Goal: Information Seeking & Learning: Learn about a topic

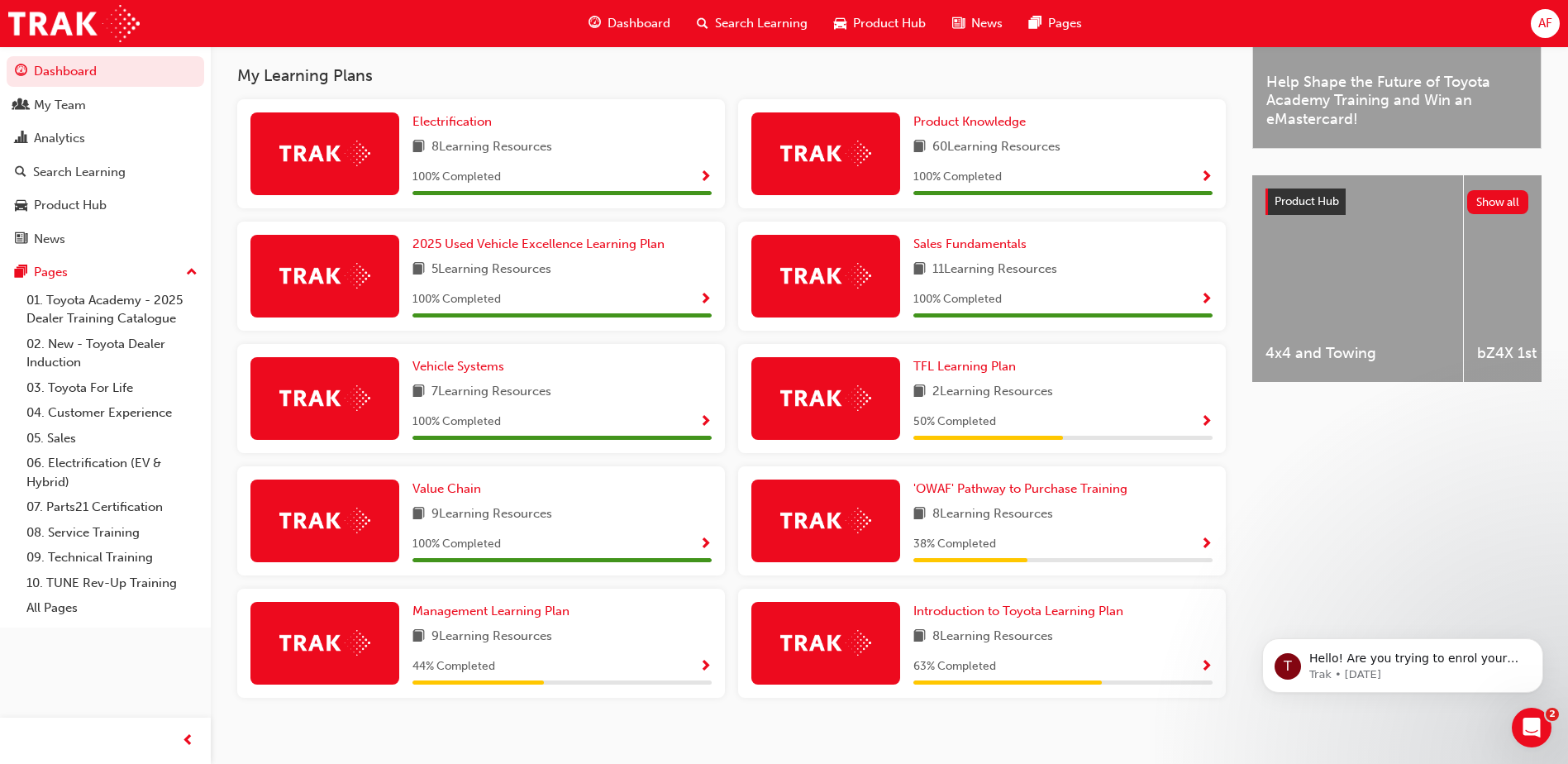
scroll to position [544, 0]
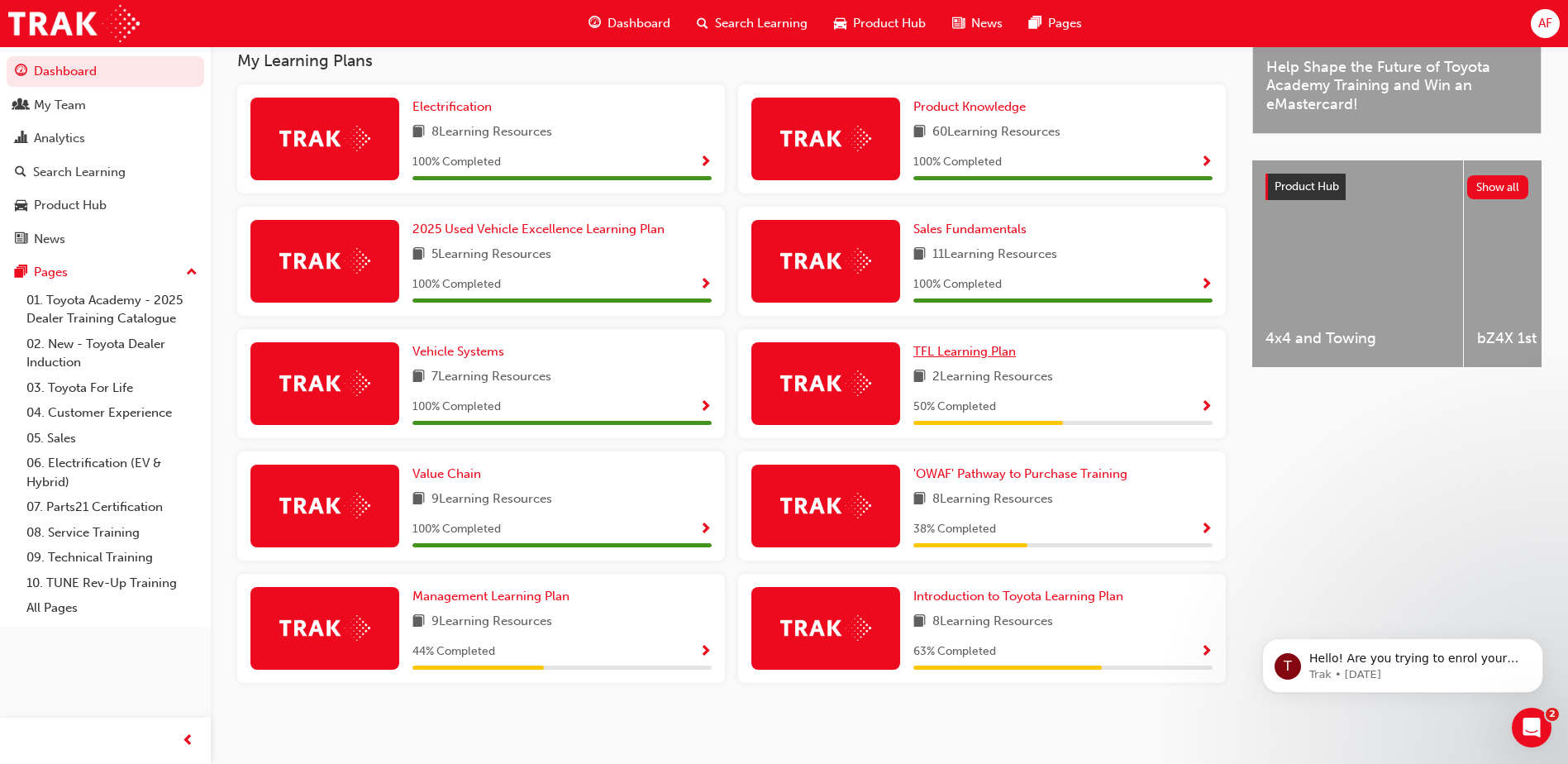
click at [987, 351] on span "TFL Learning Plan" at bounding box center [964, 351] width 103 height 15
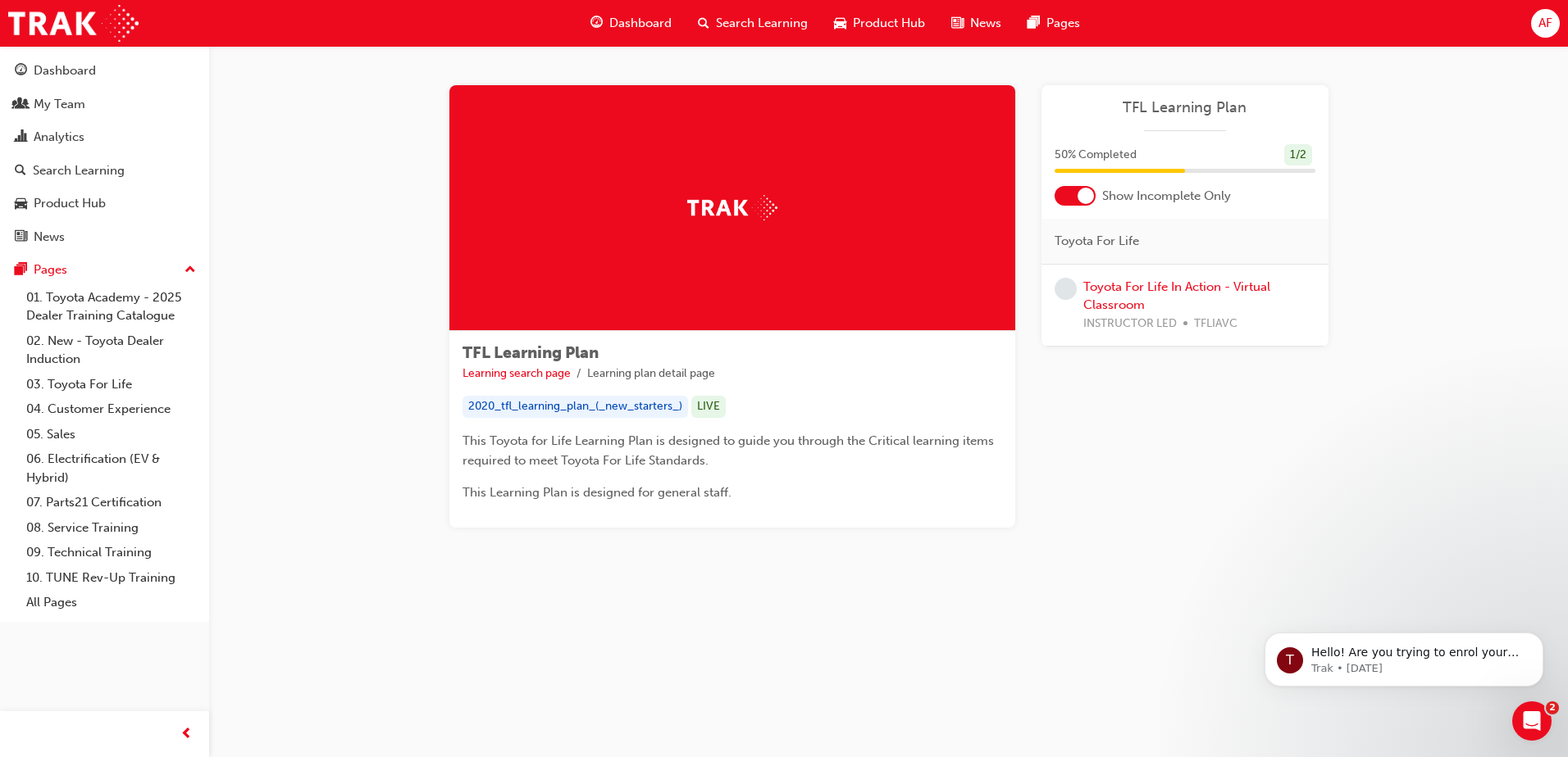
click at [627, 25] on span "Dashboard" at bounding box center [640, 23] width 62 height 19
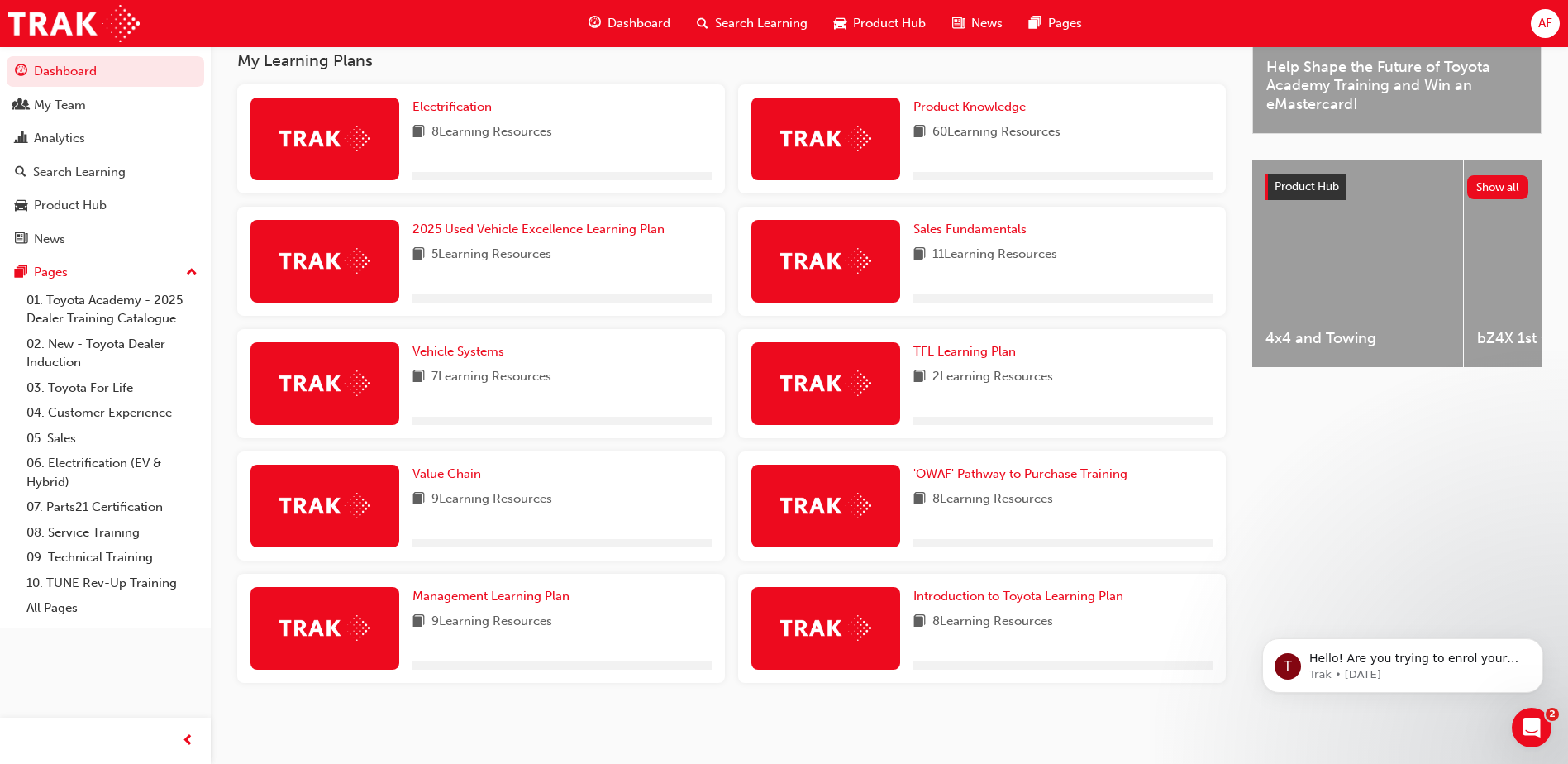
scroll to position [544, 0]
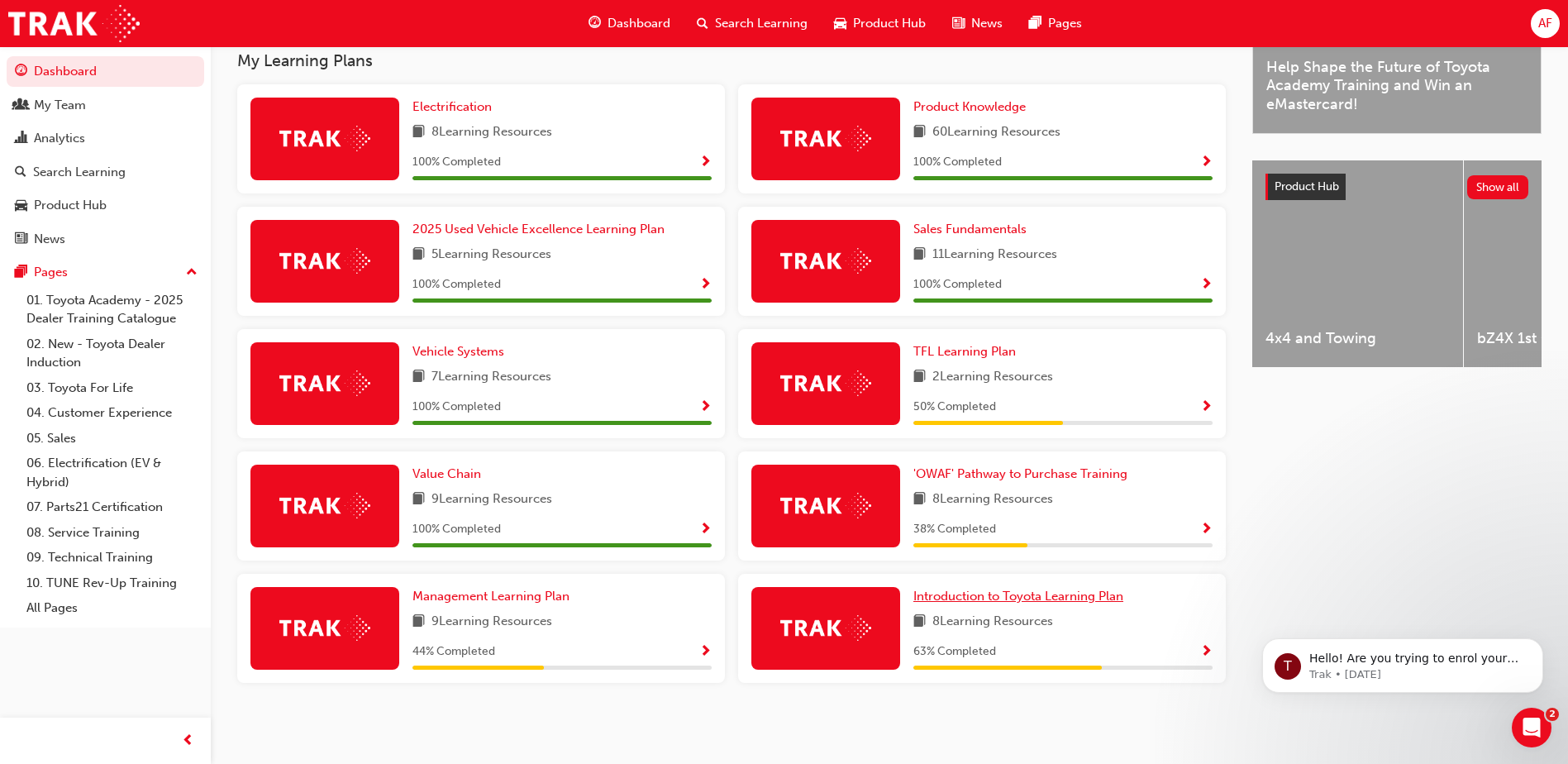
click at [995, 596] on span "Introduction to Toyota Learning Plan" at bounding box center [1018, 595] width 210 height 15
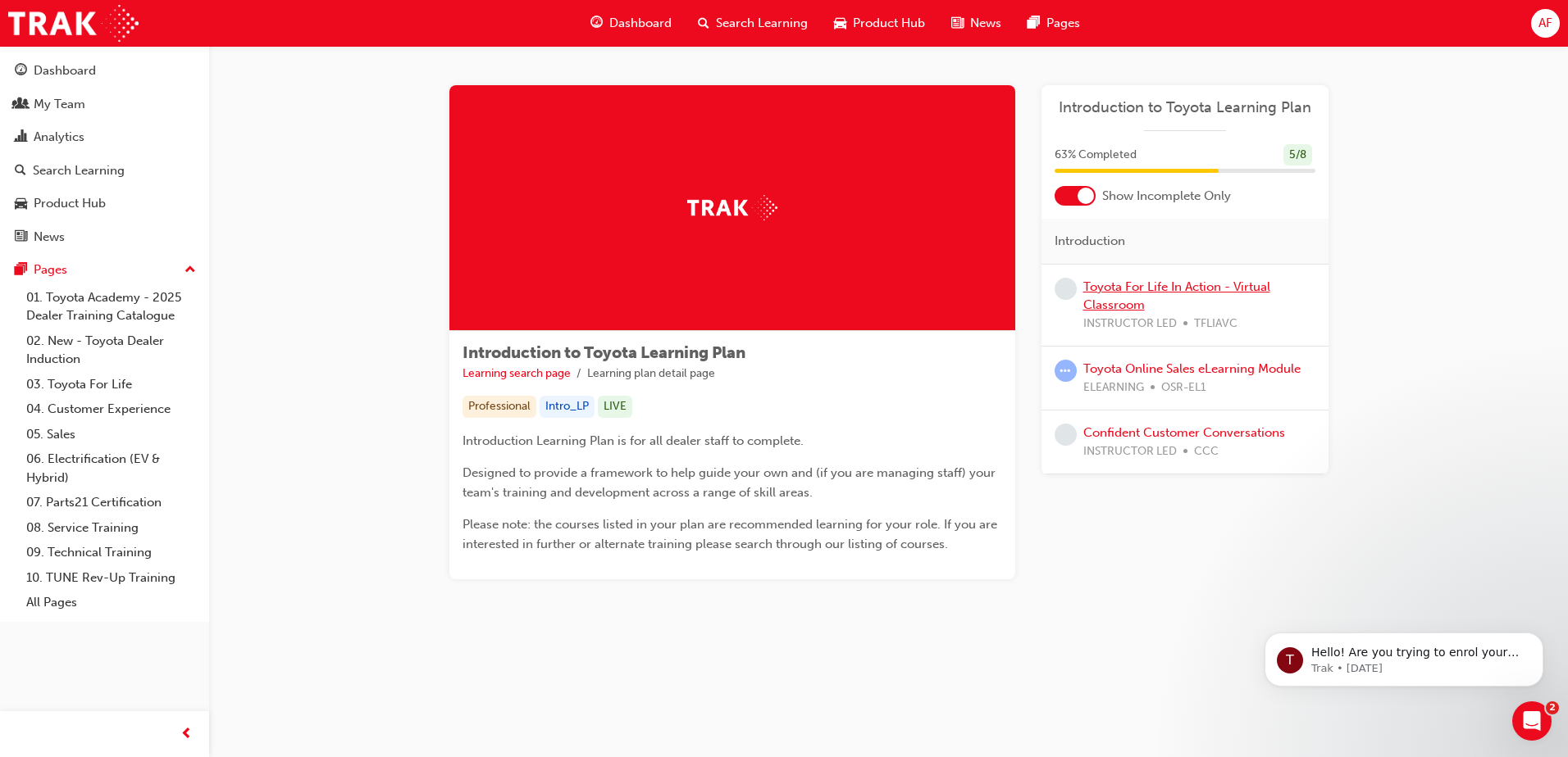
click at [1150, 290] on link "Toyota For Life In Action - Virtual Classroom" at bounding box center [1176, 296] width 187 height 34
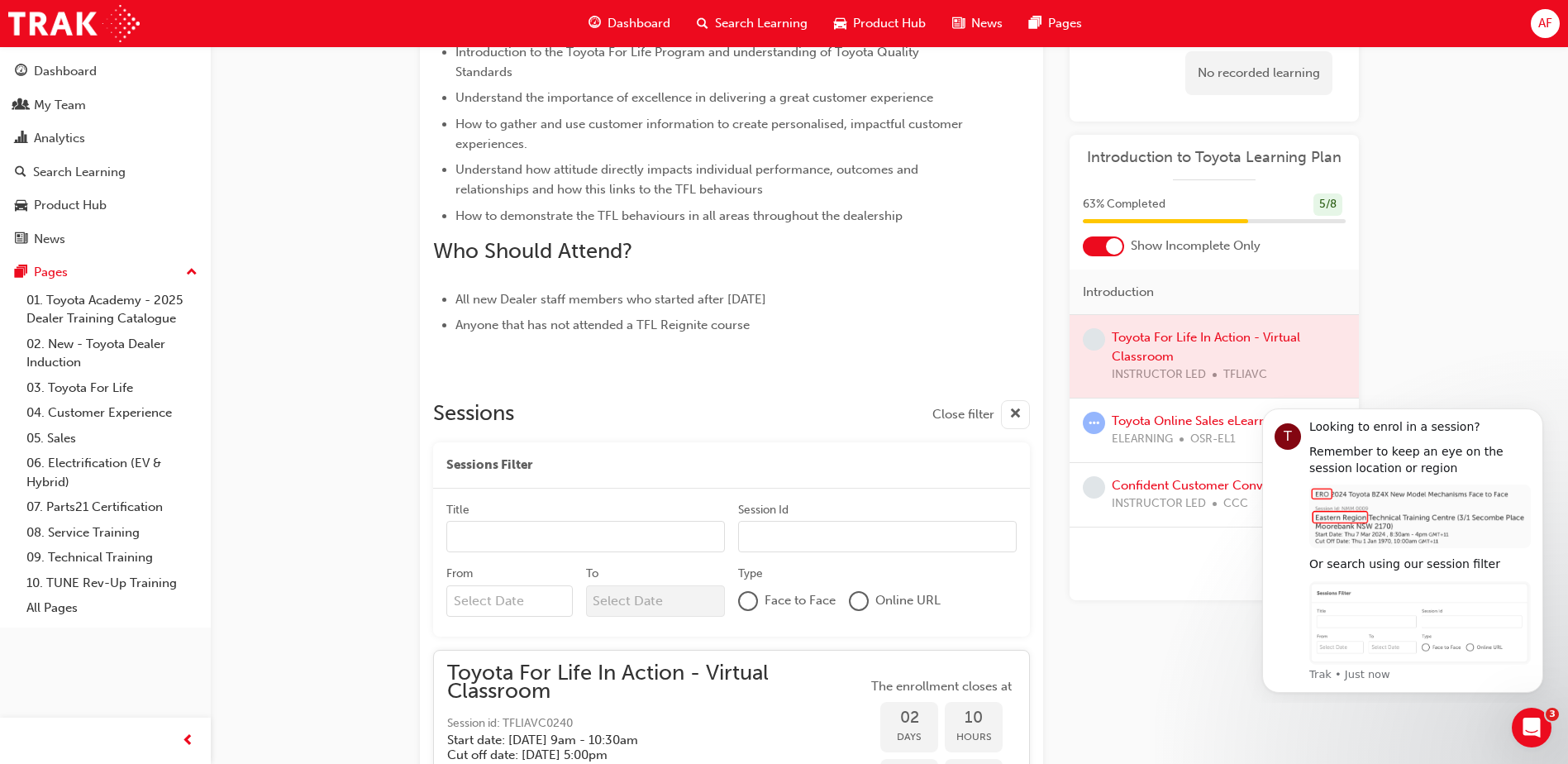
scroll to position [560, 0]
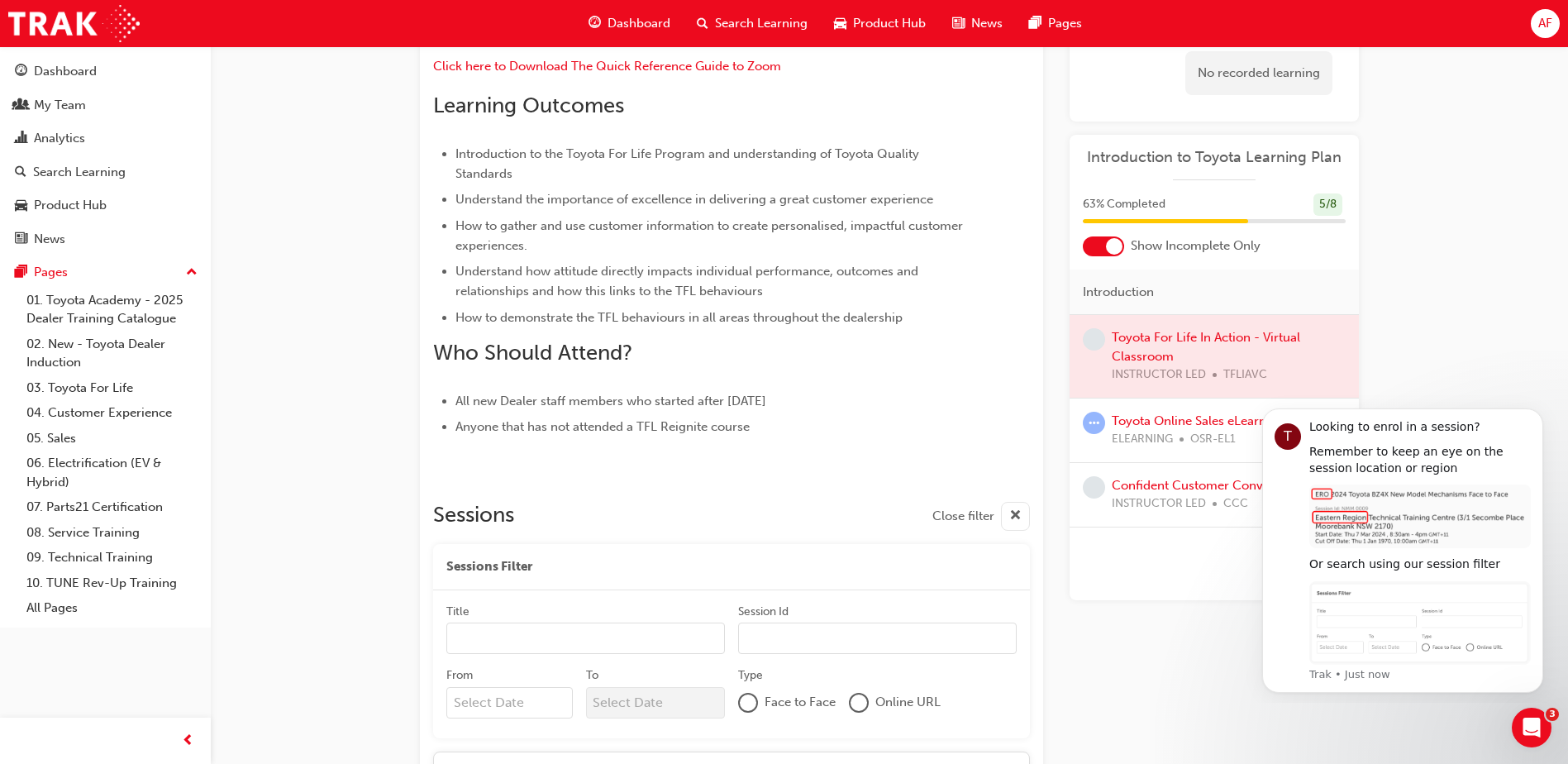
click at [1245, 439] on div "ELEARNING OSR-EL1" at bounding box center [1221, 439] width 219 height 19
click at [1148, 420] on link "Toyota Online Sales eLearning Module" at bounding box center [1221, 421] width 219 height 15
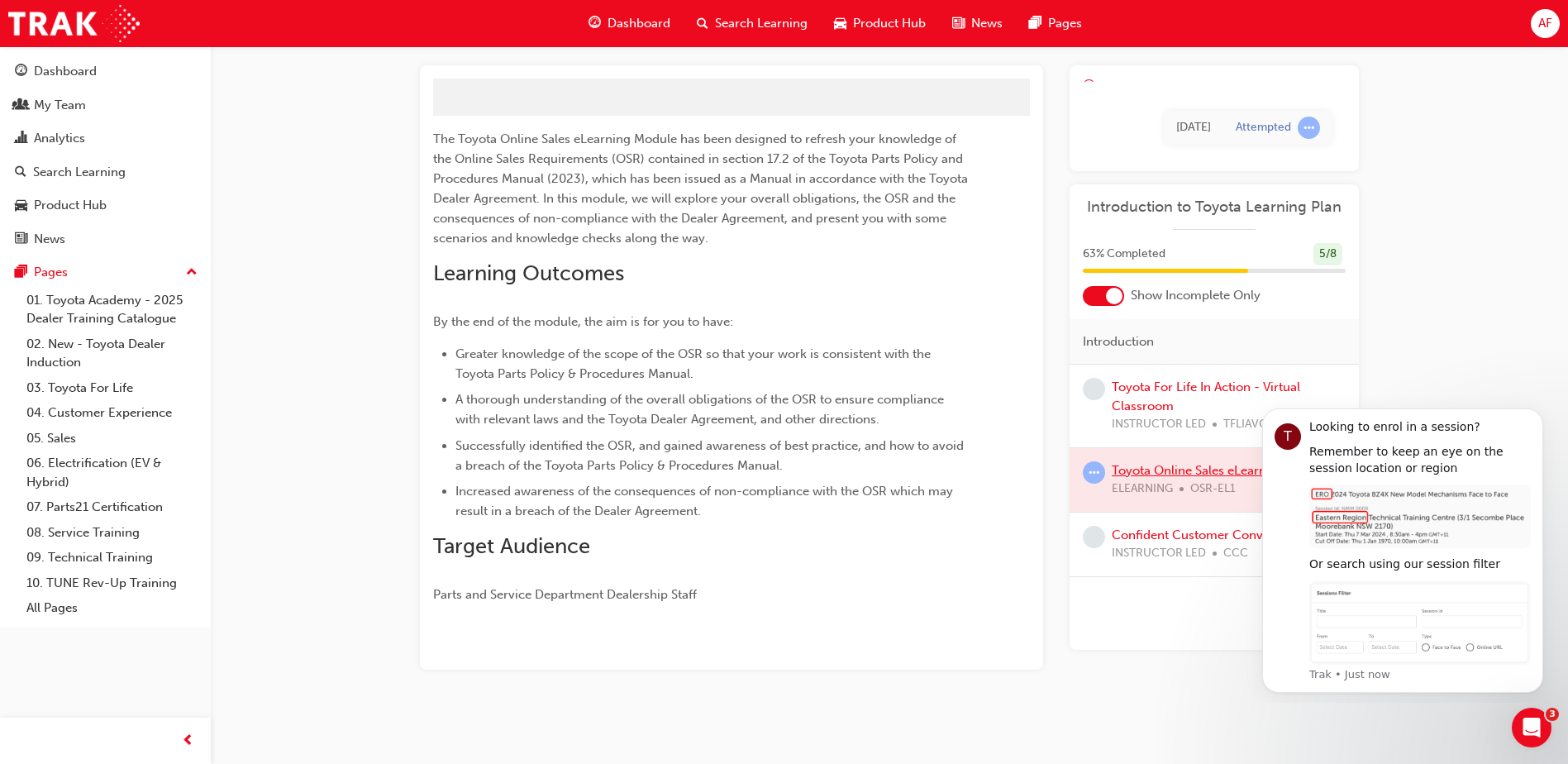
scroll to position [64, 0]
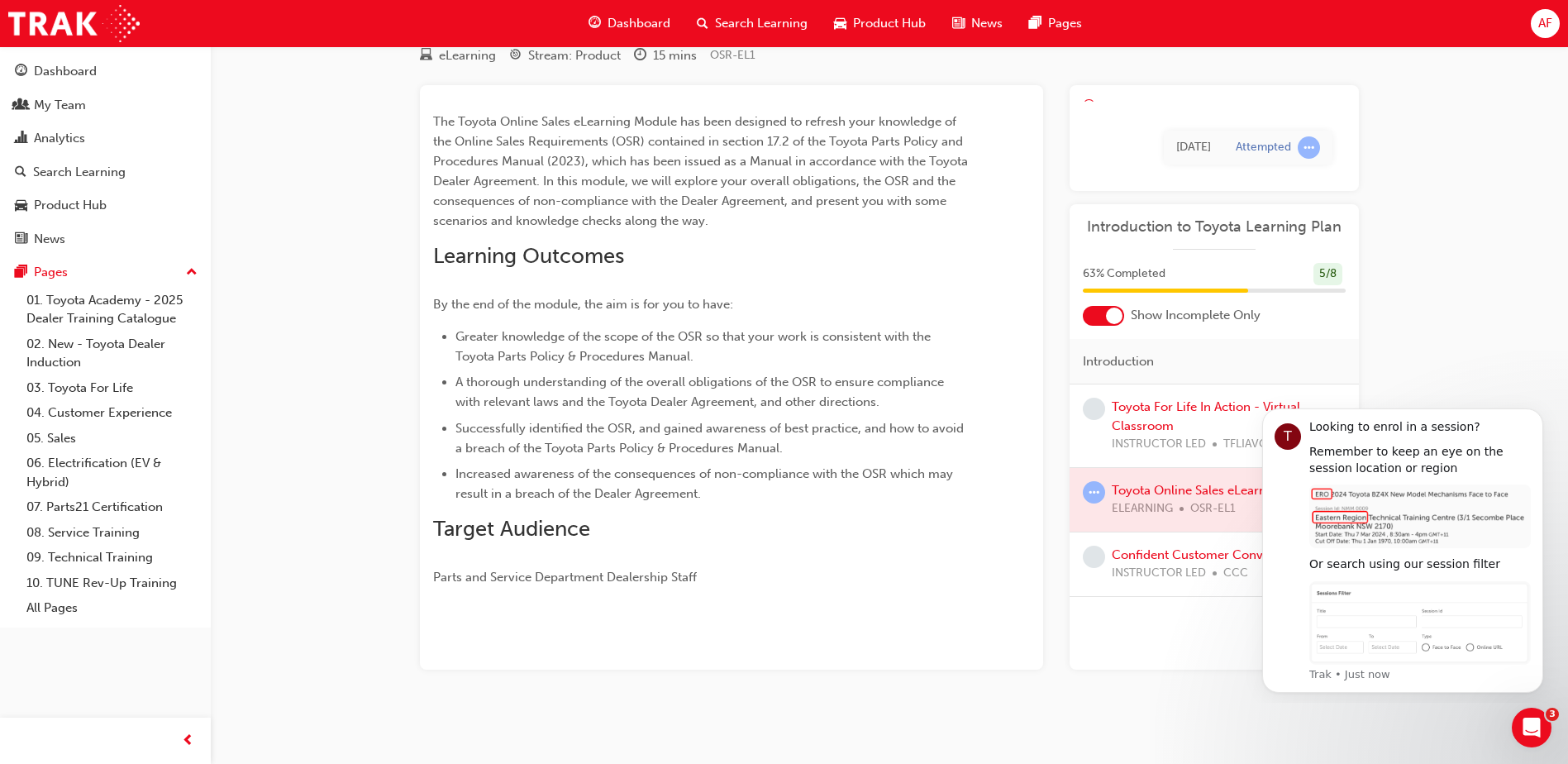
click at [1480, 738] on div "Toyota Online Sales eLearning Module eLearning Stream: Product 15 mins OSR-EL1 …" at bounding box center [784, 350] width 1568 height 828
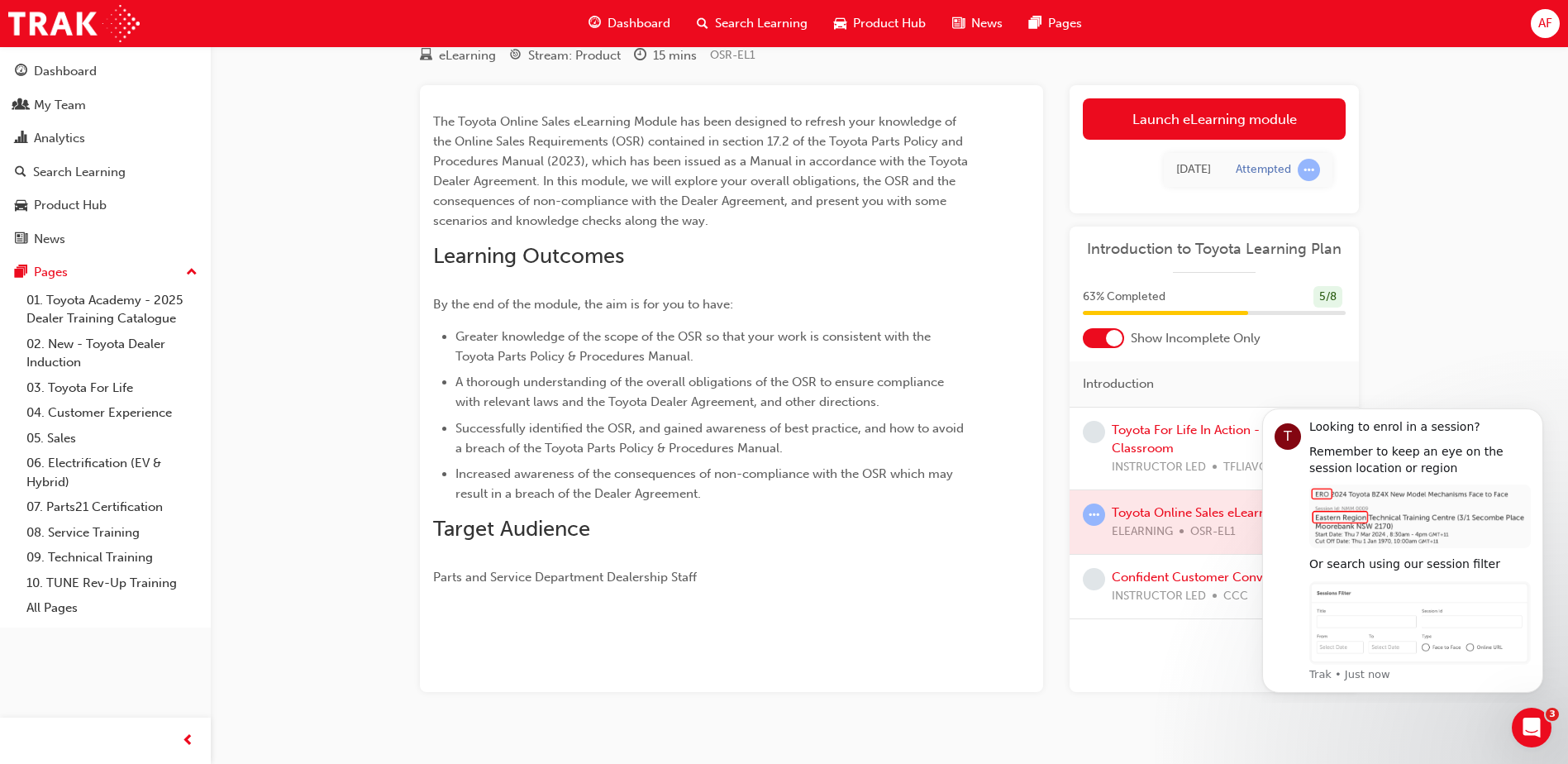
click at [1147, 671] on div "Introduction Toyota For Life In Action - Virtual Classroom INSTRUCTOR LED TFLIA…" at bounding box center [1214, 527] width 289 height 331
click at [1533, 417] on button "Dismiss notification" at bounding box center [1539, 414] width 22 height 22
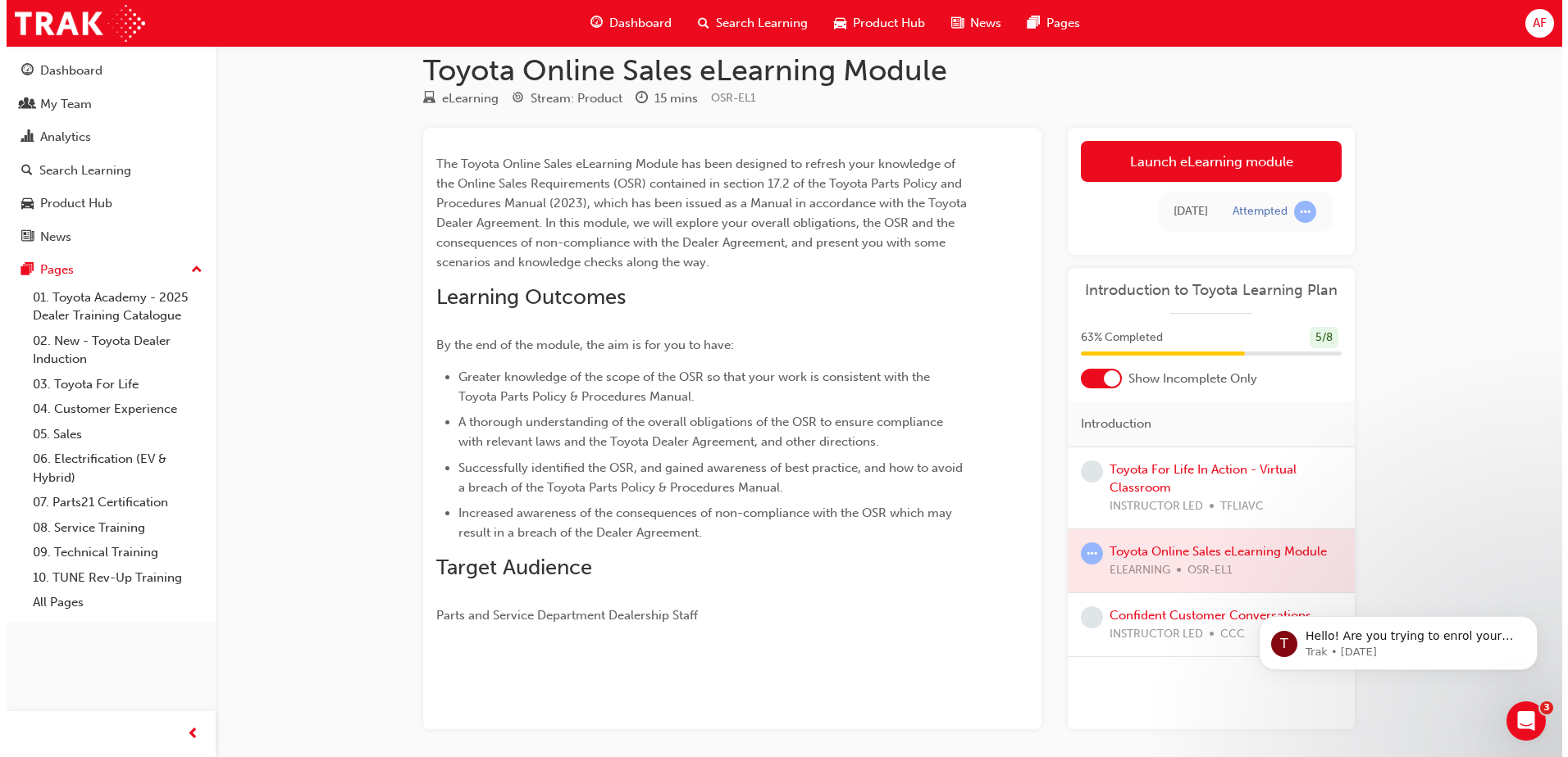
scroll to position [0, 0]
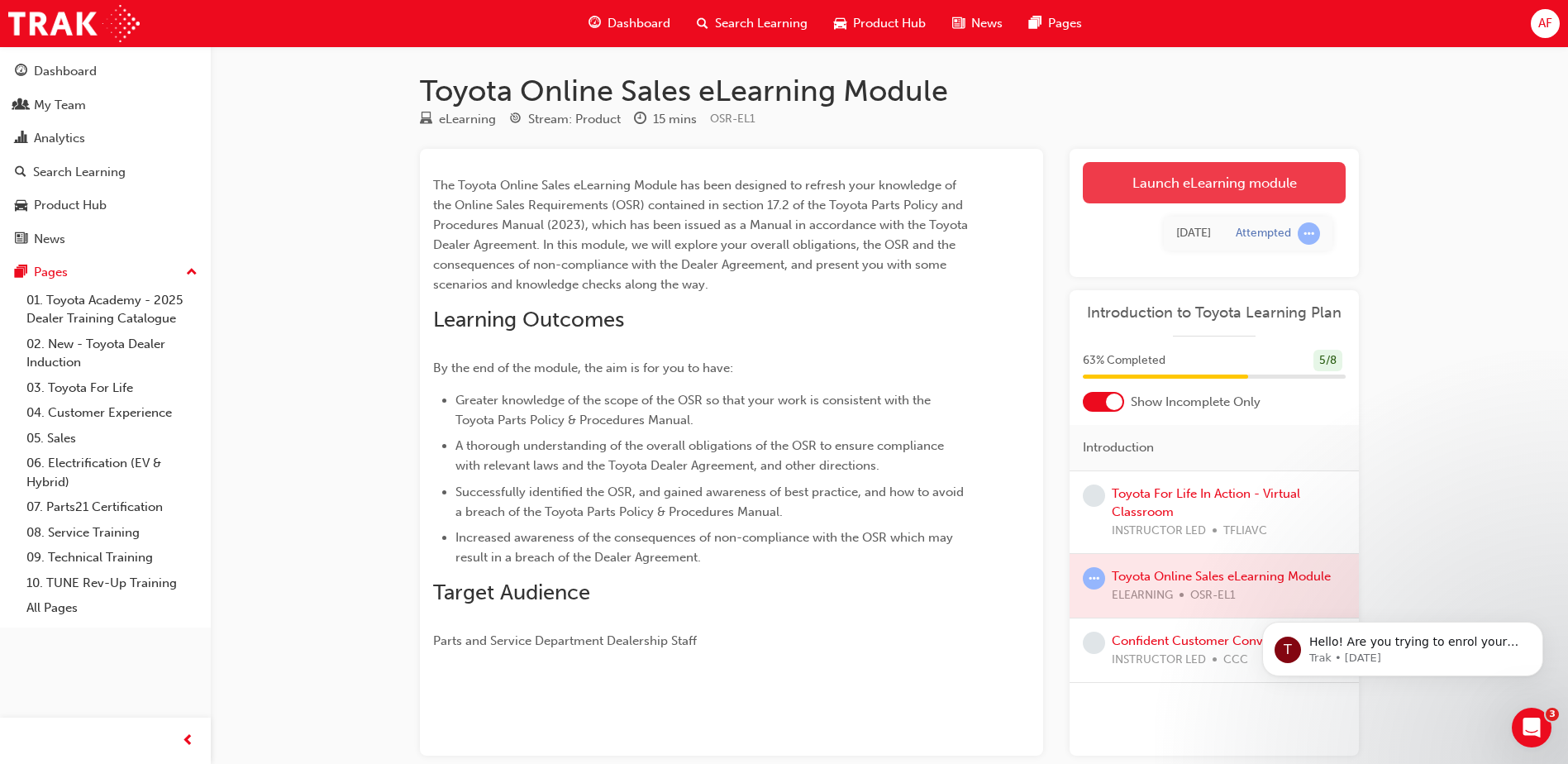
click at [1203, 185] on link "Launch eLearning module" at bounding box center [1214, 183] width 263 height 41
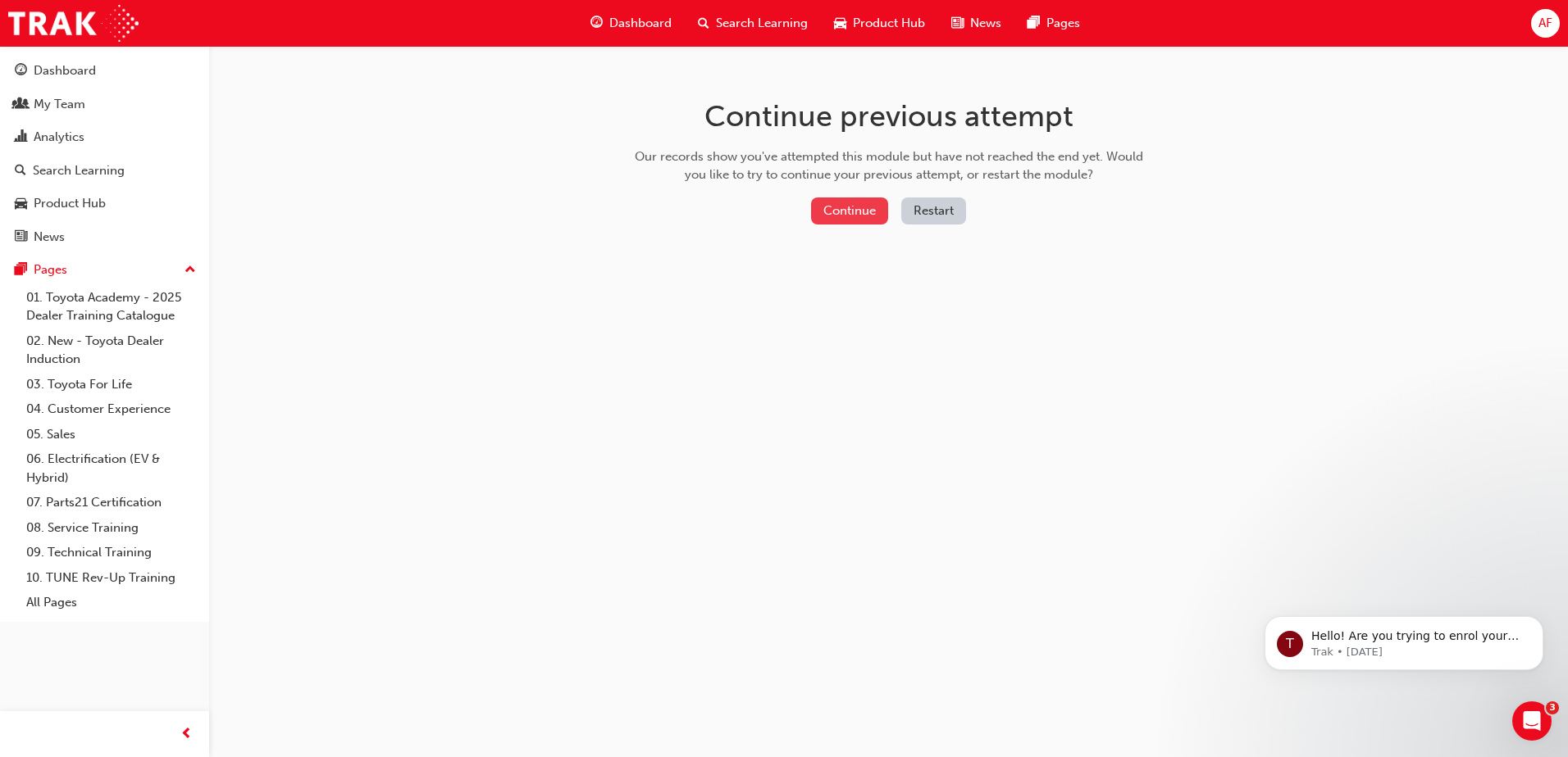
click at [867, 208] on button "Continue" at bounding box center [849, 210] width 77 height 27
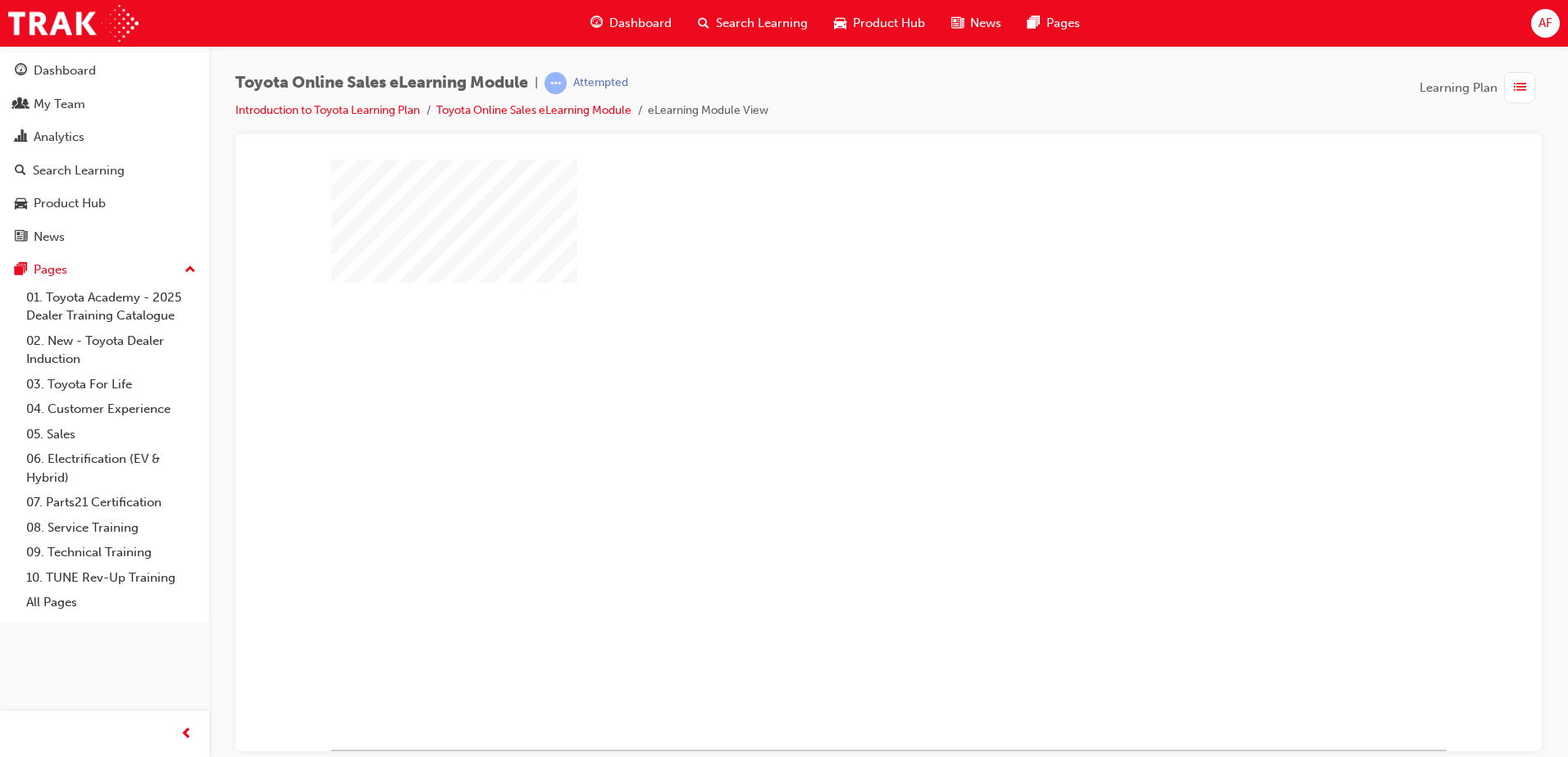
click at [841, 406] on div "play" at bounding box center [841, 406] width 0 height 0
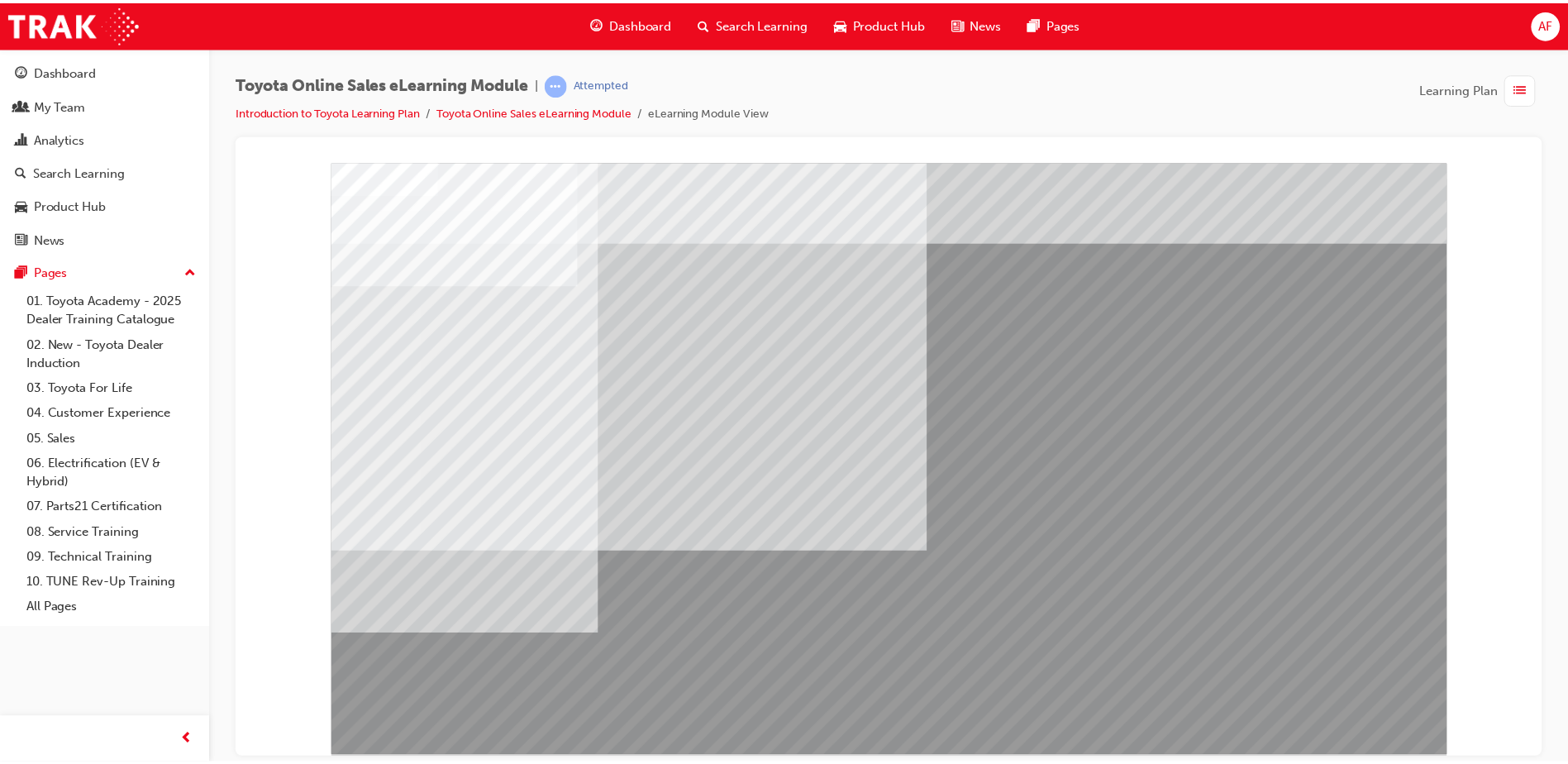
scroll to position [23, 0]
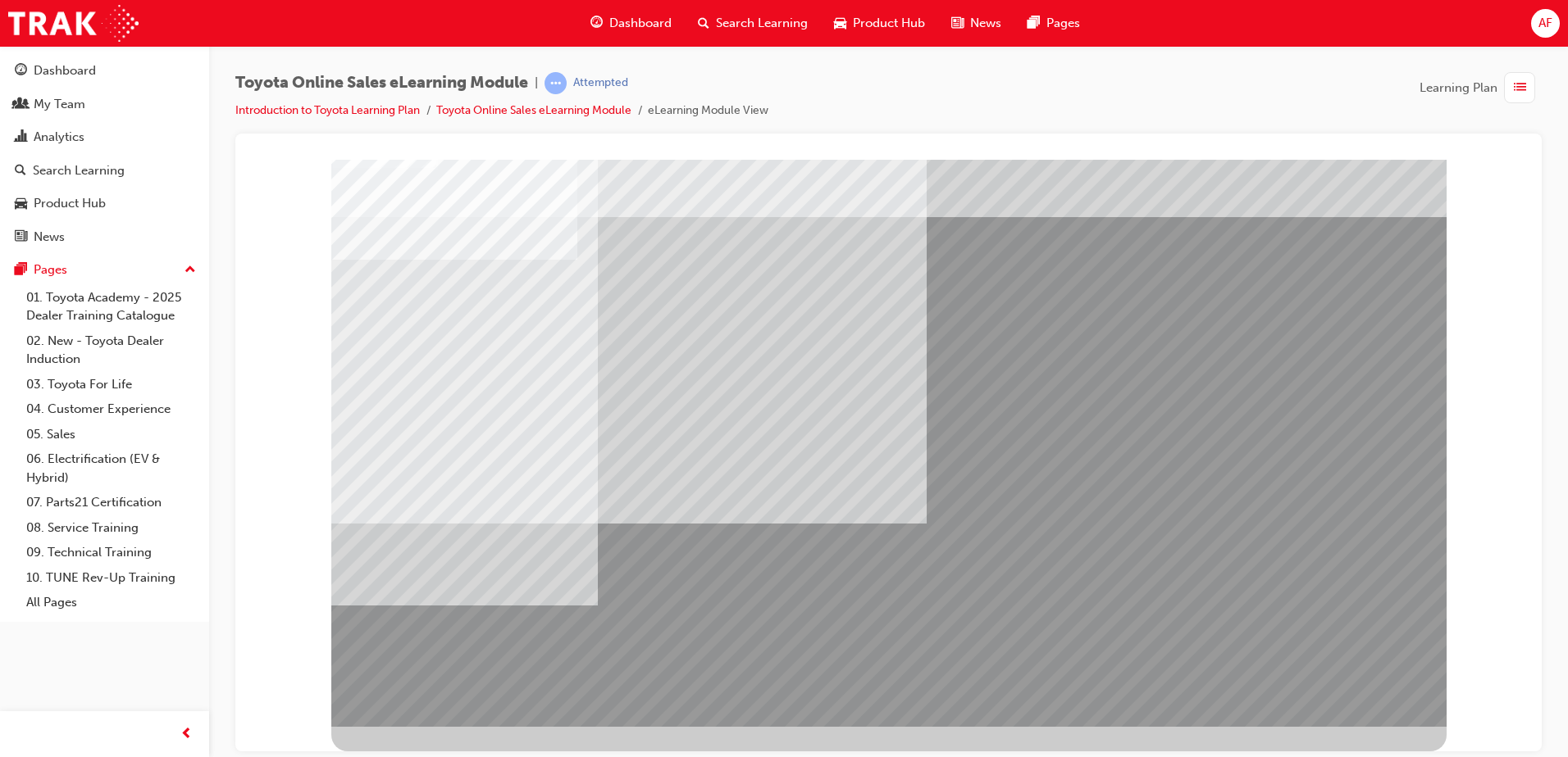
click at [646, 23] on span "Dashboard" at bounding box center [640, 23] width 62 height 19
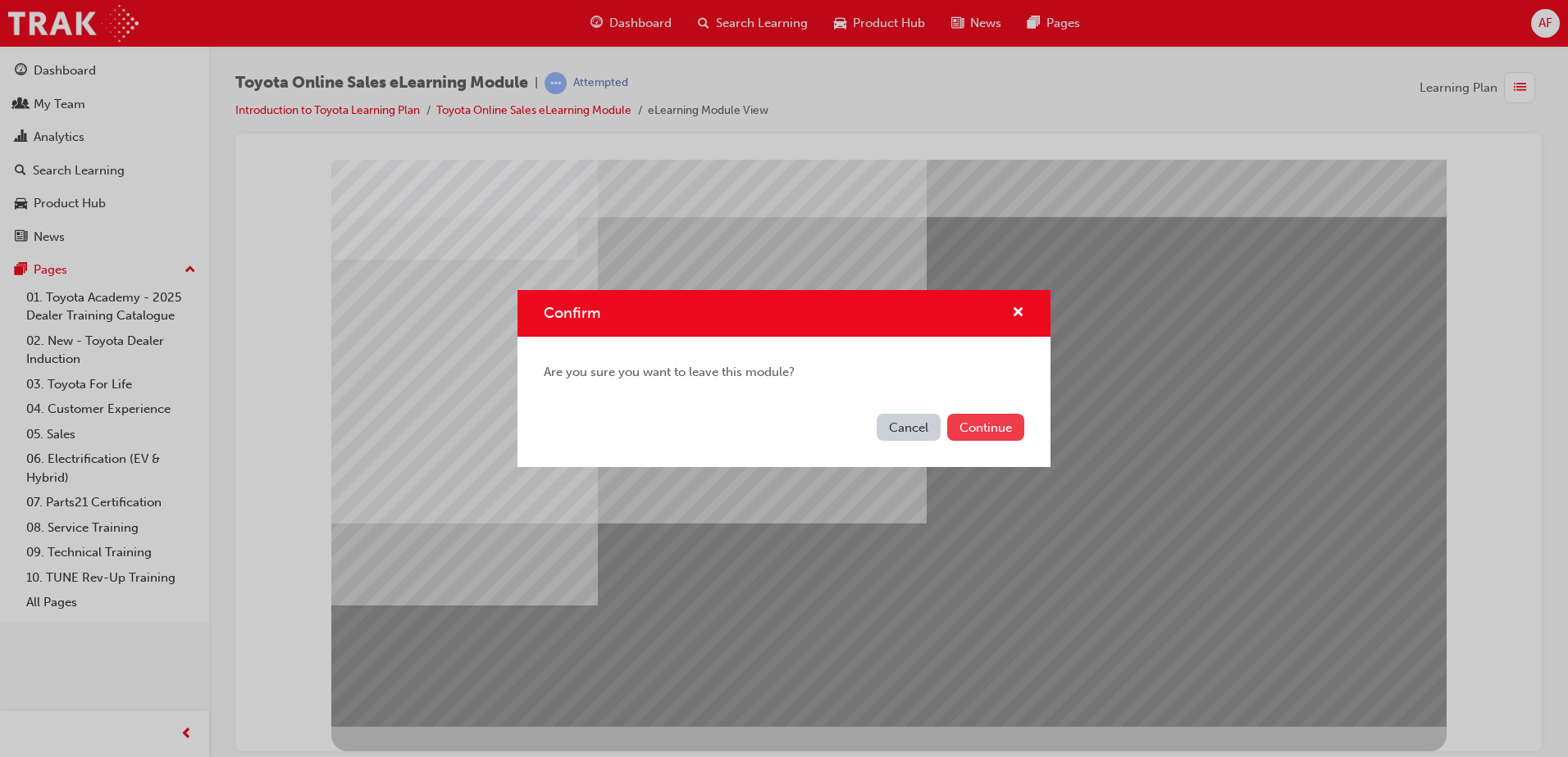
click at [974, 427] on button "Continue" at bounding box center [986, 427] width 77 height 27
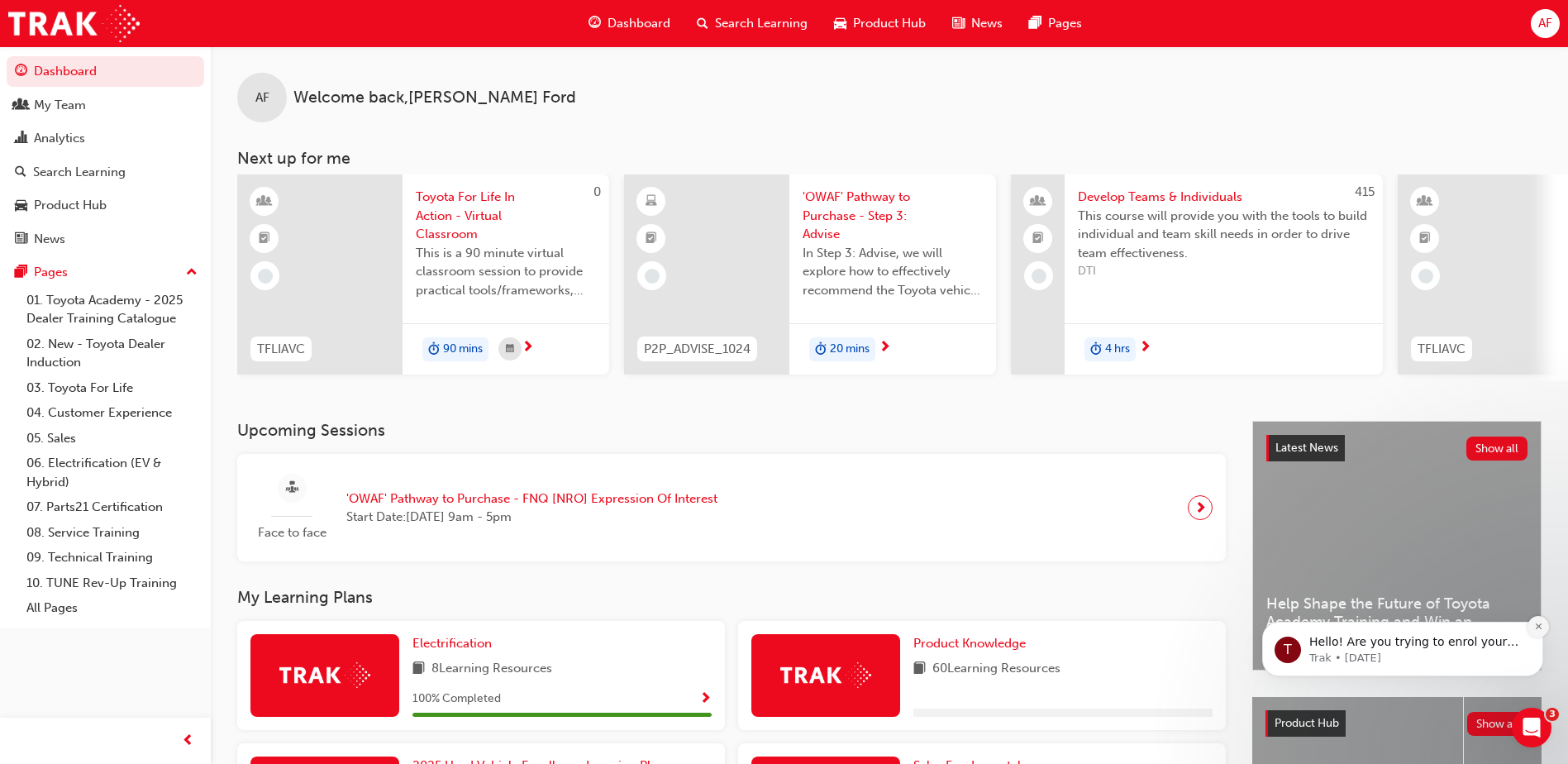
click at [1537, 629] on icon "Dismiss notification" at bounding box center [1538, 626] width 9 height 9
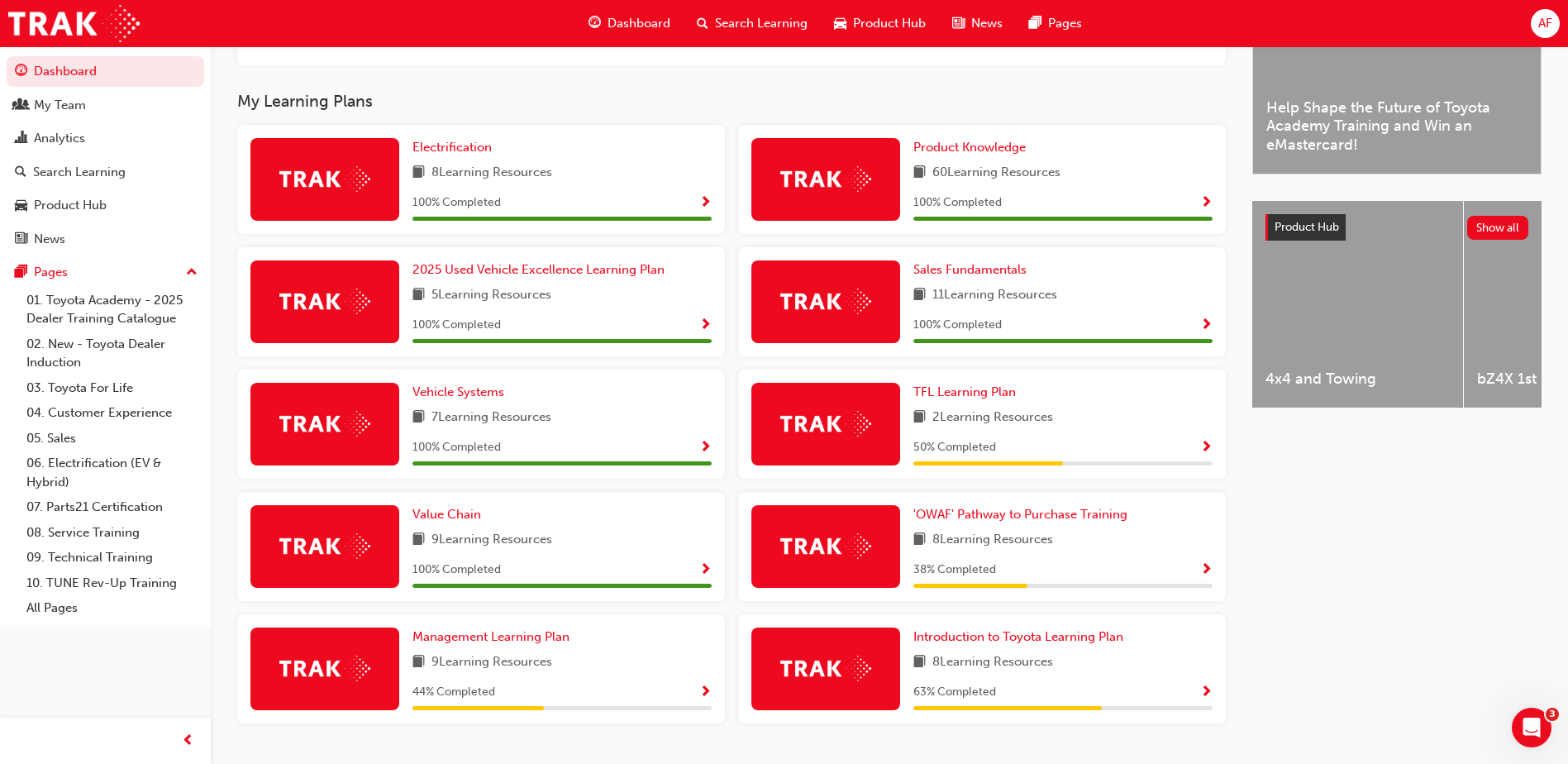
scroll to position [544, 0]
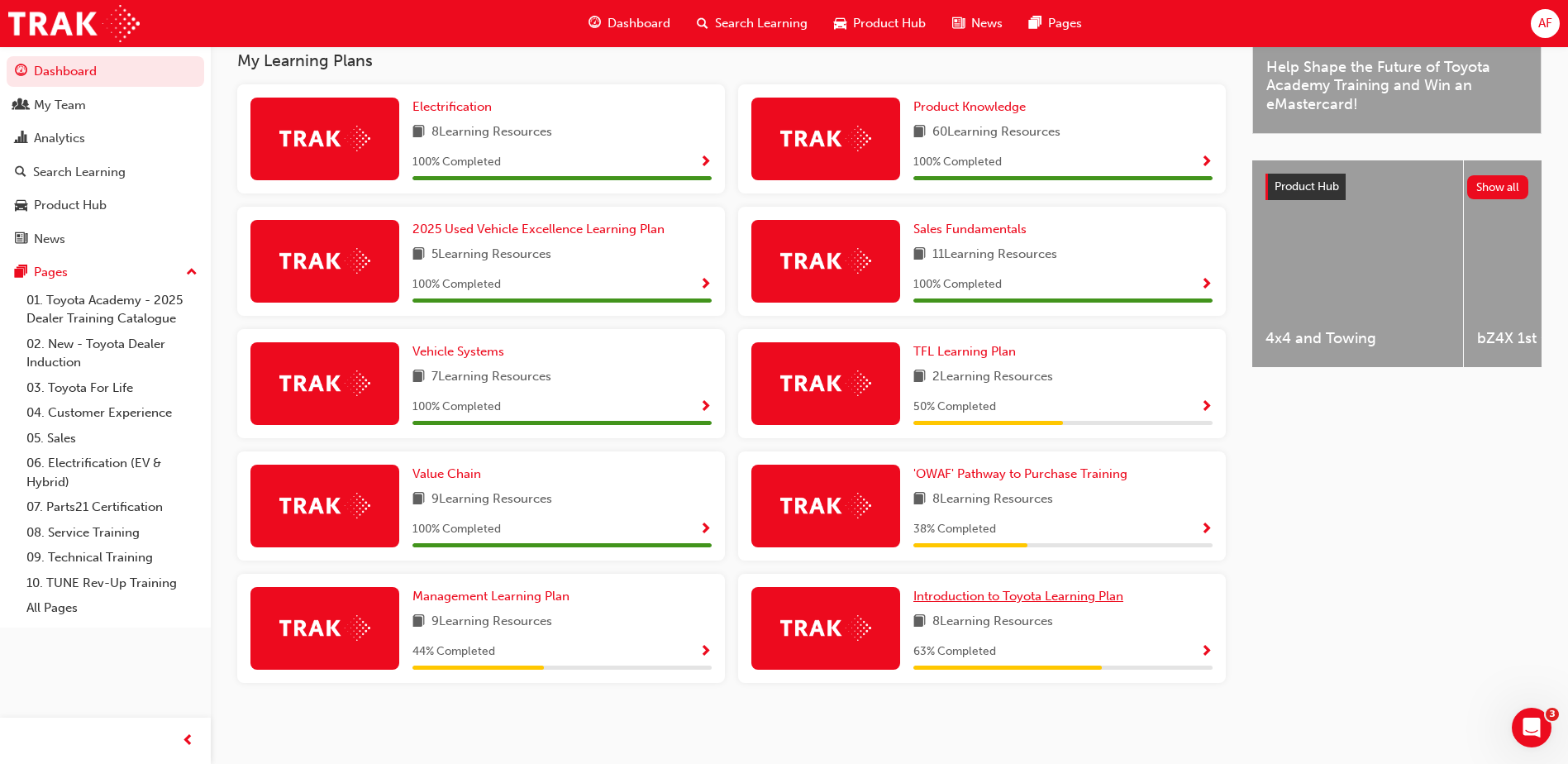
click at [990, 596] on span "Introduction to Toyota Learning Plan" at bounding box center [1018, 595] width 210 height 15
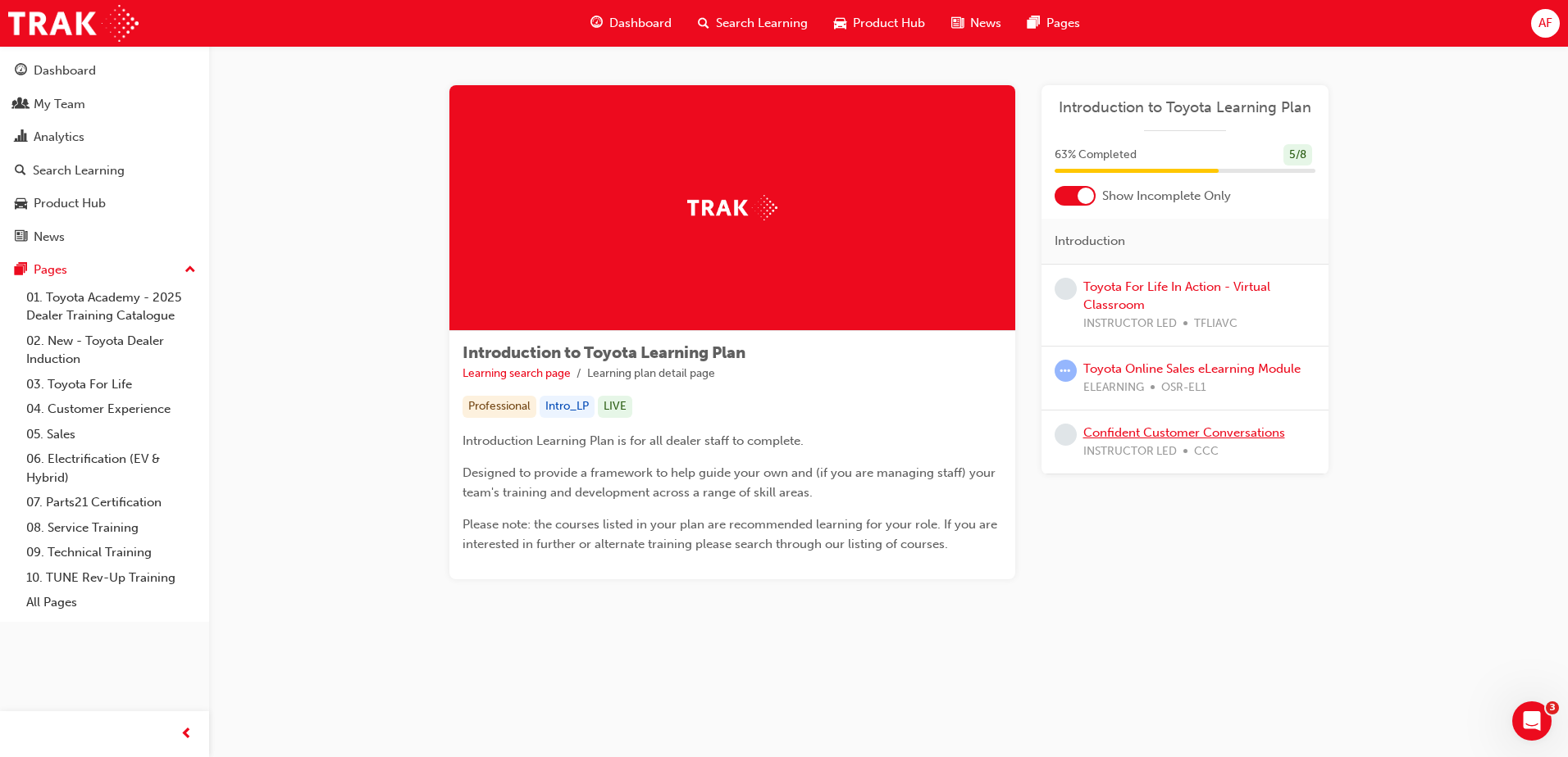
click at [1146, 435] on link "Confident Customer Conversations" at bounding box center [1184, 432] width 202 height 15
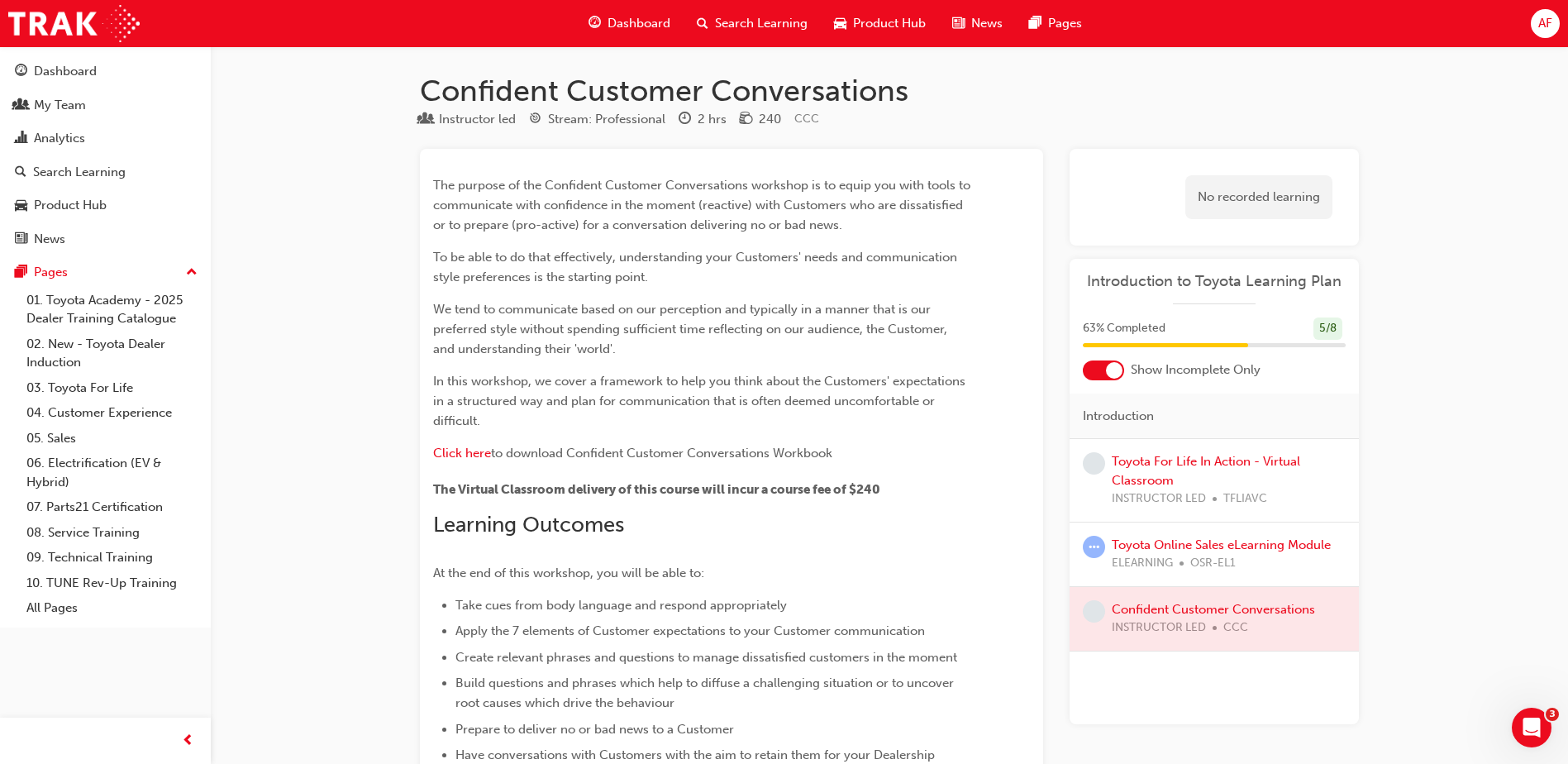
click at [640, 25] on span "Dashboard" at bounding box center [639, 23] width 63 height 19
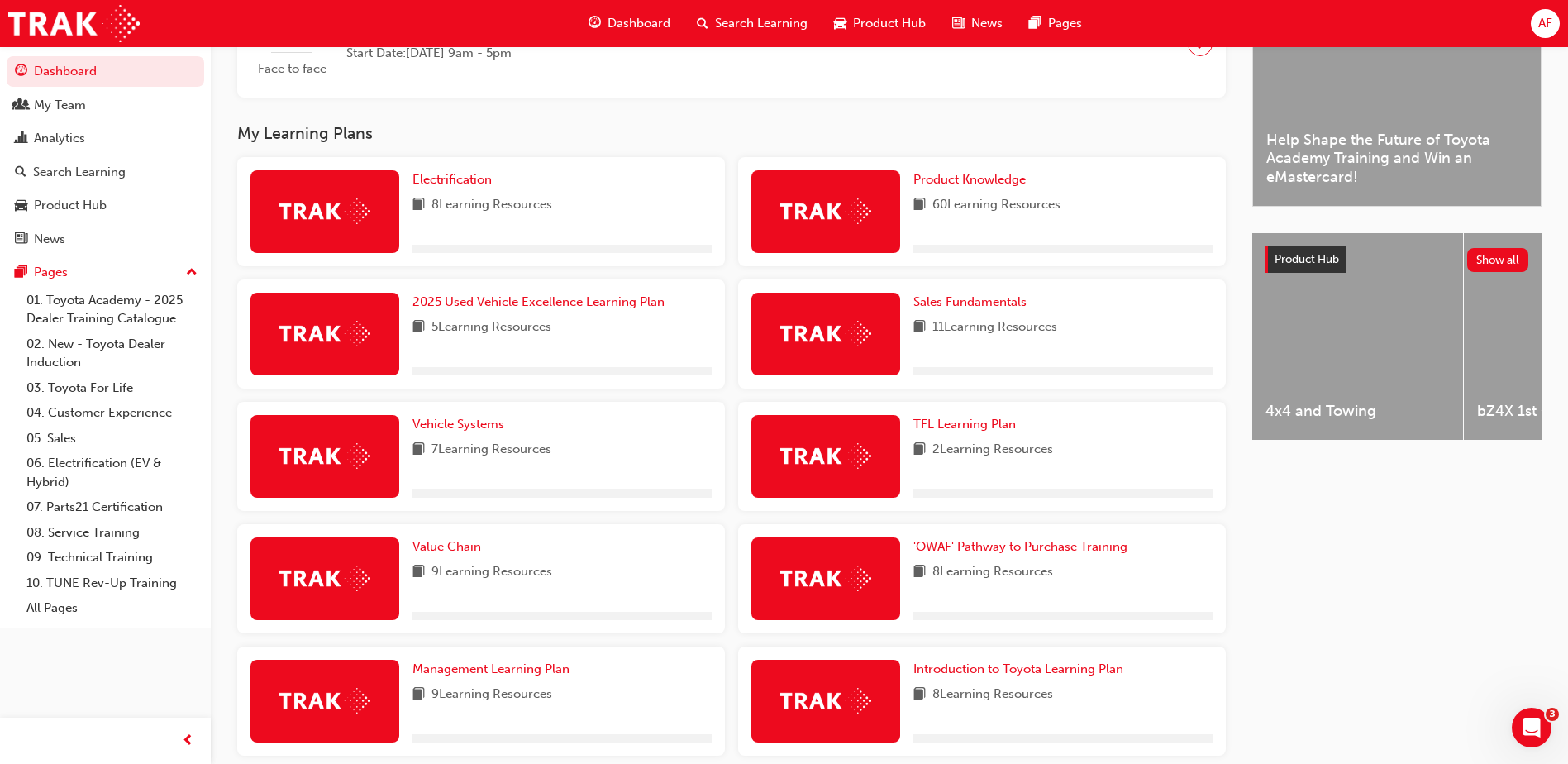
scroll to position [544, 0]
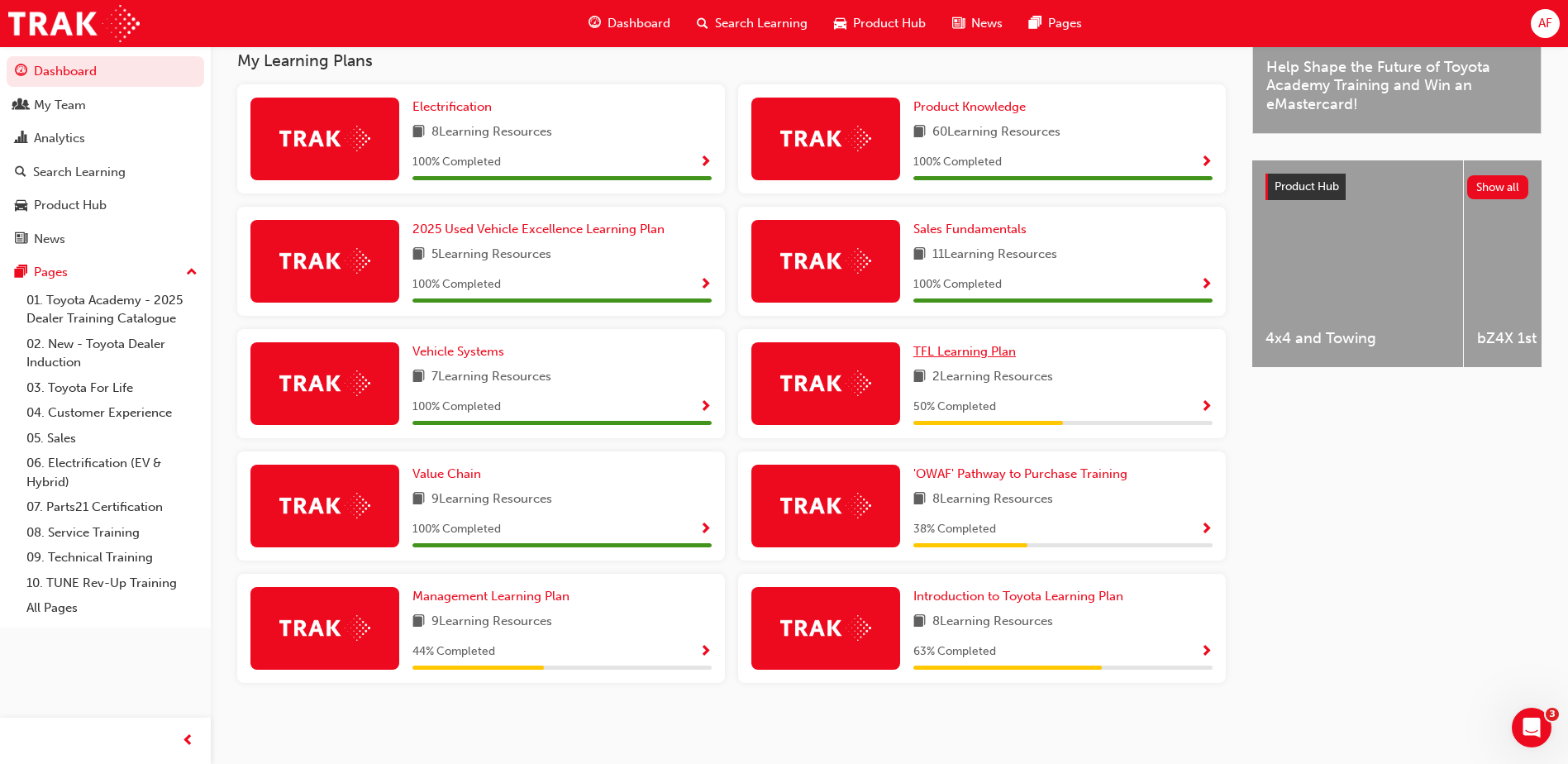
click at [973, 348] on span "TFL Learning Plan" at bounding box center [964, 351] width 103 height 15
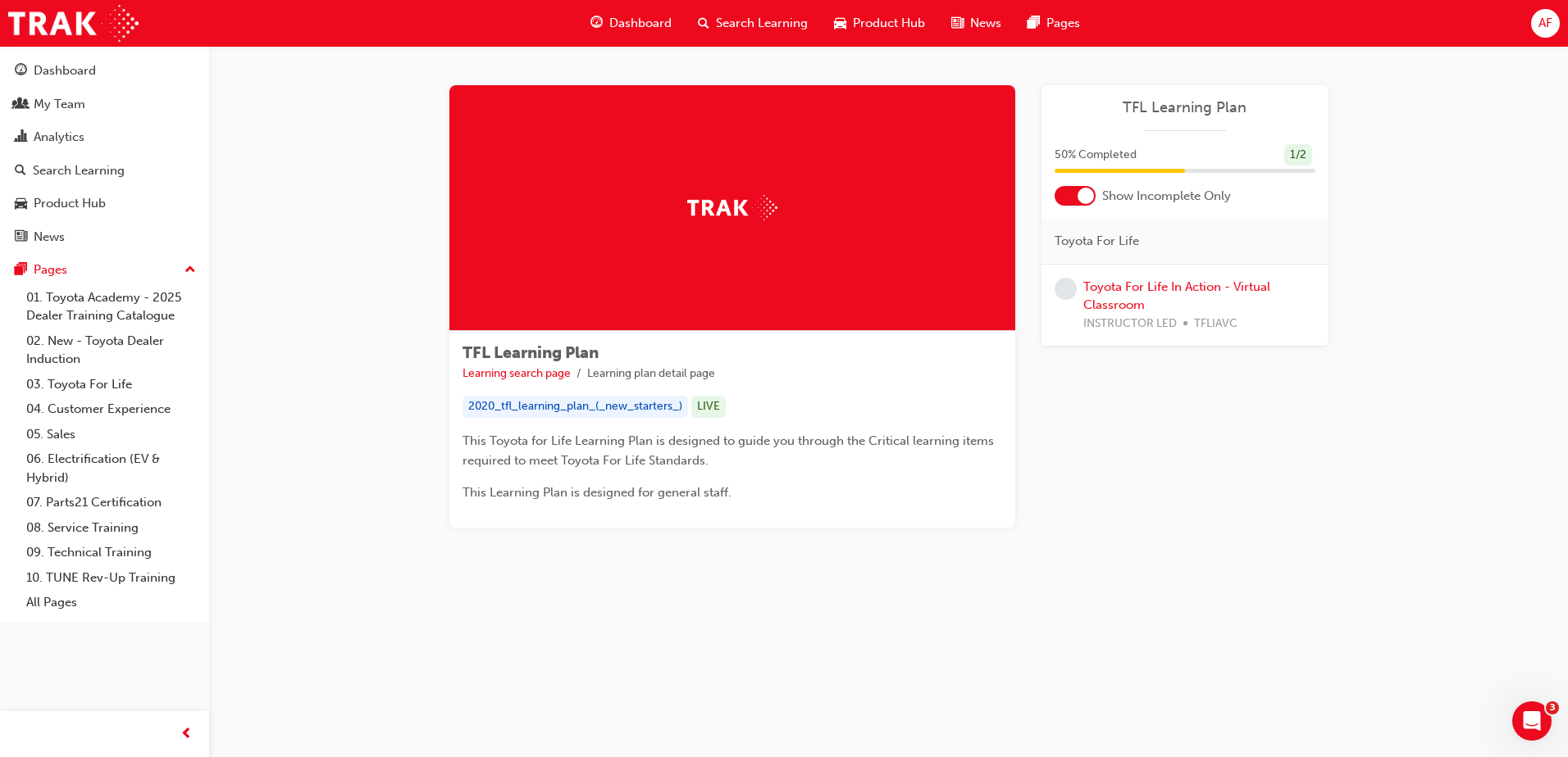
click at [643, 18] on span "Dashboard" at bounding box center [640, 23] width 62 height 19
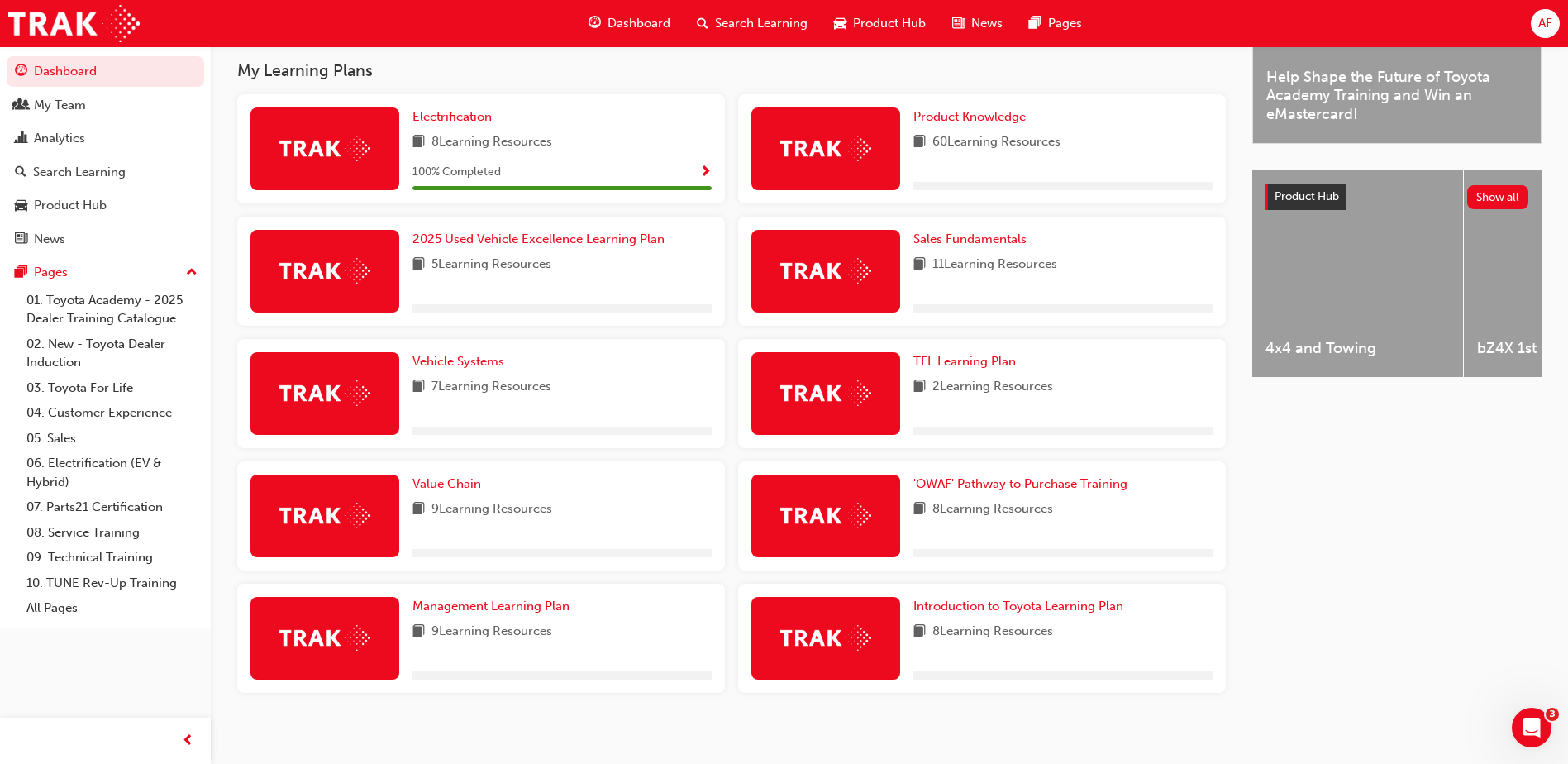
scroll to position [544, 0]
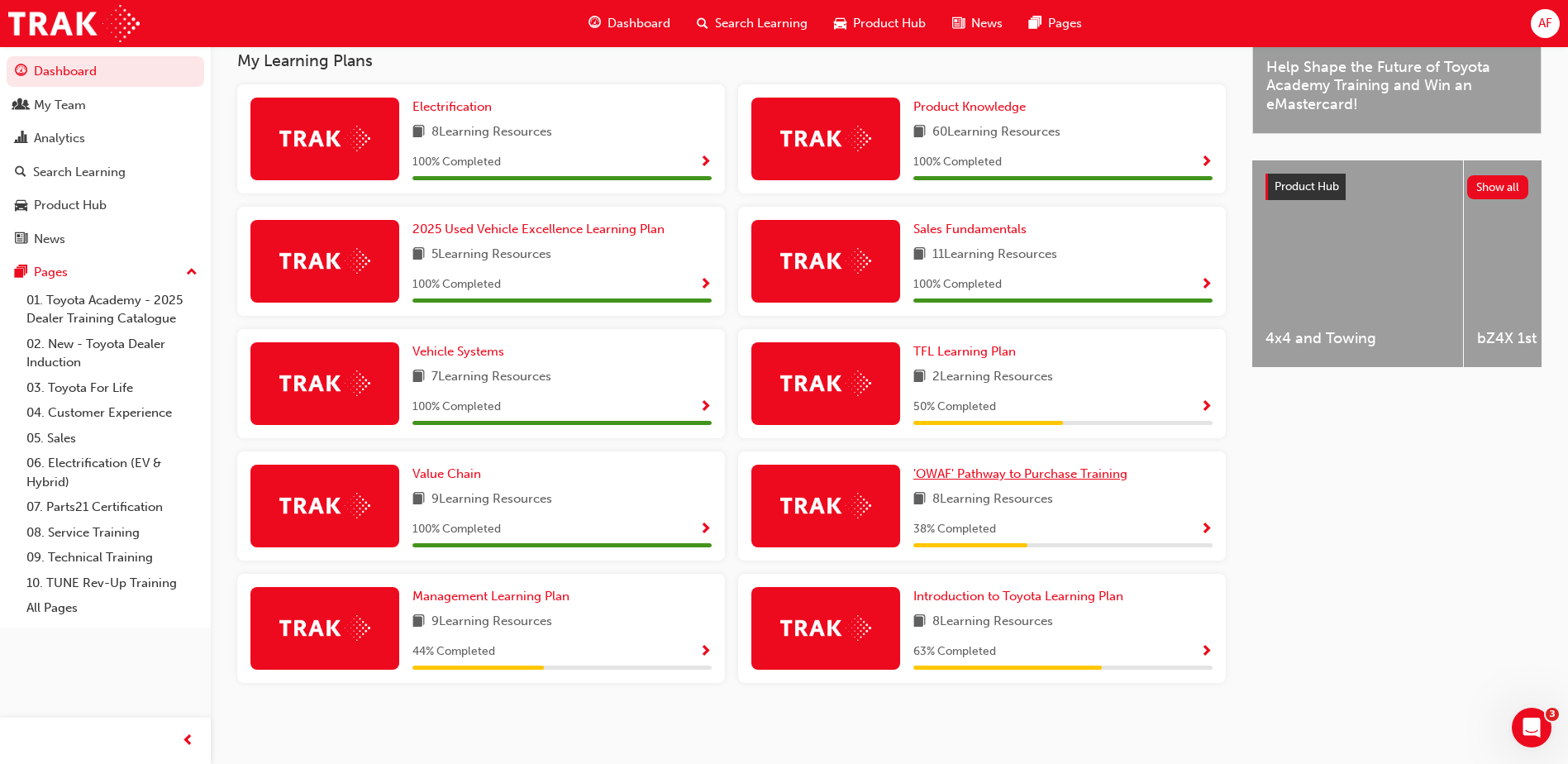
click at [1013, 475] on span "'OWAF' Pathway to Purchase Training" at bounding box center [1020, 474] width 214 height 15
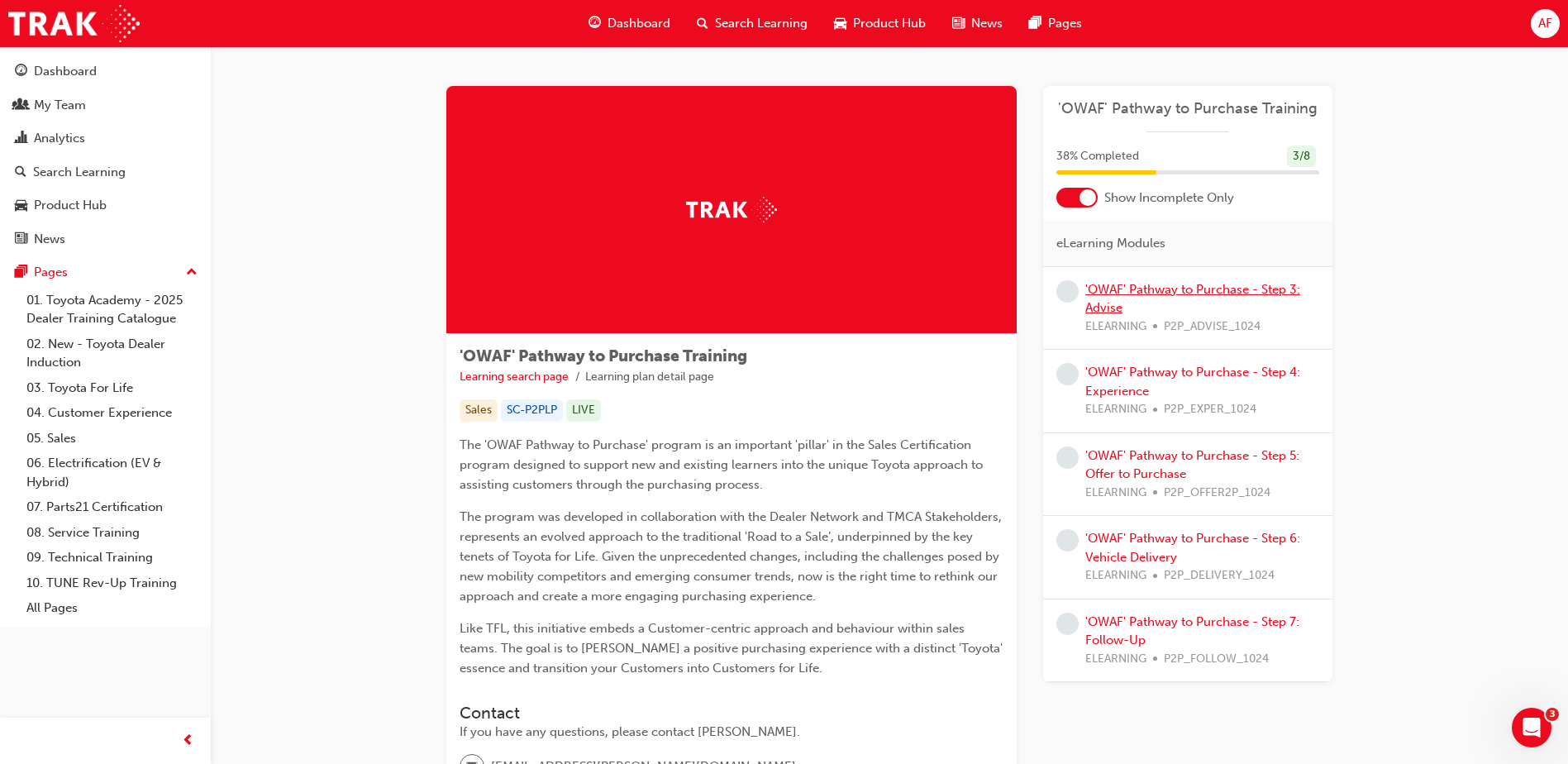
click at [1190, 289] on link "'OWAF' Pathway to Purchase - Step 3: Advise" at bounding box center [1193, 299] width 215 height 34
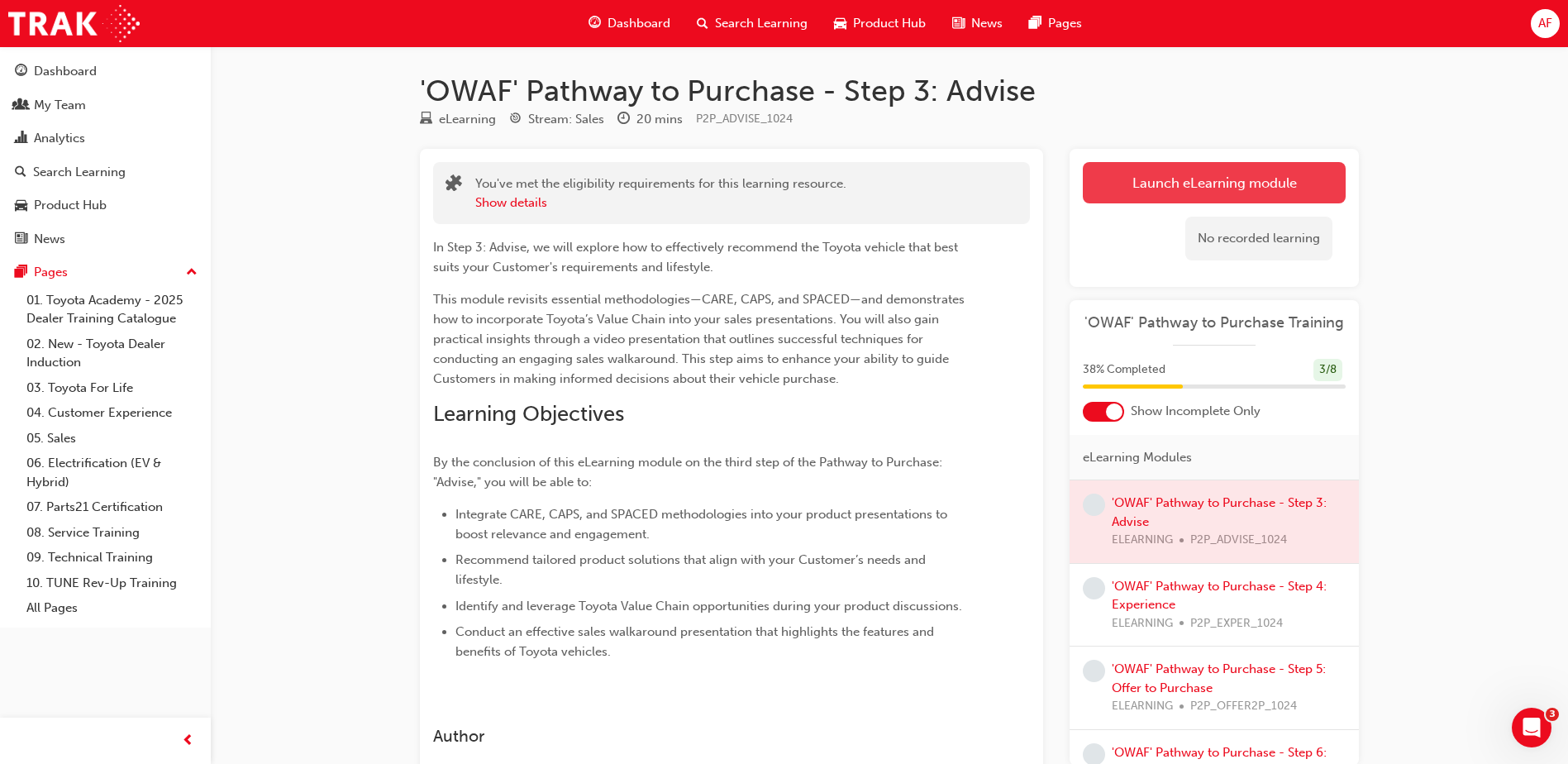
click at [1228, 182] on link "Launch eLearning module" at bounding box center [1214, 183] width 263 height 41
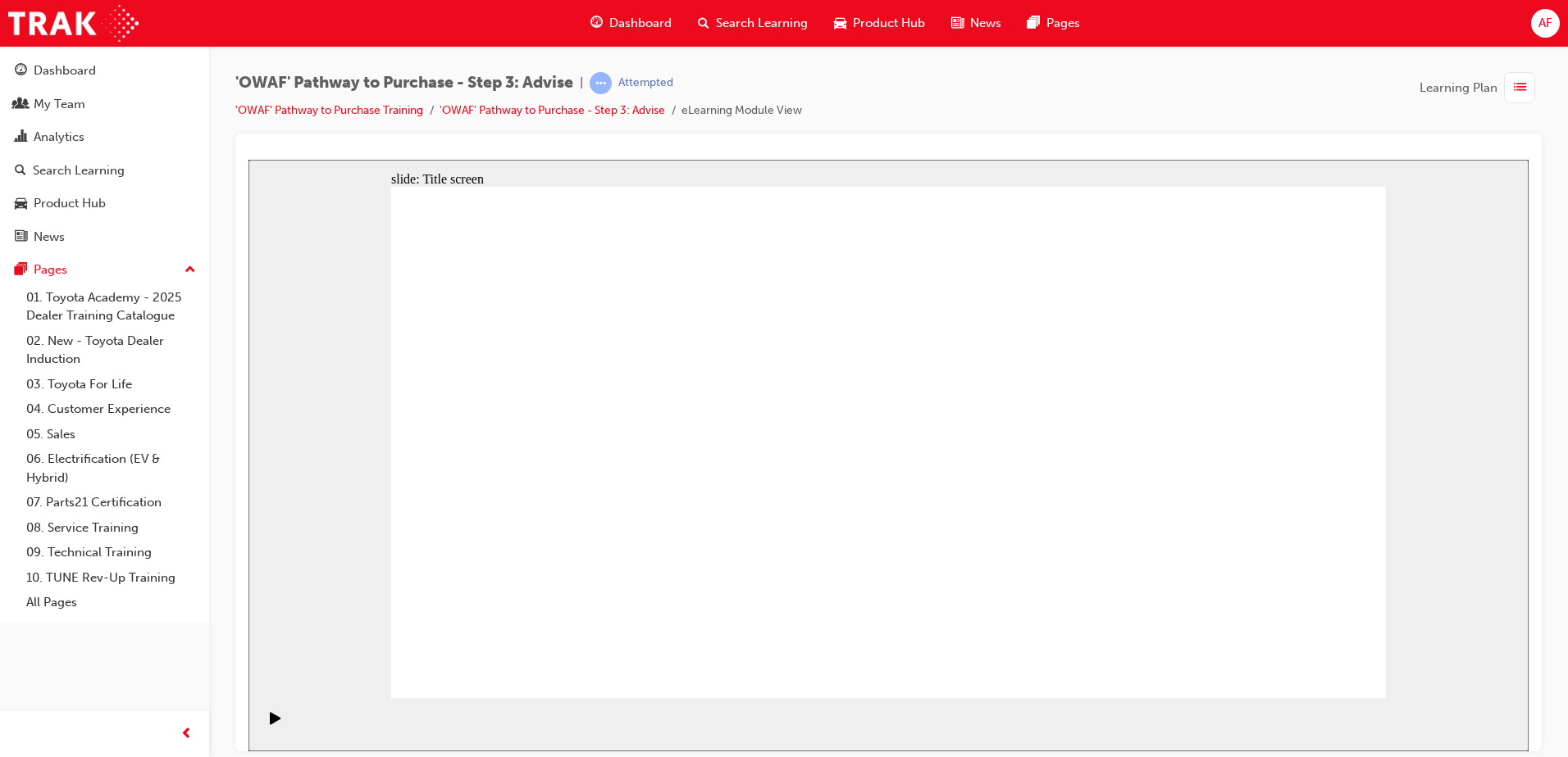
drag, startPoint x: 905, startPoint y: 664, endPoint x: 899, endPoint y: 650, distance: 15.2
drag, startPoint x: 1306, startPoint y: 646, endPoint x: 1314, endPoint y: 656, distance: 12.8
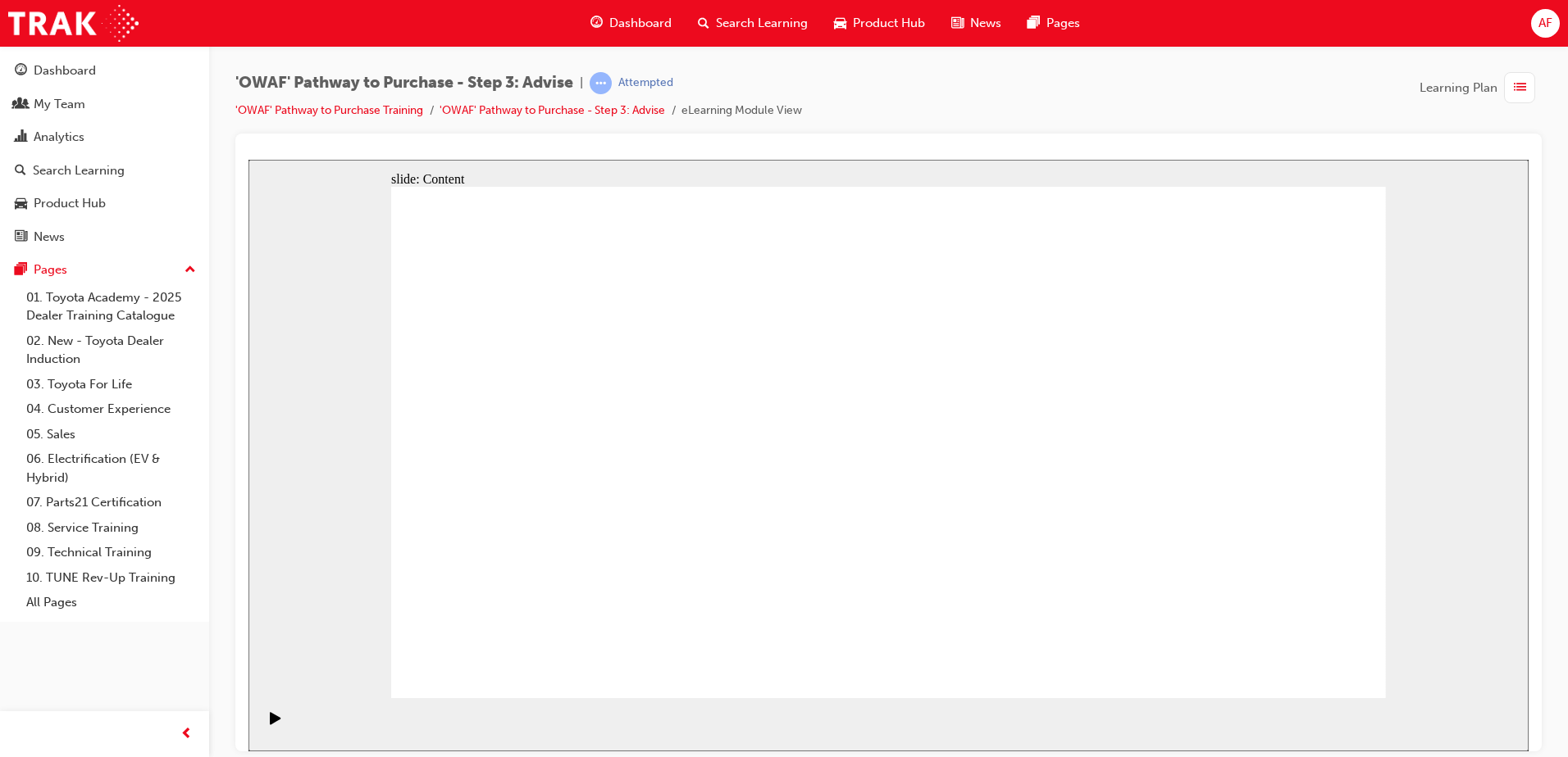
drag, startPoint x: 521, startPoint y: 653, endPoint x: 487, endPoint y: 658, distance: 34.4
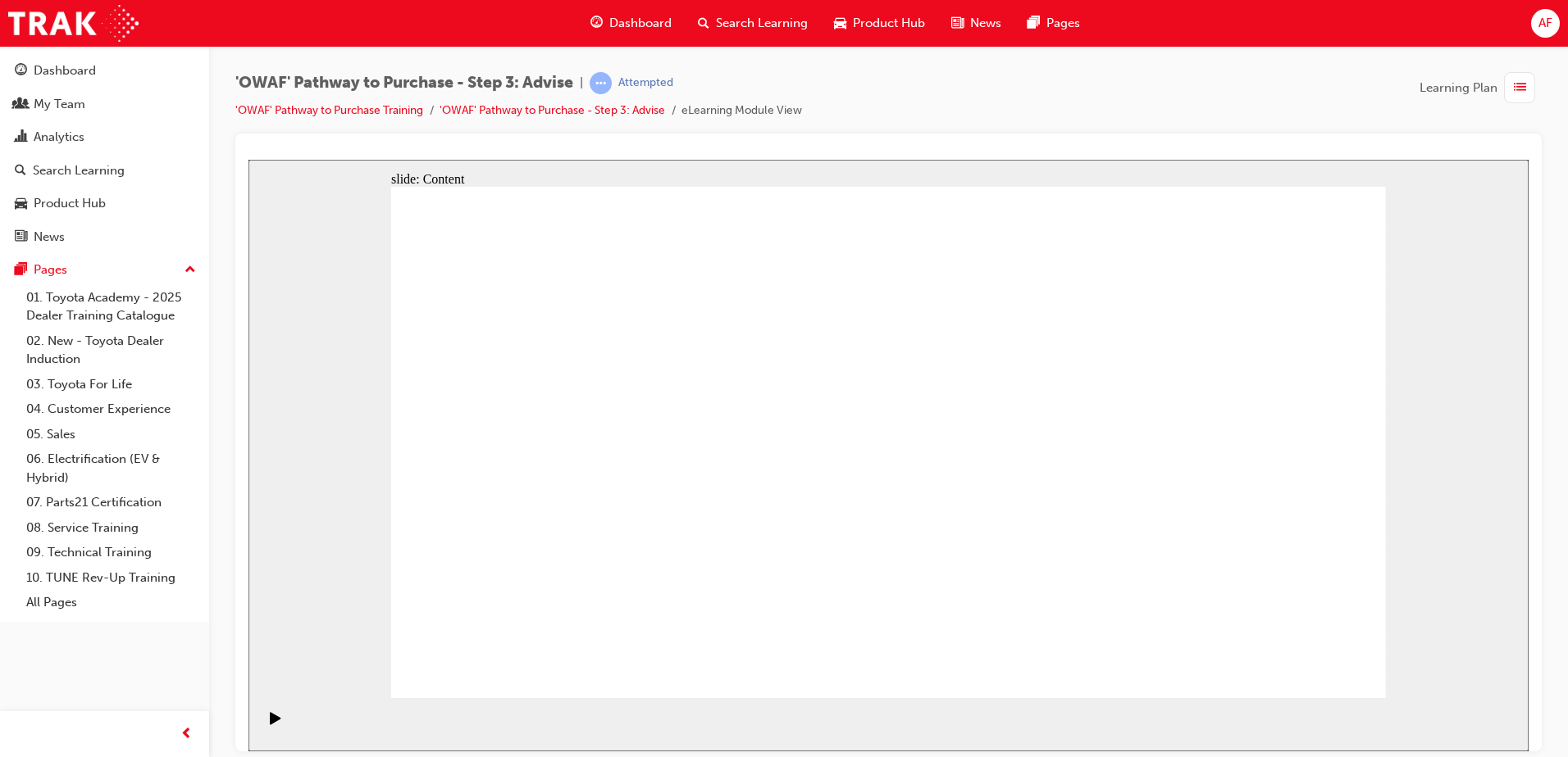
drag, startPoint x: 647, startPoint y: 606, endPoint x: 656, endPoint y: 533, distance: 73.6
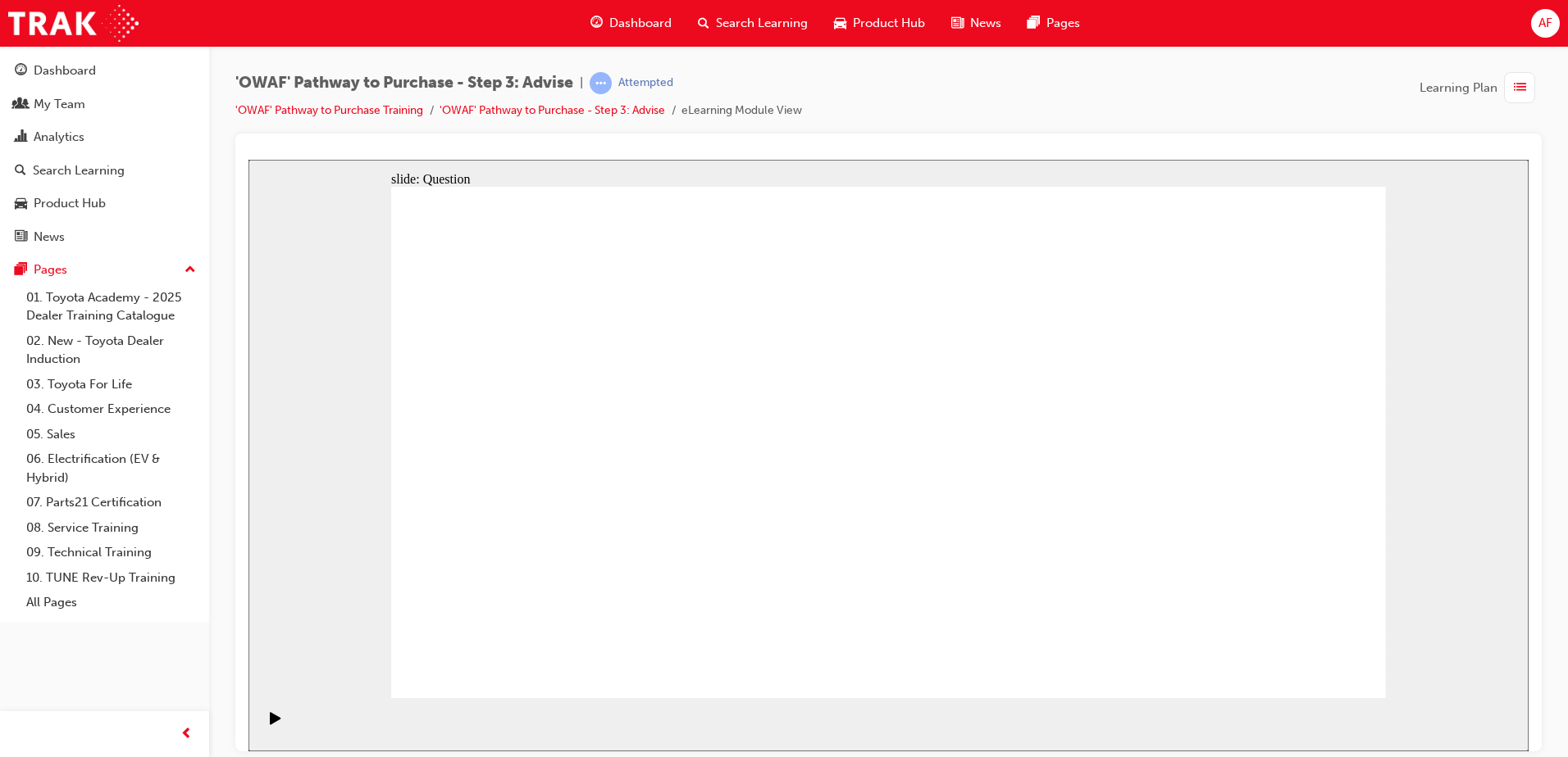
drag, startPoint x: 877, startPoint y: 603, endPoint x: 647, endPoint y: 381, distance: 319.7
drag, startPoint x: 637, startPoint y: 528, endPoint x: 651, endPoint y: 471, distance: 58.7
drag, startPoint x: 1129, startPoint y: 615, endPoint x: 527, endPoint y: 542, distance: 606.4
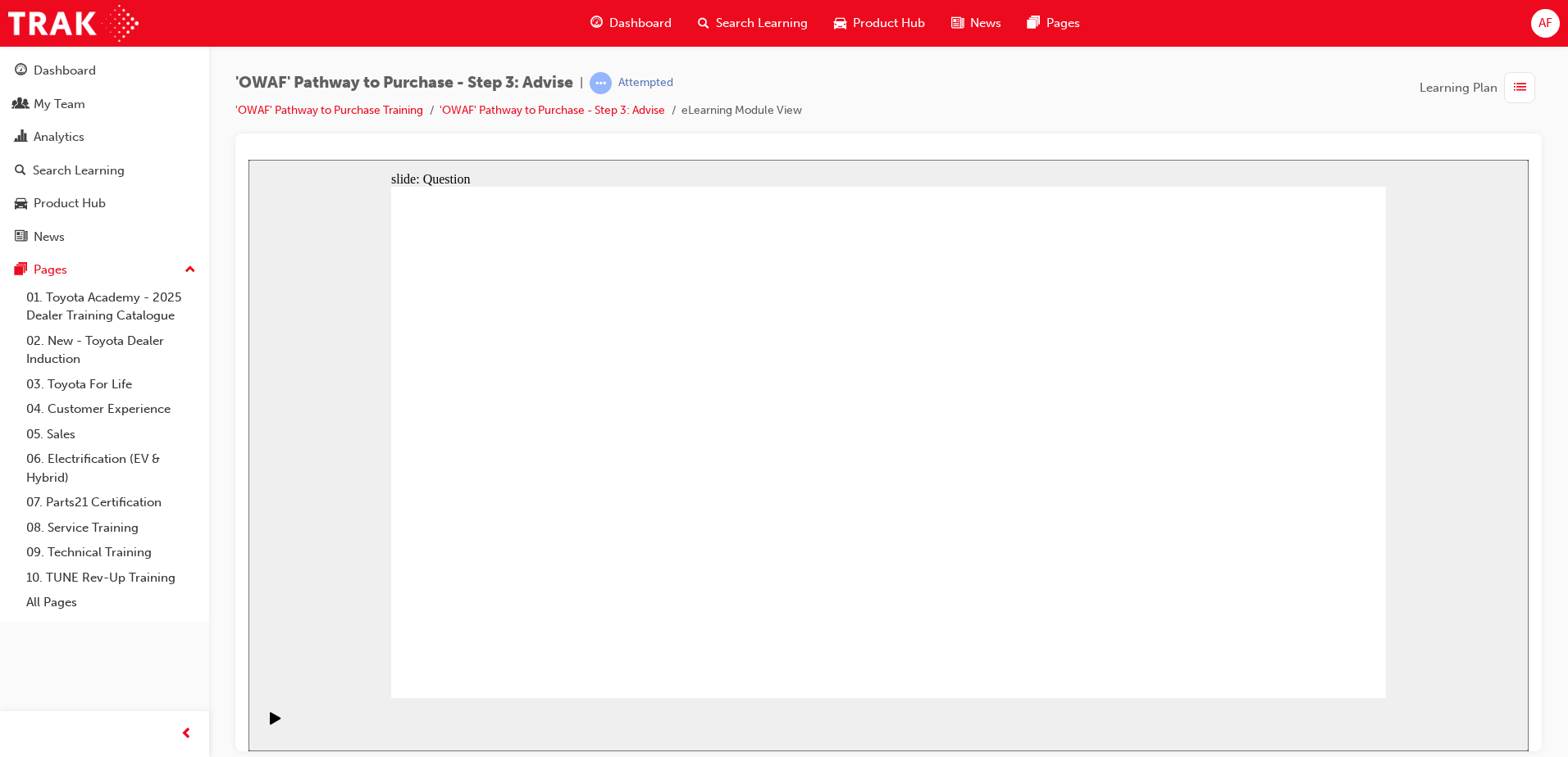
drag, startPoint x: 676, startPoint y: 460, endPoint x: 677, endPoint y: 579, distance: 119.0
drag, startPoint x: 675, startPoint y: 529, endPoint x: 683, endPoint y: 474, distance: 55.6
drag, startPoint x: 1092, startPoint y: 609, endPoint x: 494, endPoint y: 531, distance: 603.1
drag, startPoint x: 585, startPoint y: 468, endPoint x: 908, endPoint y: 654, distance: 372.7
drag, startPoint x: 712, startPoint y: 545, endPoint x: 711, endPoint y: 482, distance: 63.0
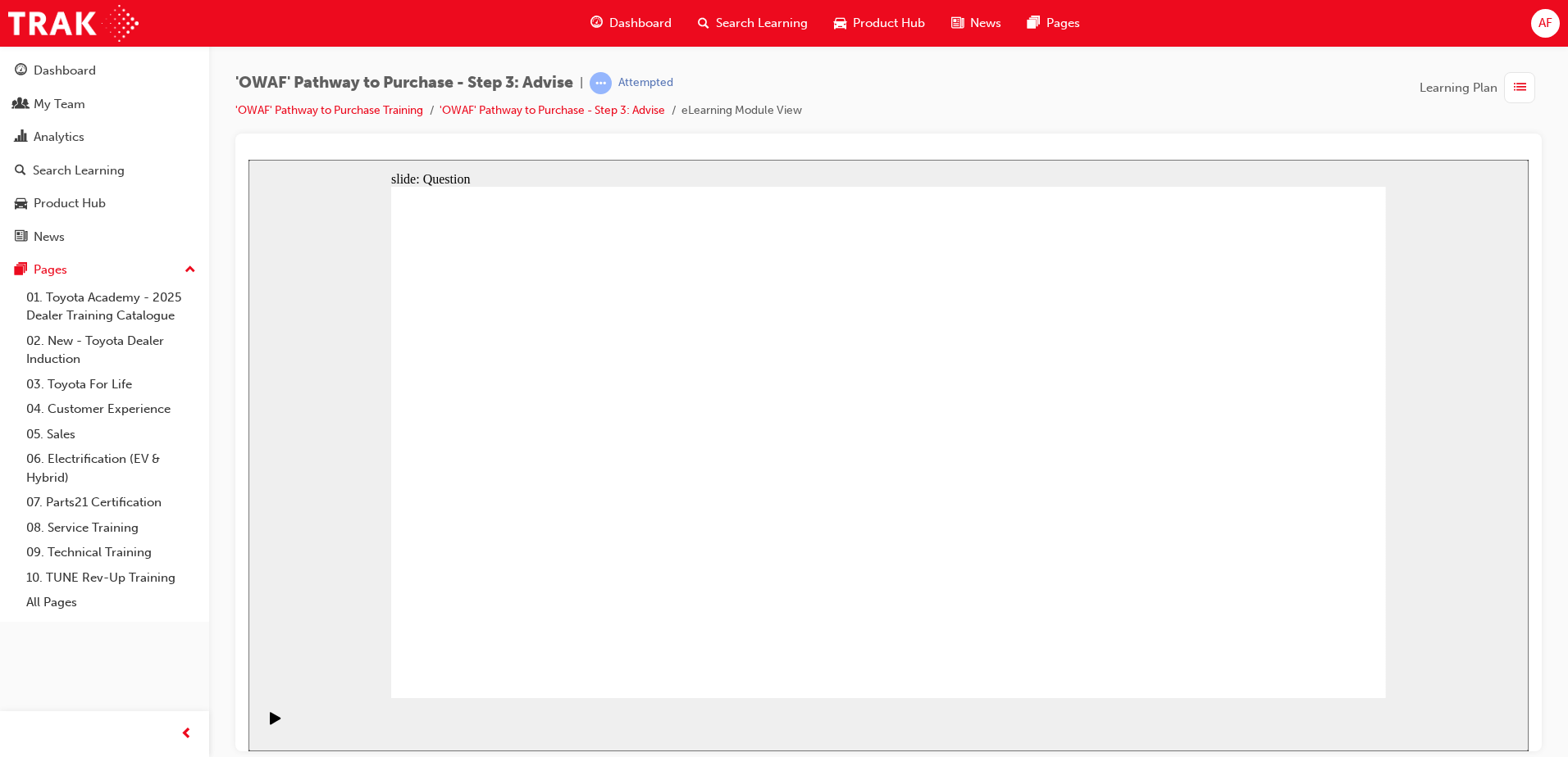
drag, startPoint x: 710, startPoint y: 454, endPoint x: 706, endPoint y: 524, distance: 70.1
drag, startPoint x: 700, startPoint y: 603, endPoint x: 706, endPoint y: 455, distance: 148.1
drag, startPoint x: 698, startPoint y: 608, endPoint x: 797, endPoint y: 419, distance: 213.4
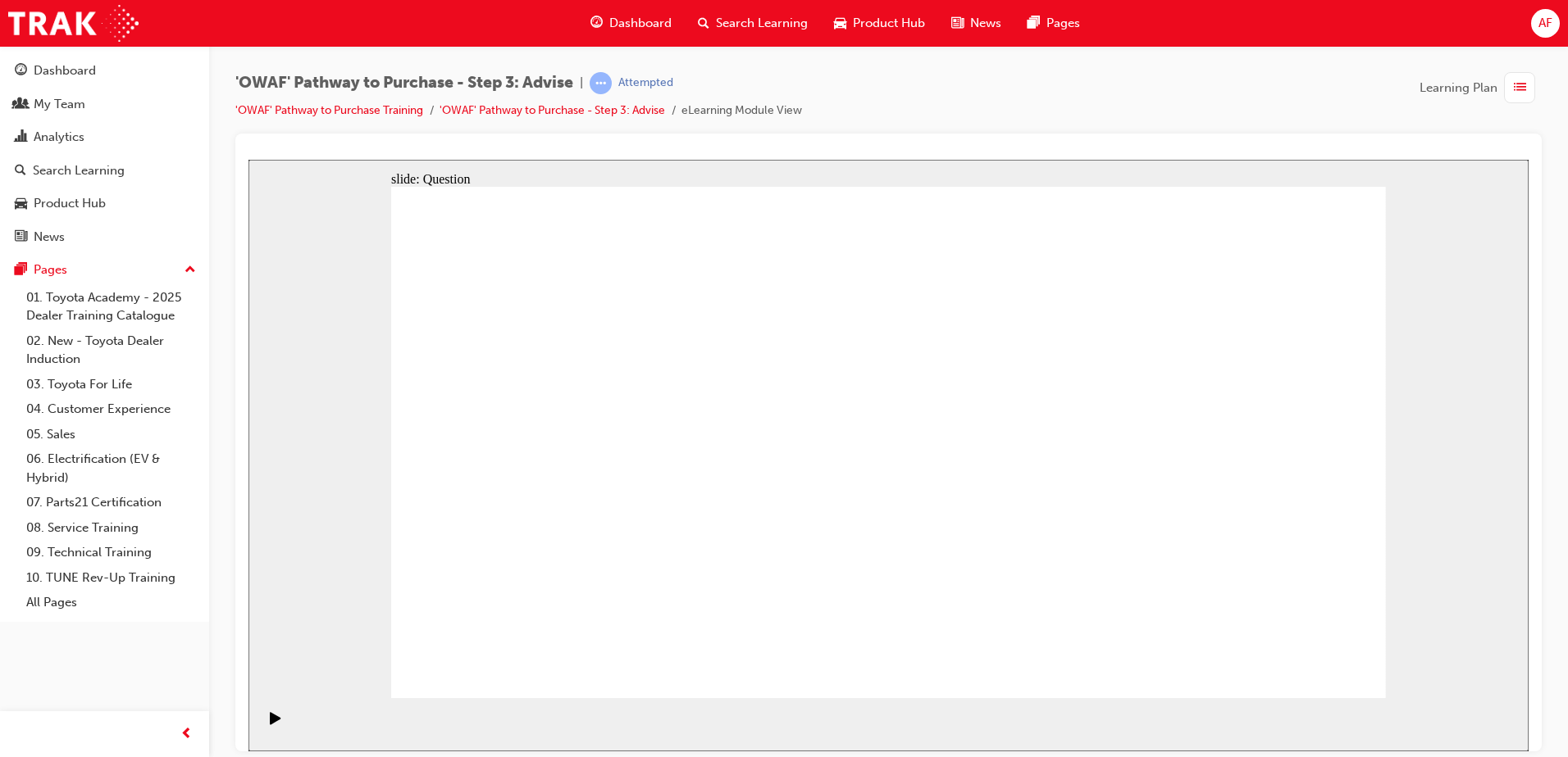
drag, startPoint x: 872, startPoint y: 599, endPoint x: 612, endPoint y: 444, distance: 302.7
drag, startPoint x: 1072, startPoint y: 544, endPoint x: 1057, endPoint y: 448, distance: 97.2
drag, startPoint x: 1146, startPoint y: 460, endPoint x: 894, endPoint y: 442, distance: 252.6
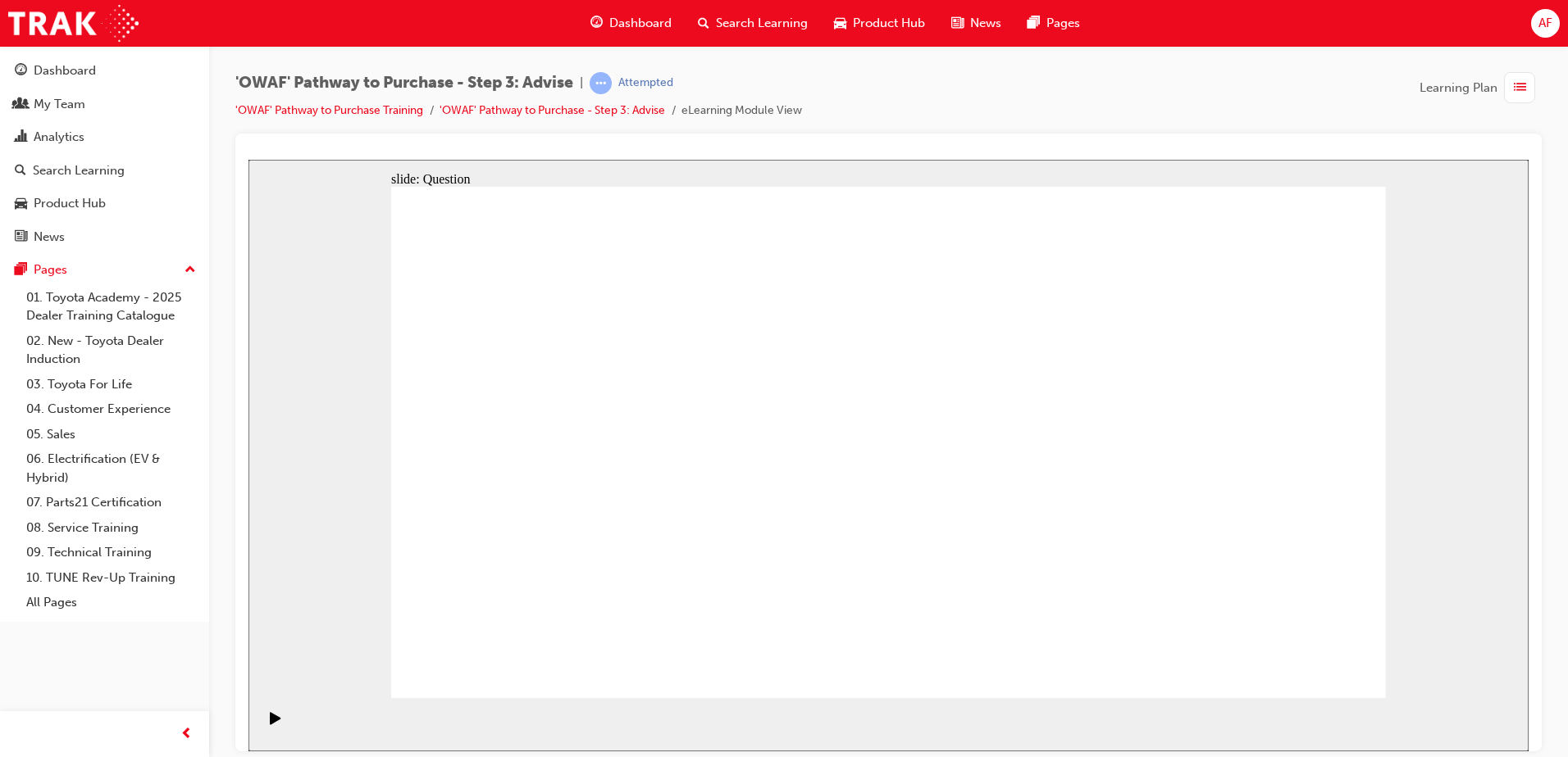
drag, startPoint x: 1135, startPoint y: 453, endPoint x: 568, endPoint y: 449, distance: 567.0
drag, startPoint x: 1233, startPoint y: 439, endPoint x: 999, endPoint y: 434, distance: 234.1
drag, startPoint x: 1177, startPoint y: 506, endPoint x: 593, endPoint y: 497, distance: 584.1
drag, startPoint x: 1230, startPoint y: 469, endPoint x: 926, endPoint y: 465, distance: 304.0
drag, startPoint x: 1207, startPoint y: 497, endPoint x: 669, endPoint y: 481, distance: 538.2
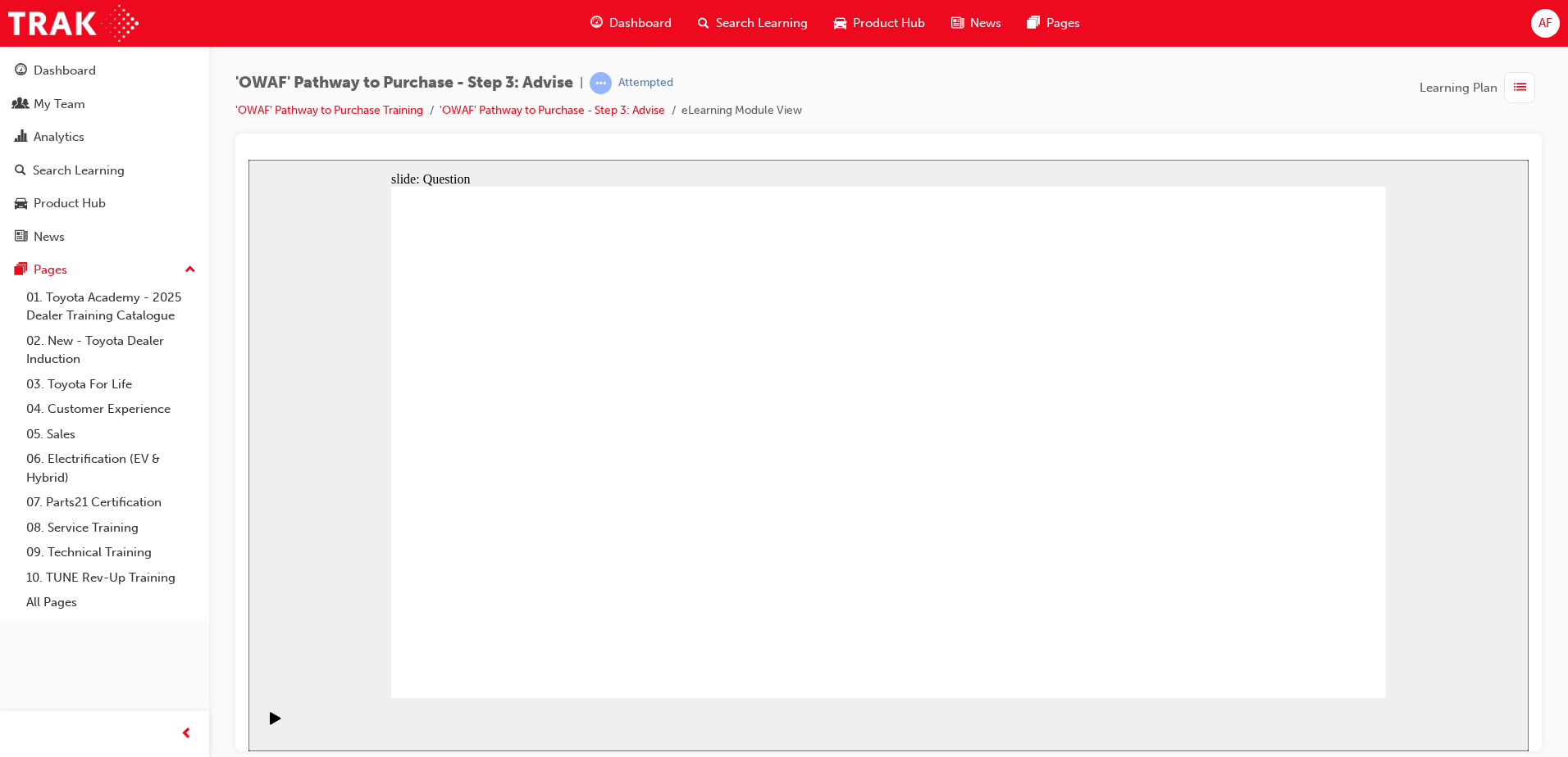
drag, startPoint x: 1213, startPoint y: 505, endPoint x: 666, endPoint y: 481, distance: 547.5
drag, startPoint x: 1206, startPoint y: 504, endPoint x: 622, endPoint y: 485, distance: 584.3
drag, startPoint x: 1167, startPoint y: 507, endPoint x: 915, endPoint y: 495, distance: 252.3
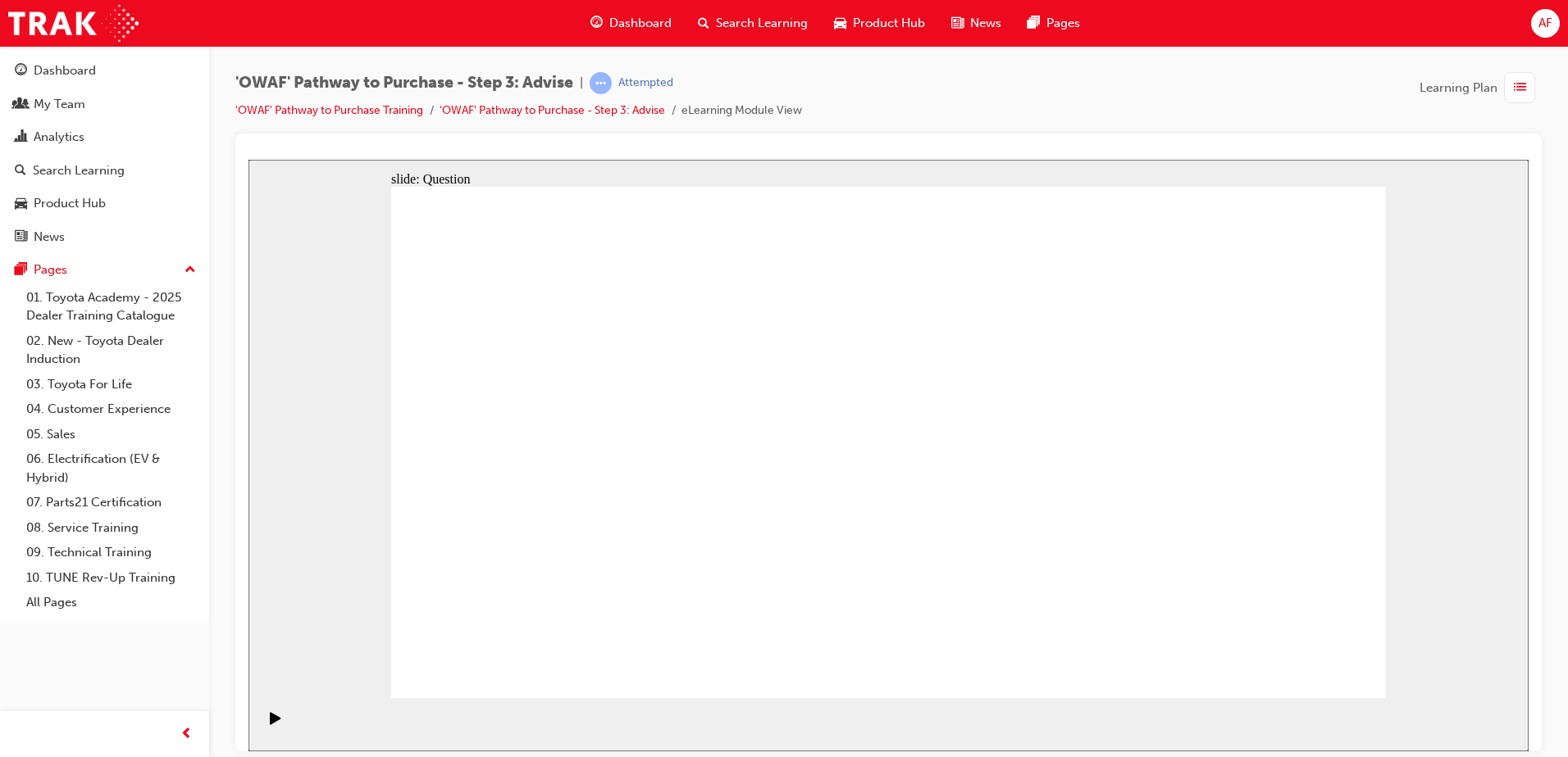
drag, startPoint x: 1227, startPoint y: 489, endPoint x: 670, endPoint y: 488, distance: 557.0
drag, startPoint x: 1223, startPoint y: 433, endPoint x: 957, endPoint y: 435, distance: 266.0
drag, startPoint x: 1218, startPoint y: 459, endPoint x: 988, endPoint y: 457, distance: 230.0
drag, startPoint x: 1247, startPoint y: 443, endPoint x: 960, endPoint y: 434, distance: 287.1
drag, startPoint x: 1235, startPoint y: 455, endPoint x: 652, endPoint y: 442, distance: 583.1
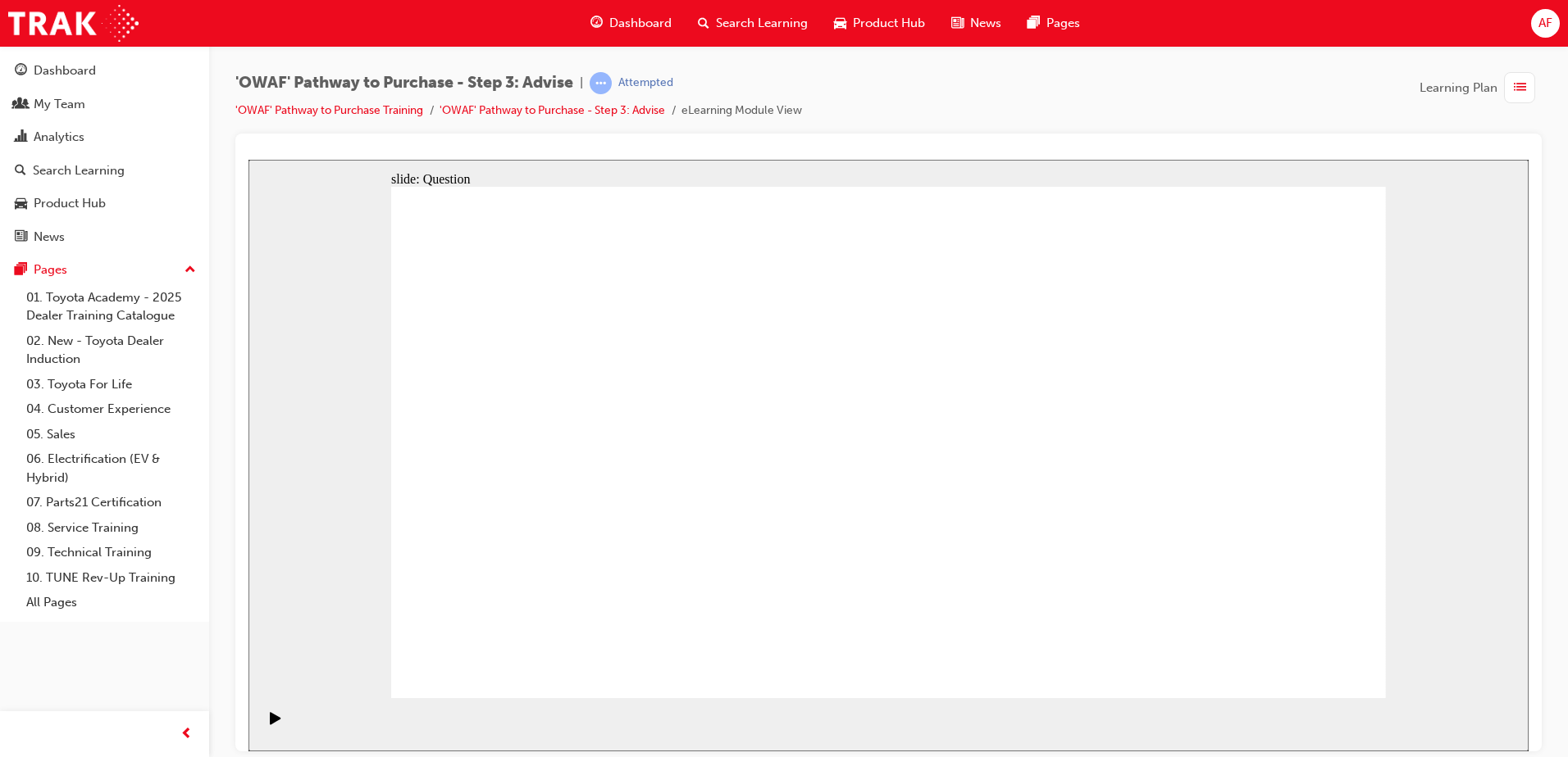
drag, startPoint x: 1261, startPoint y: 448, endPoint x: 629, endPoint y: 435, distance: 632.1
drag, startPoint x: 1263, startPoint y: 454, endPoint x: 651, endPoint y: 457, distance: 612.0
drag, startPoint x: 576, startPoint y: 394, endPoint x: 985, endPoint y: 449, distance: 412.7
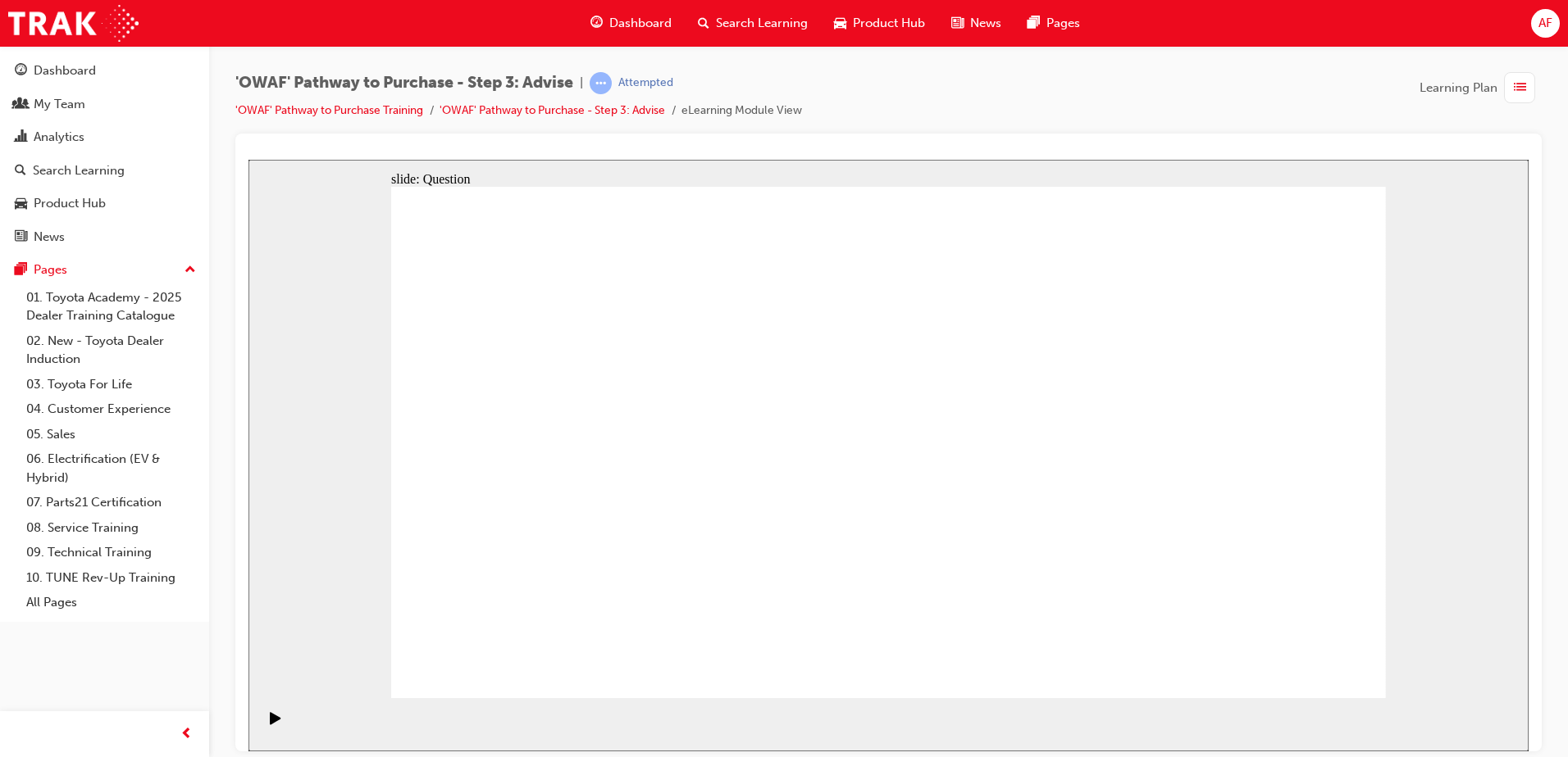
drag, startPoint x: 576, startPoint y: 452, endPoint x: 944, endPoint y: 462, distance: 368.1
drag, startPoint x: 584, startPoint y: 532, endPoint x: 1138, endPoint y: 471, distance: 557.3
drag, startPoint x: 699, startPoint y: 477, endPoint x: 917, endPoint y: 487, distance: 218.2
drag, startPoint x: 728, startPoint y: 539, endPoint x: 1066, endPoint y: 481, distance: 342.9
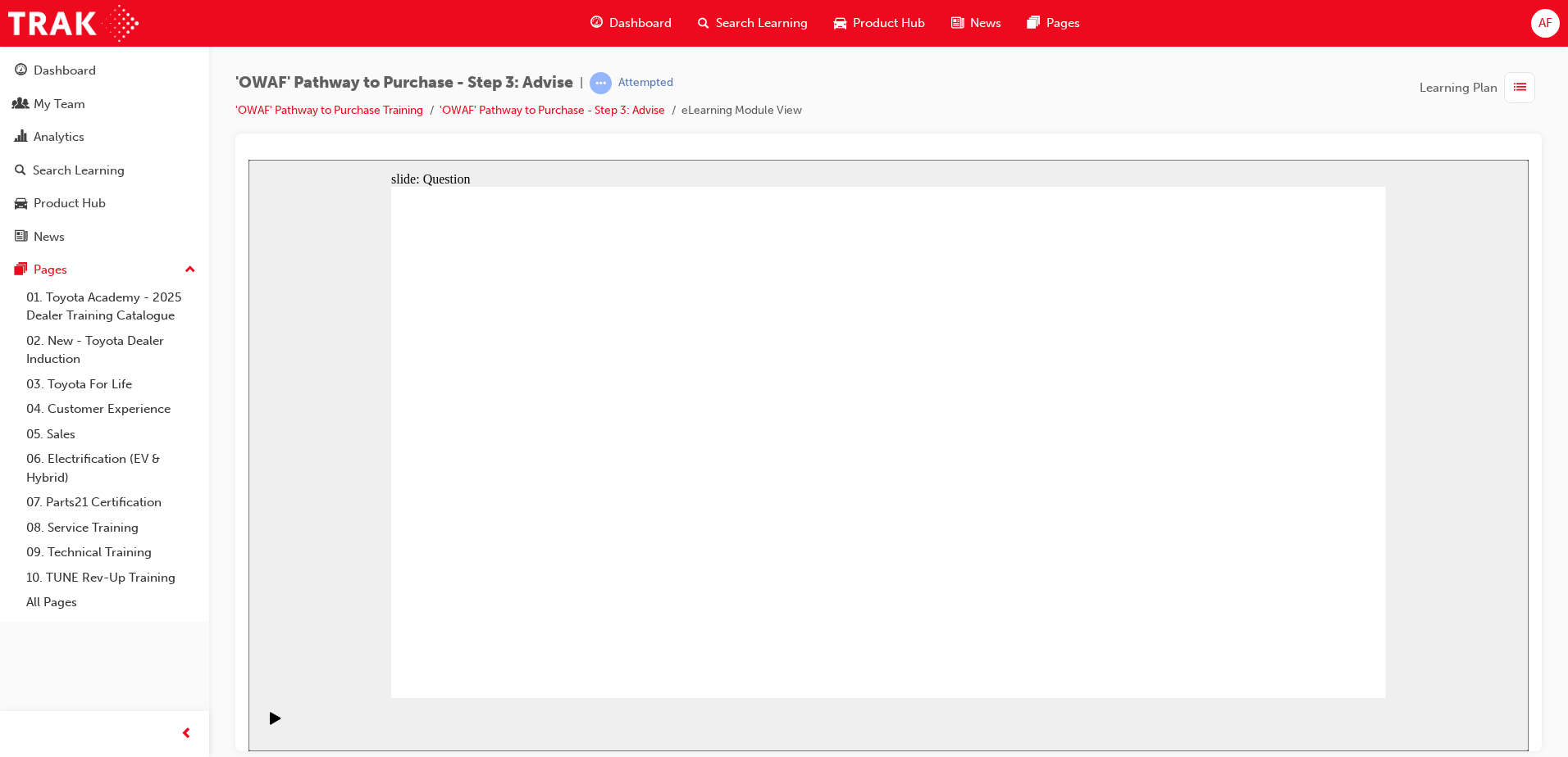
drag, startPoint x: 591, startPoint y: 387, endPoint x: 897, endPoint y: 481, distance: 320.1
drag, startPoint x: 599, startPoint y: 387, endPoint x: 890, endPoint y: 584, distance: 351.4
drag, startPoint x: 503, startPoint y: 399, endPoint x: 702, endPoint y: 593, distance: 277.9
drag, startPoint x: 775, startPoint y: 392, endPoint x: 576, endPoint y: 600, distance: 287.9
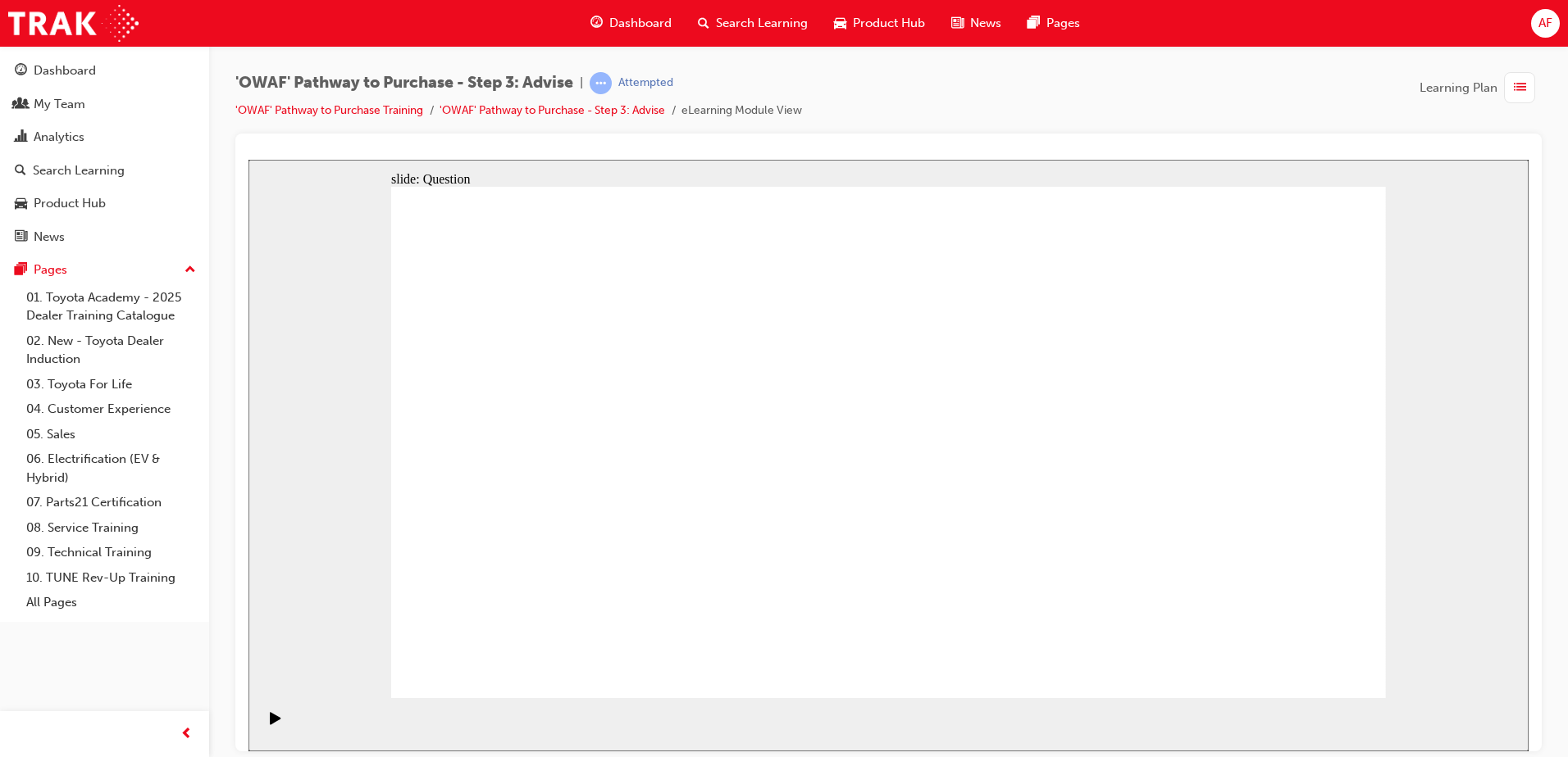
drag, startPoint x: 1289, startPoint y: 401, endPoint x: 805, endPoint y: 588, distance: 518.9
drag, startPoint x: 699, startPoint y: 580, endPoint x: 1194, endPoint y: 581, distance: 495.0
drag, startPoint x: 1005, startPoint y: 409, endPoint x: 515, endPoint y: 596, distance: 524.5
drag, startPoint x: 1088, startPoint y: 399, endPoint x: 697, endPoint y: 592, distance: 436.0
drag, startPoint x: 599, startPoint y: 599, endPoint x: 1092, endPoint y: 601, distance: 493.0
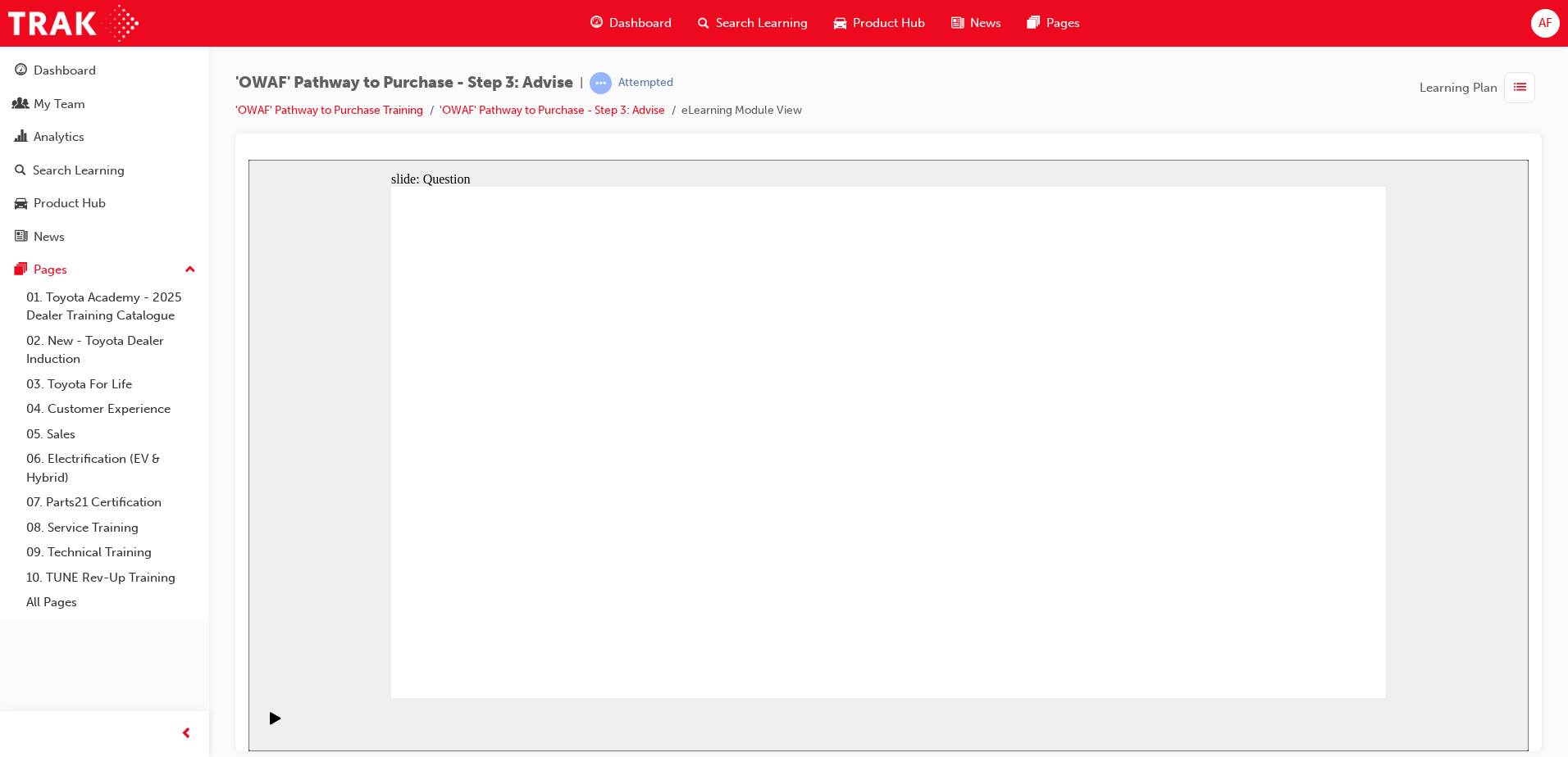
drag, startPoint x: 686, startPoint y: 376, endPoint x: 1179, endPoint y: 547, distance: 521.8
drag, startPoint x: 516, startPoint y: 396, endPoint x: 1304, endPoint y: 595, distance: 812.7
drag, startPoint x: 879, startPoint y: 383, endPoint x: 962, endPoint y: 587, distance: 220.2
drag, startPoint x: 1190, startPoint y: 397, endPoint x: 599, endPoint y: 588, distance: 621.1
drag, startPoint x: 1203, startPoint y: 580, endPoint x: 1304, endPoint y: 366, distance: 236.6
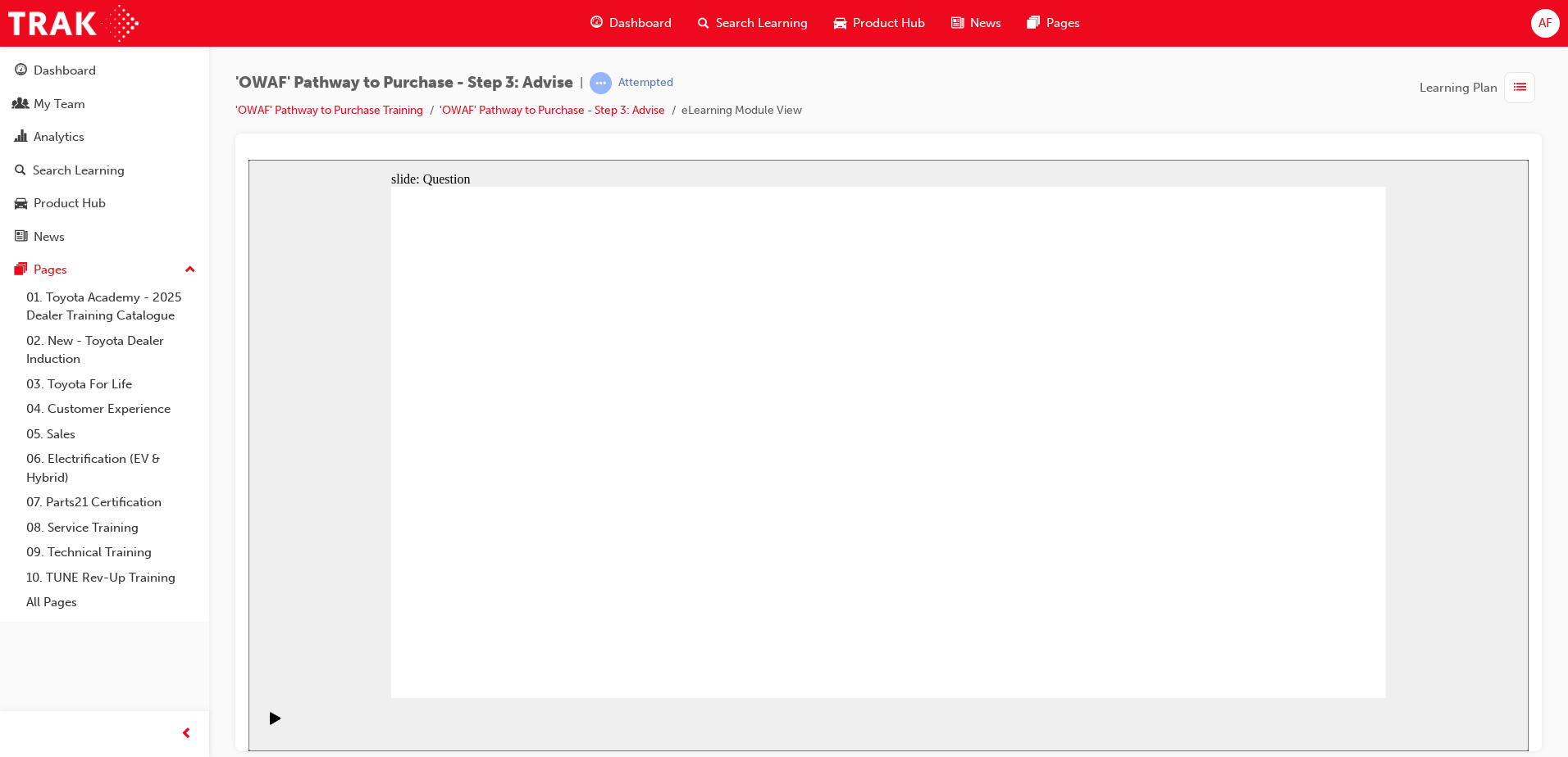
drag, startPoint x: 1303, startPoint y: 573, endPoint x: 1205, endPoint y: 575, distance: 98.0
drag, startPoint x: 693, startPoint y: 398, endPoint x: 1276, endPoint y: 589, distance: 613.5
drag, startPoint x: 704, startPoint y: 583, endPoint x: 1232, endPoint y: 358, distance: 573.9
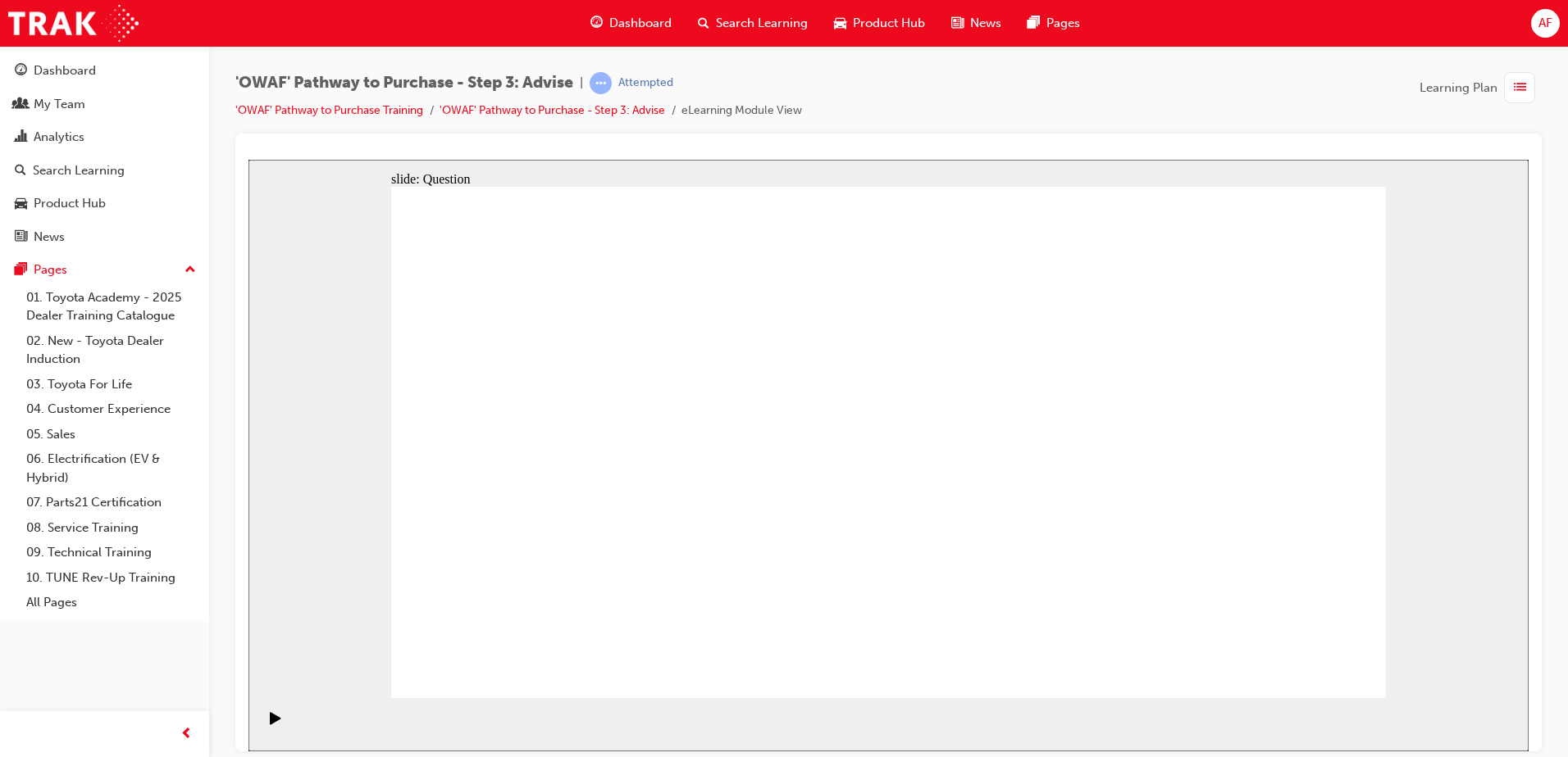
drag, startPoint x: 1179, startPoint y: 573, endPoint x: 694, endPoint y: 566, distance: 485.1
drag, startPoint x: 1088, startPoint y: 384, endPoint x: 1189, endPoint y: 578, distance: 218.7
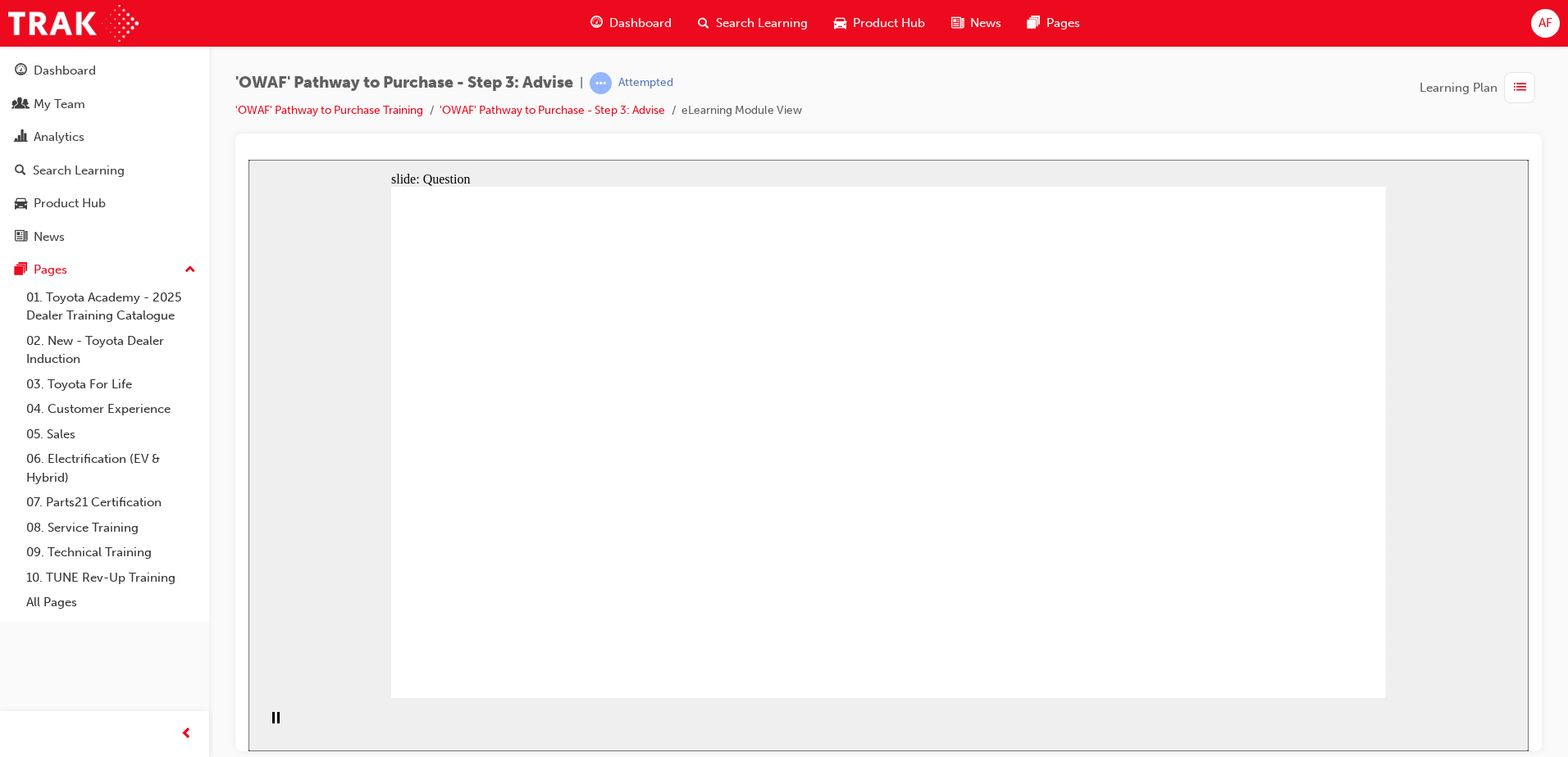
drag, startPoint x: 884, startPoint y: 613, endPoint x: 613, endPoint y: 399, distance: 345.3
drag, startPoint x: 630, startPoint y: 608, endPoint x: 638, endPoint y: 531, distance: 77.4
drag, startPoint x: 1215, startPoint y: 603, endPoint x: 663, endPoint y: 468, distance: 568.3
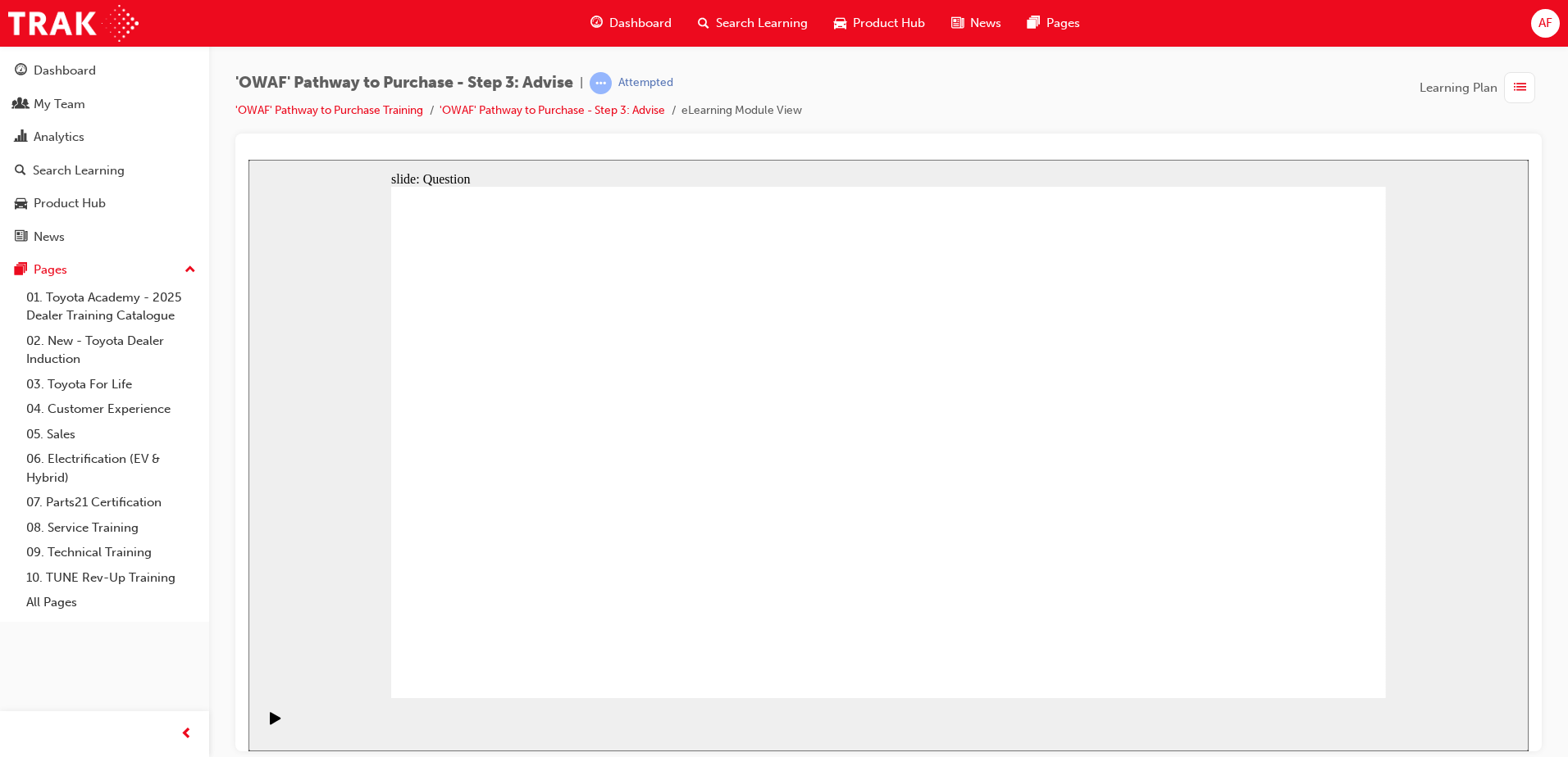
drag, startPoint x: 721, startPoint y: 596, endPoint x: 791, endPoint y: 408, distance: 200.6
drag, startPoint x: 873, startPoint y: 600, endPoint x: 639, endPoint y: 441, distance: 282.9
drag, startPoint x: 1069, startPoint y: 550, endPoint x: 1059, endPoint y: 456, distance: 94.5
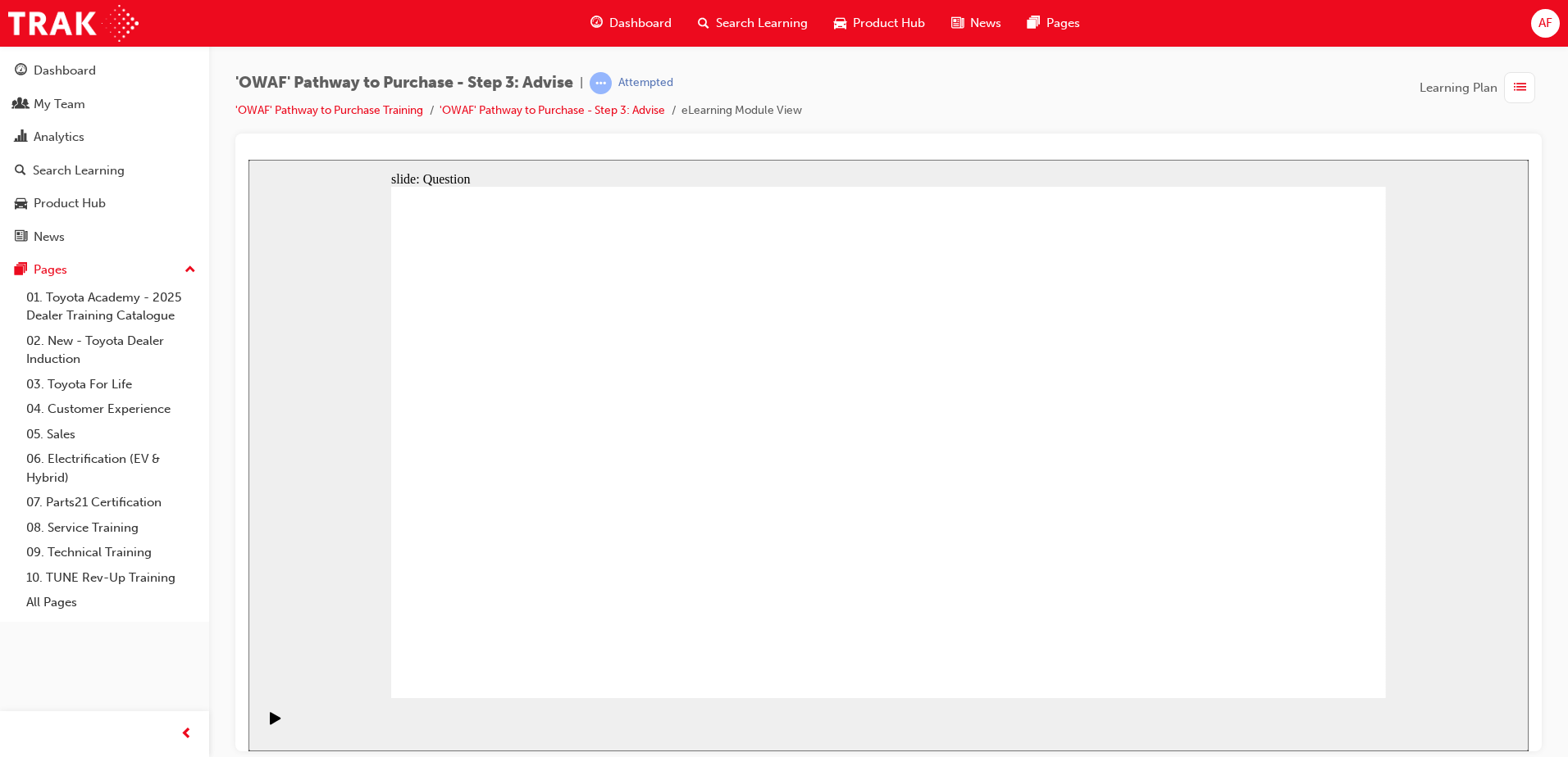
drag, startPoint x: 1220, startPoint y: 517, endPoint x: 949, endPoint y: 498, distance: 271.7
drag, startPoint x: 1219, startPoint y: 507, endPoint x: 639, endPoint y: 488, distance: 580.3
drag, startPoint x: 1226, startPoint y: 512, endPoint x: 620, endPoint y: 482, distance: 606.7
drag, startPoint x: 1230, startPoint y: 524, endPoint x: 623, endPoint y: 512, distance: 607.1
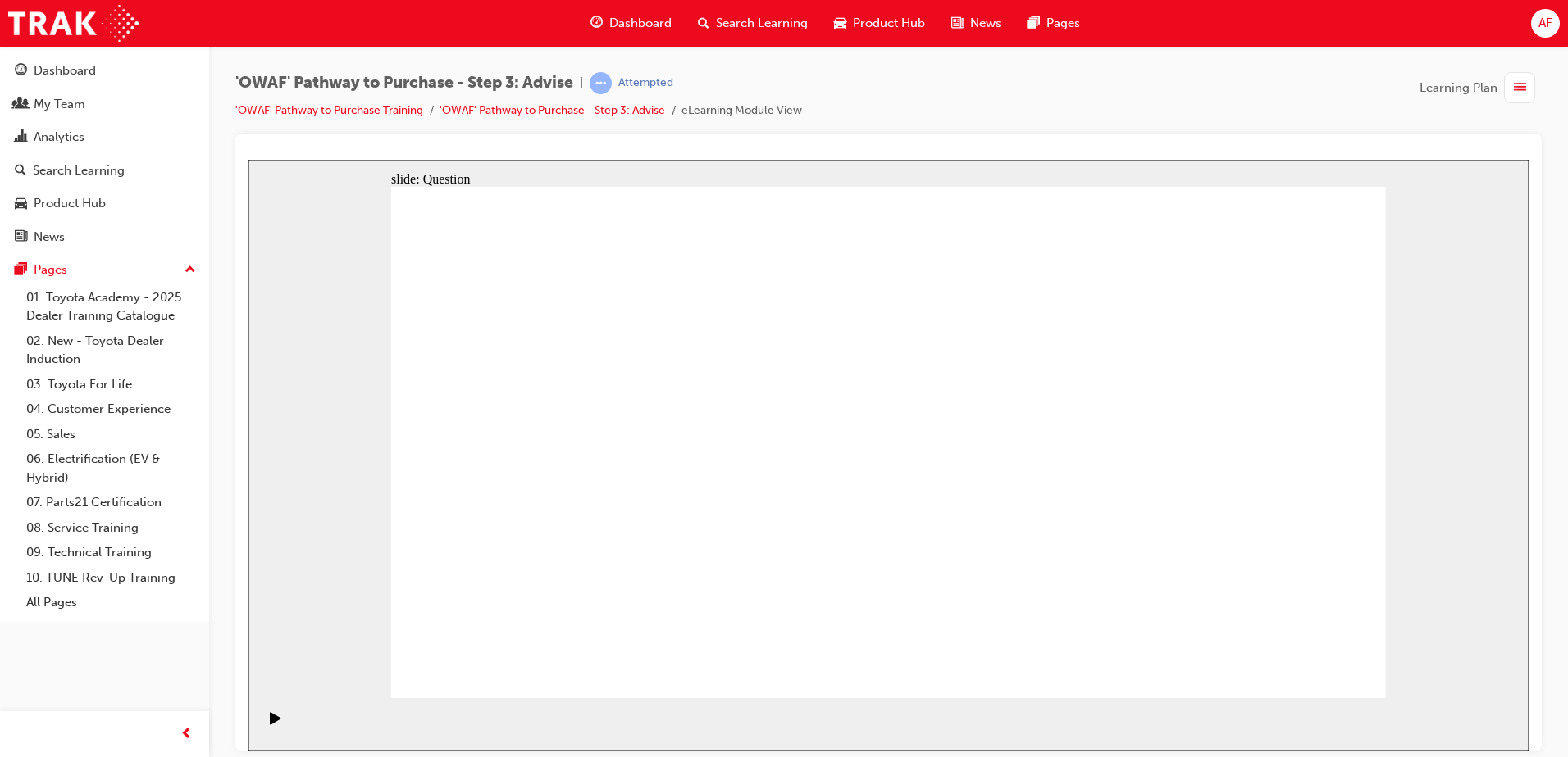
drag, startPoint x: 1199, startPoint y: 524, endPoint x: 922, endPoint y: 518, distance: 277.1
drag, startPoint x: 1242, startPoint y: 516, endPoint x: 680, endPoint y: 509, distance: 562.0
drag, startPoint x: 1176, startPoint y: 517, endPoint x: 570, endPoint y: 493, distance: 606.5
drag, startPoint x: 1201, startPoint y: 519, endPoint x: 590, endPoint y: 507, distance: 611.1
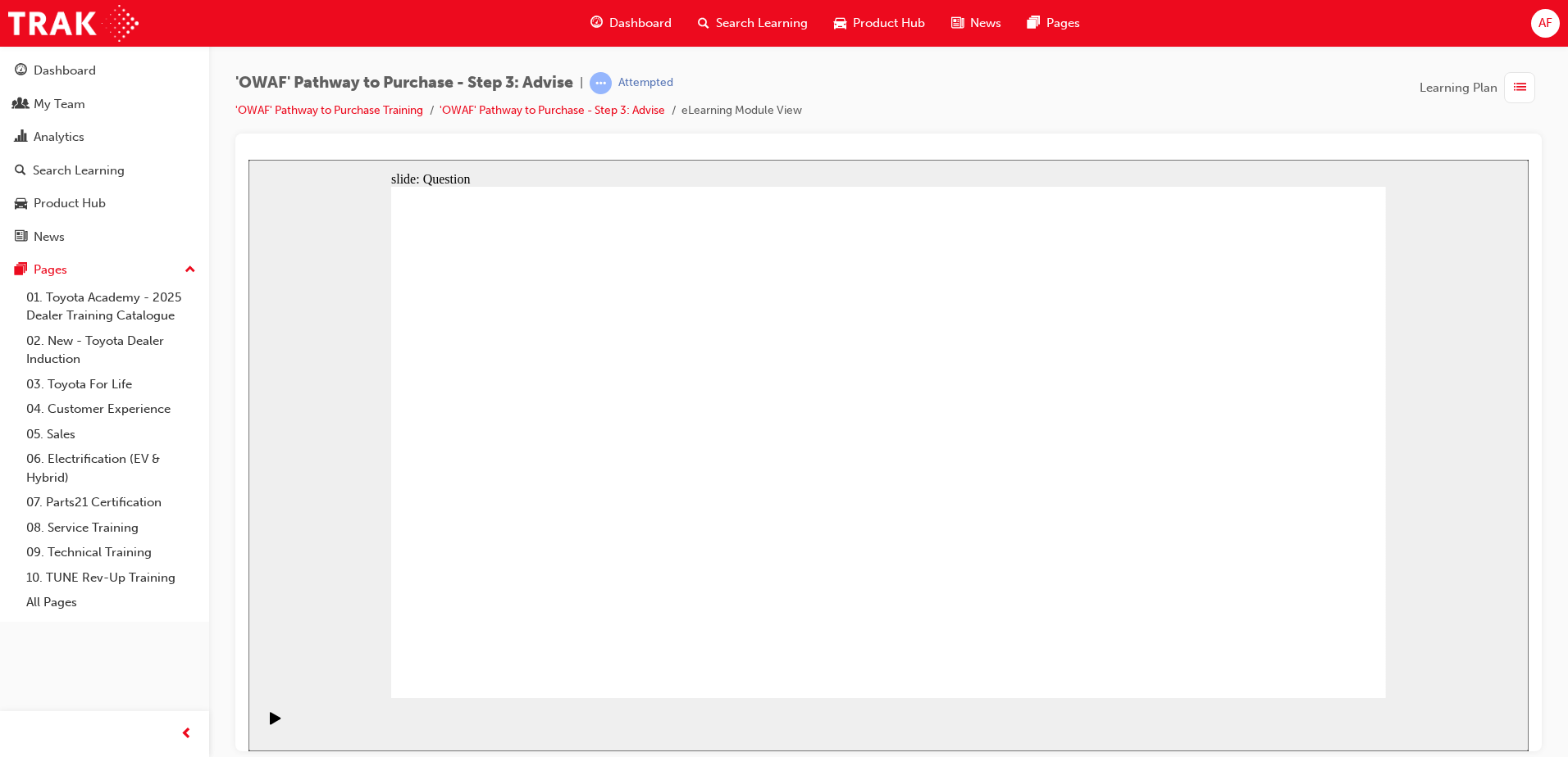
drag, startPoint x: 577, startPoint y: 394, endPoint x: 1002, endPoint y: 408, distance: 425.2
drag, startPoint x: 596, startPoint y: 464, endPoint x: 956, endPoint y: 477, distance: 360.2
drag, startPoint x: 585, startPoint y: 536, endPoint x: 1136, endPoint y: 452, distance: 557.4
drag, startPoint x: 714, startPoint y: 478, endPoint x: 933, endPoint y: 497, distance: 219.8
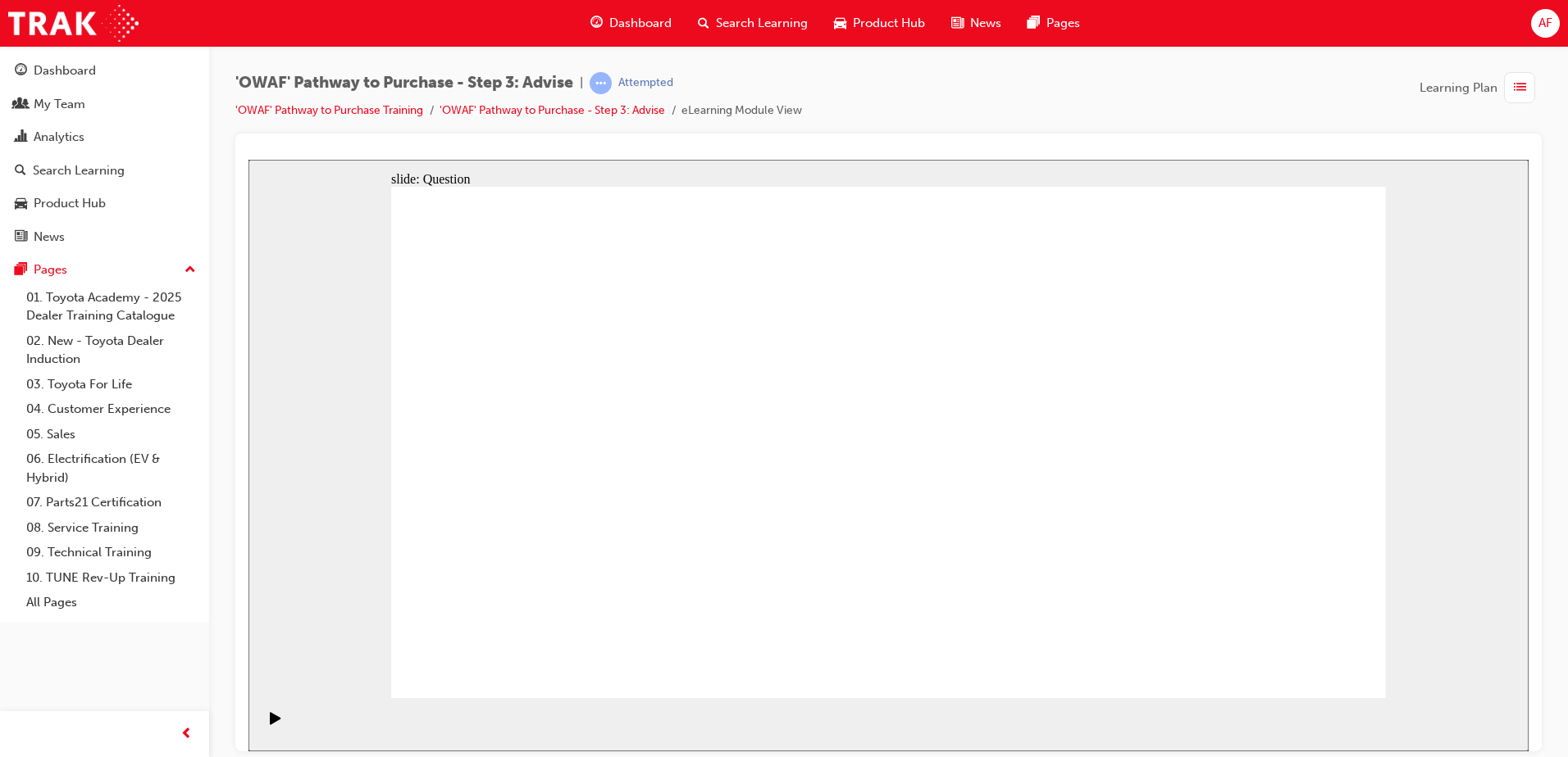
drag, startPoint x: 711, startPoint y: 543, endPoint x: 1117, endPoint y: 508, distance: 407.5
drag, startPoint x: 1288, startPoint y: 395, endPoint x: 793, endPoint y: 576, distance: 527.1
drag, startPoint x: 993, startPoint y: 389, endPoint x: 609, endPoint y: 588, distance: 432.5
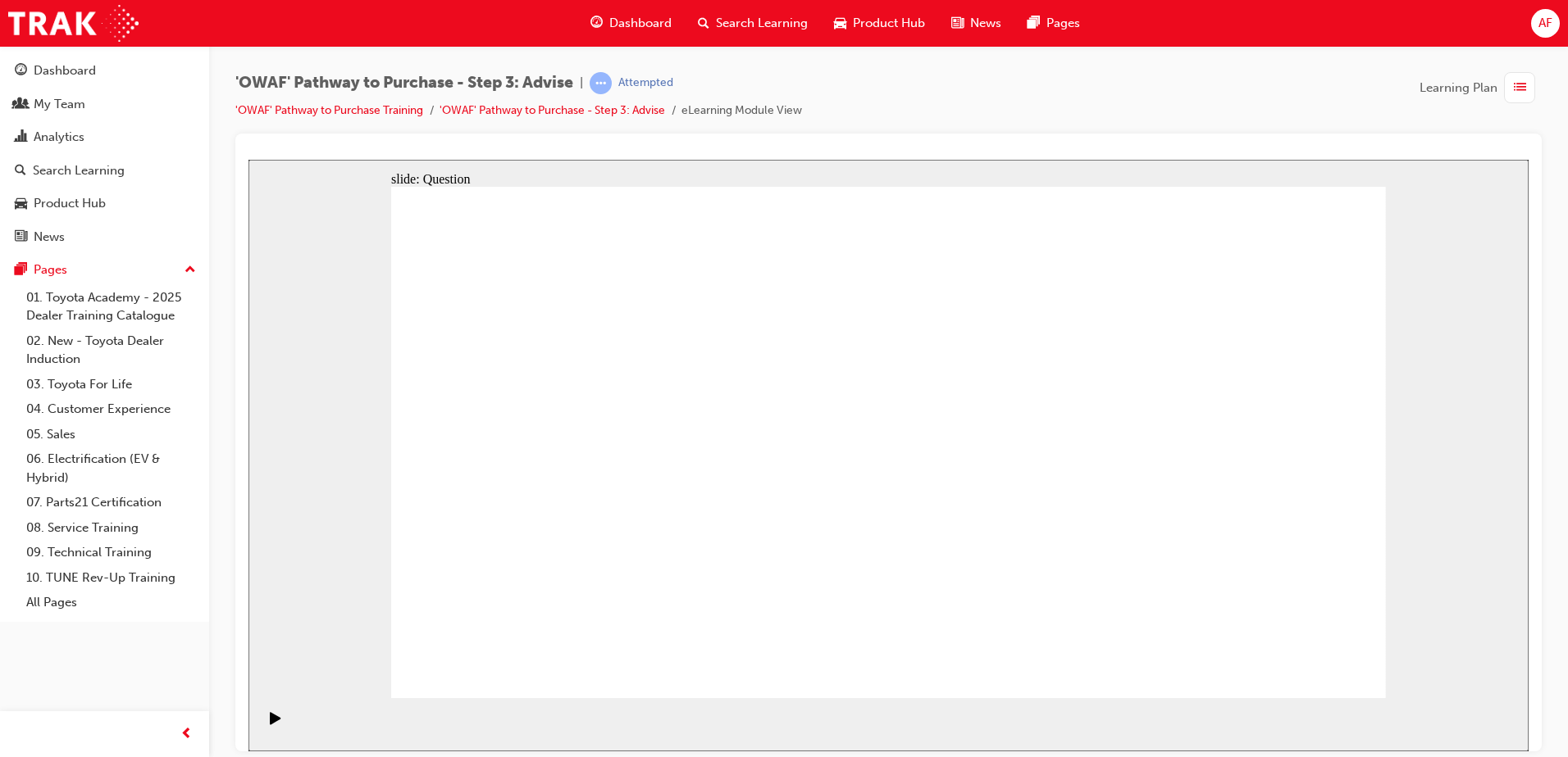
drag, startPoint x: 886, startPoint y: 399, endPoint x: 973, endPoint y: 595, distance: 214.4
drag, startPoint x: 492, startPoint y: 406, endPoint x: 1184, endPoint y: 601, distance: 718.9
drag, startPoint x: 602, startPoint y: 404, endPoint x: 888, endPoint y: 590, distance: 341.2
drag, startPoint x: 1184, startPoint y: 387, endPoint x: 488, endPoint y: 580, distance: 722.3
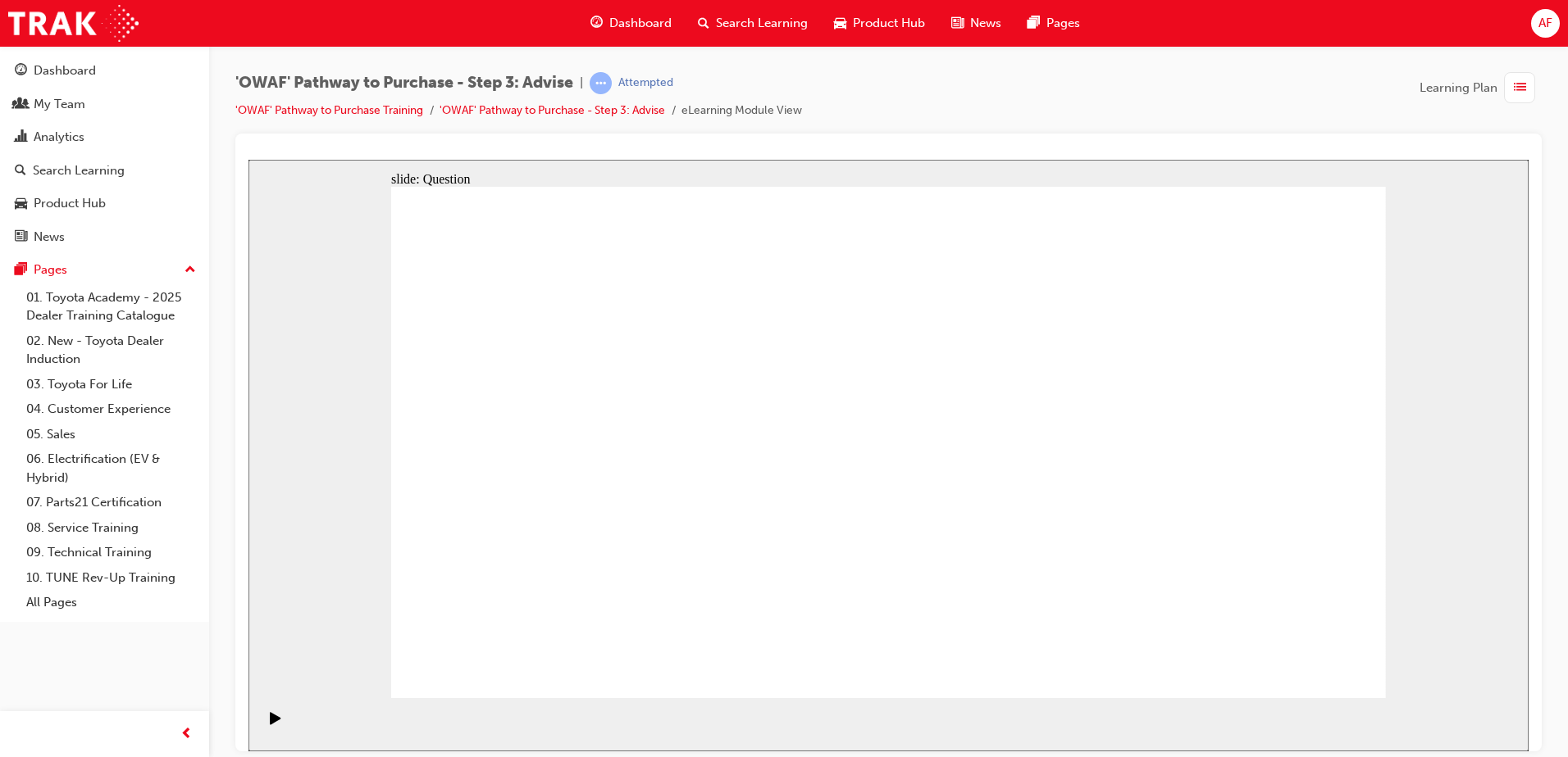
drag, startPoint x: 797, startPoint y: 394, endPoint x: 1094, endPoint y: 589, distance: 355.3
drag, startPoint x: 1098, startPoint y: 391, endPoint x: 713, endPoint y: 579, distance: 428.4
drag, startPoint x: 705, startPoint y: 404, endPoint x: 1286, endPoint y: 582, distance: 607.7
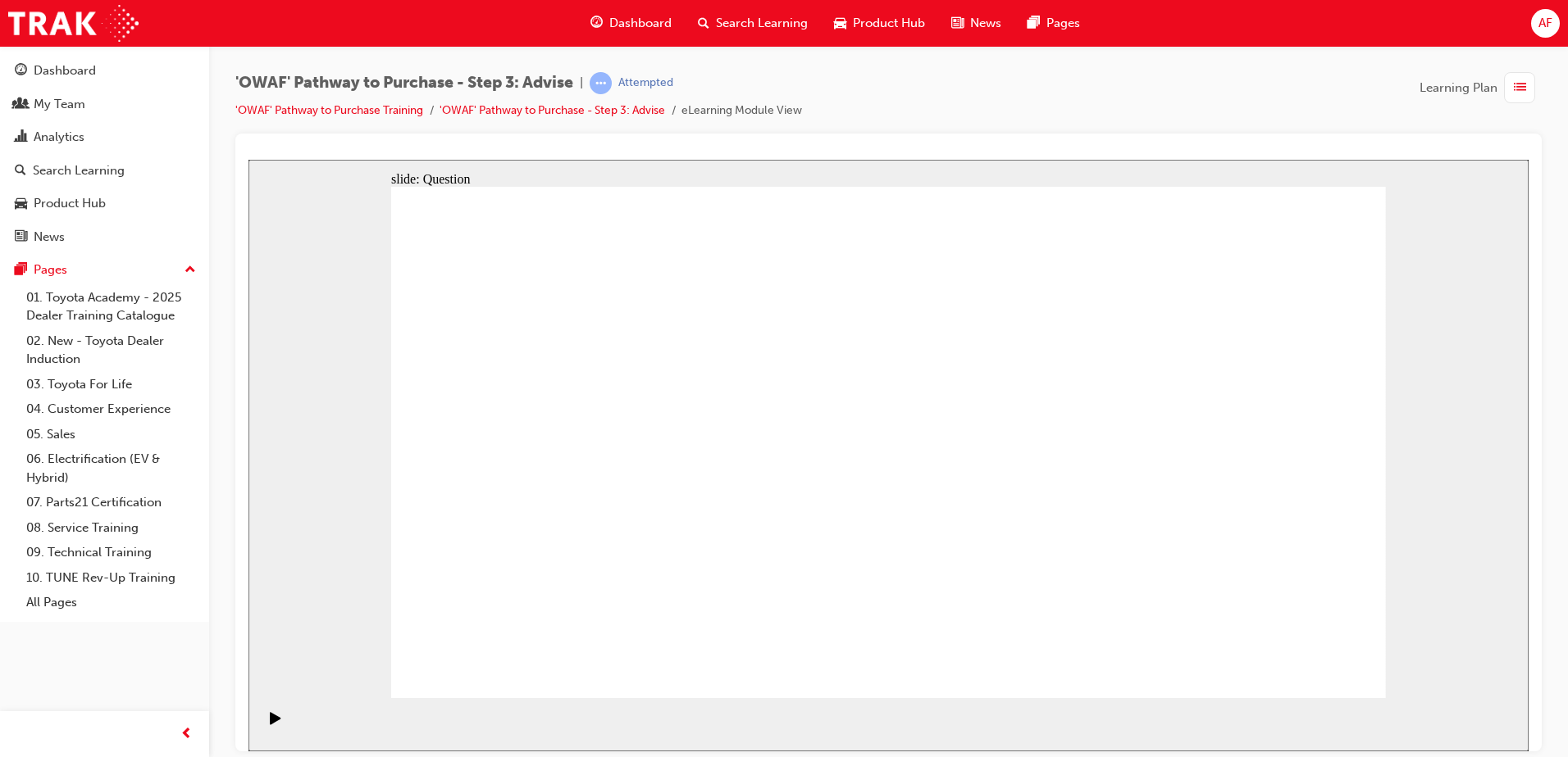
drag, startPoint x: 699, startPoint y: 576, endPoint x: 876, endPoint y: 381, distance: 263.4
drag, startPoint x: 1195, startPoint y: 593, endPoint x: 713, endPoint y: 602, distance: 482.1
drag, startPoint x: 715, startPoint y: 595, endPoint x: 1203, endPoint y: 595, distance: 488.0
drag, startPoint x: 1285, startPoint y: 582, endPoint x: 699, endPoint y: 577, distance: 586.0
drag, startPoint x: 1071, startPoint y: 386, endPoint x: 1269, endPoint y: 585, distance: 280.7
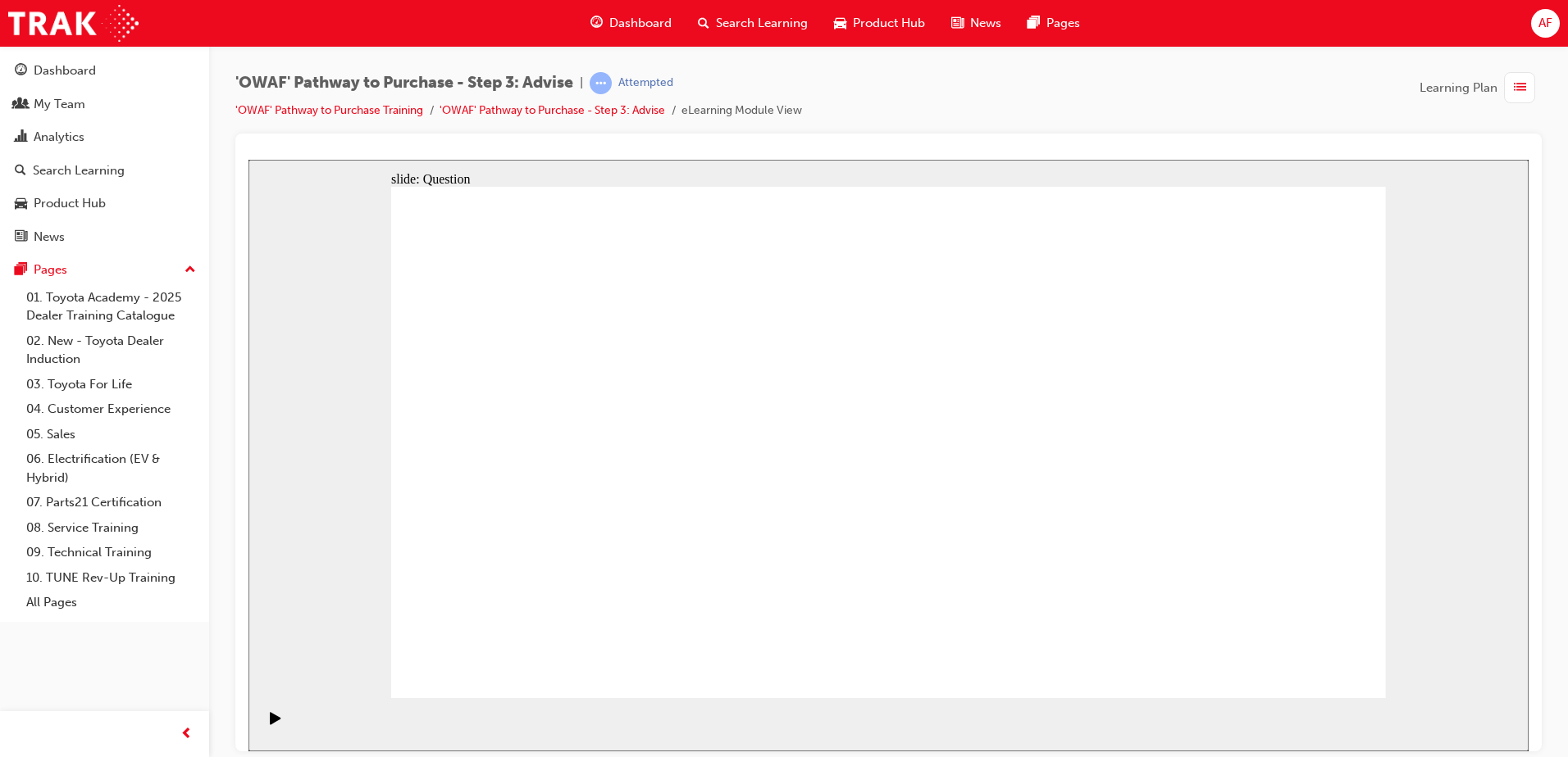
drag, startPoint x: 1294, startPoint y: 647, endPoint x: 1297, endPoint y: 656, distance: 9.5
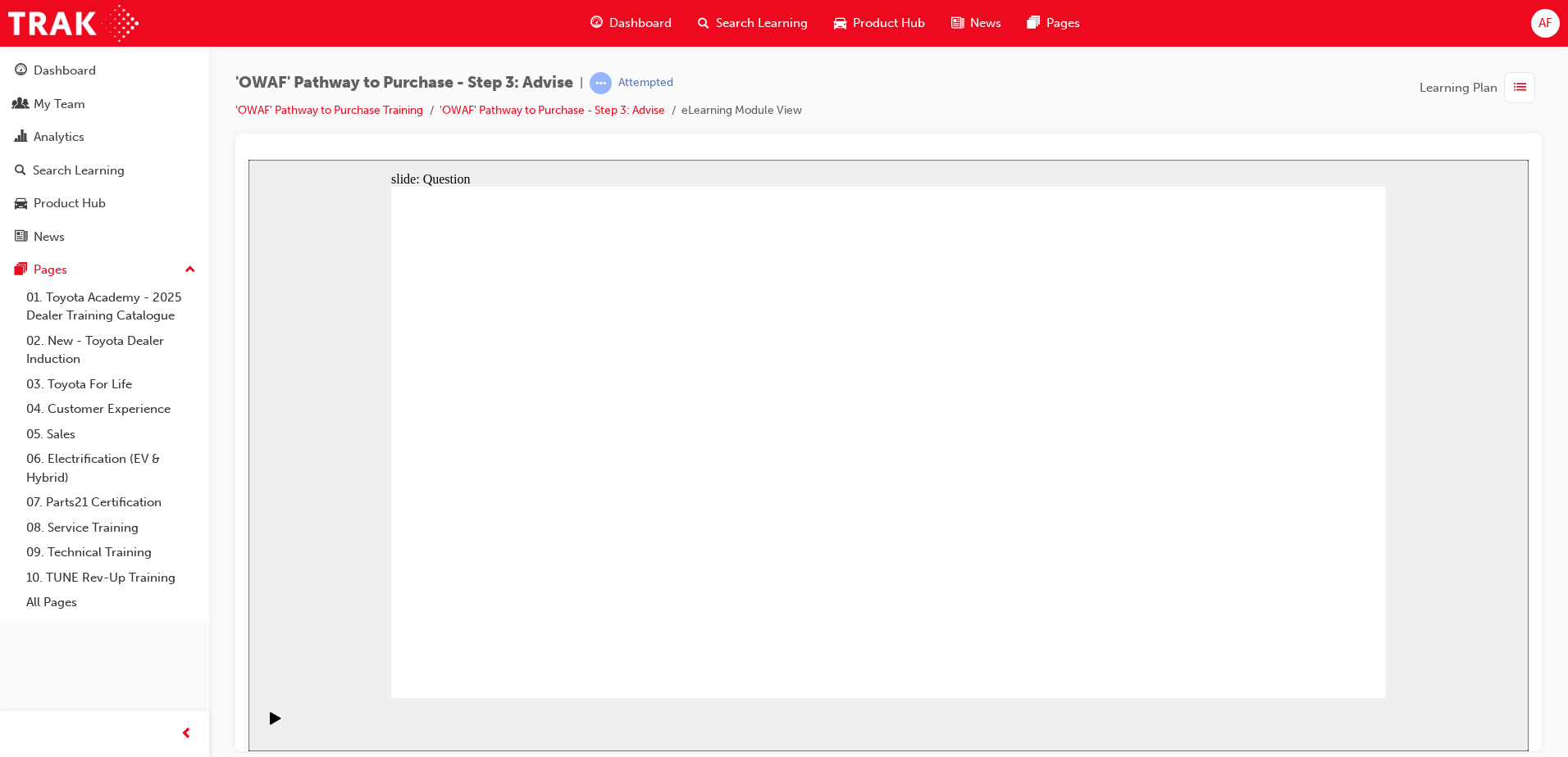
drag, startPoint x: 785, startPoint y: 617, endPoint x: 543, endPoint y: 396, distance: 327.7
drag, startPoint x: 593, startPoint y: 609, endPoint x: 729, endPoint y: 574, distance: 140.4
drag, startPoint x: 1136, startPoint y: 597, endPoint x: 581, endPoint y: 473, distance: 568.7
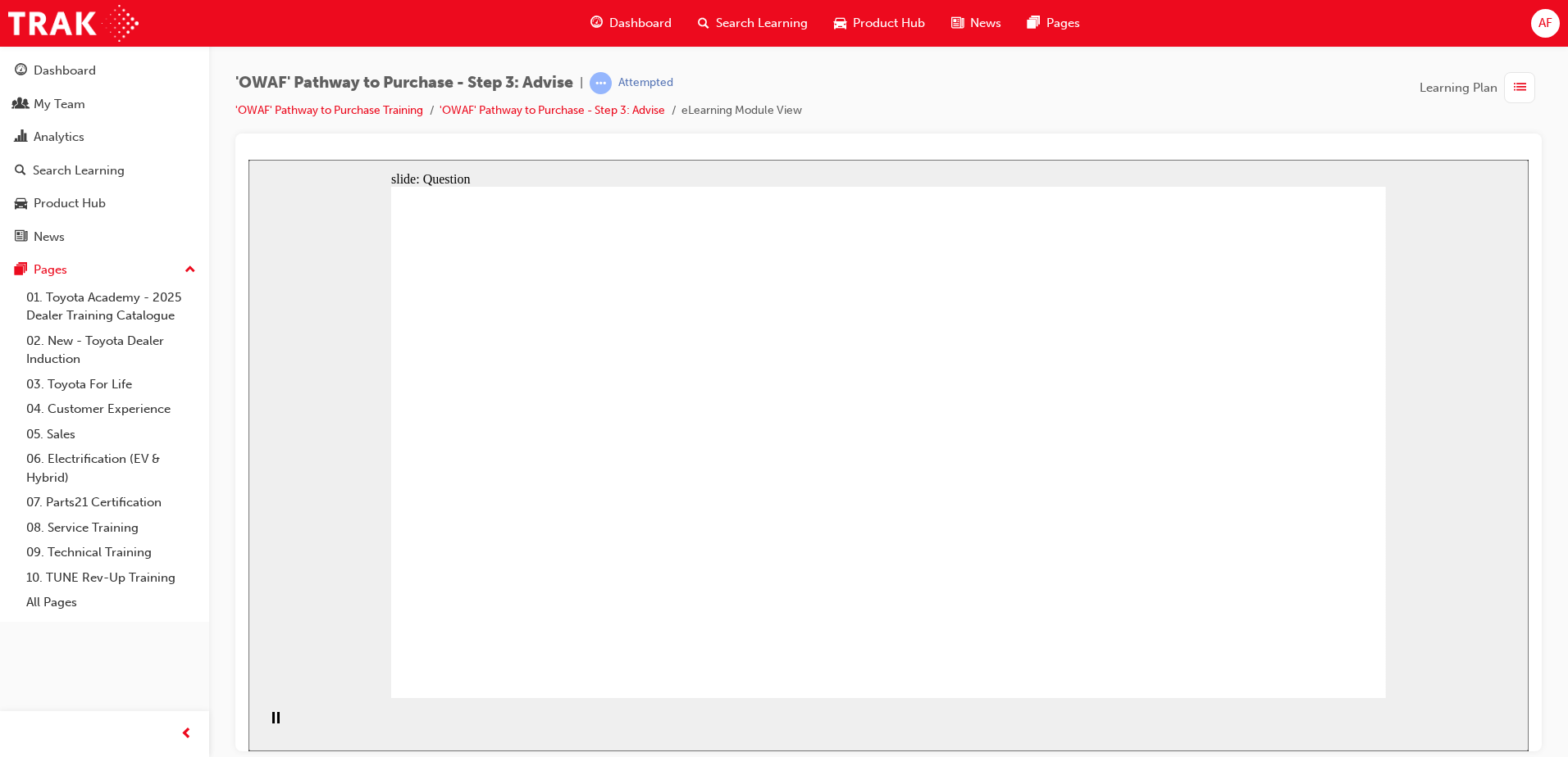
drag, startPoint x: 701, startPoint y: 596, endPoint x: 805, endPoint y: 392, distance: 229.0
drag, startPoint x: 893, startPoint y: 595, endPoint x: 638, endPoint y: 448, distance: 294.3
drag, startPoint x: 1047, startPoint y: 554, endPoint x: 1038, endPoint y: 453, distance: 101.4
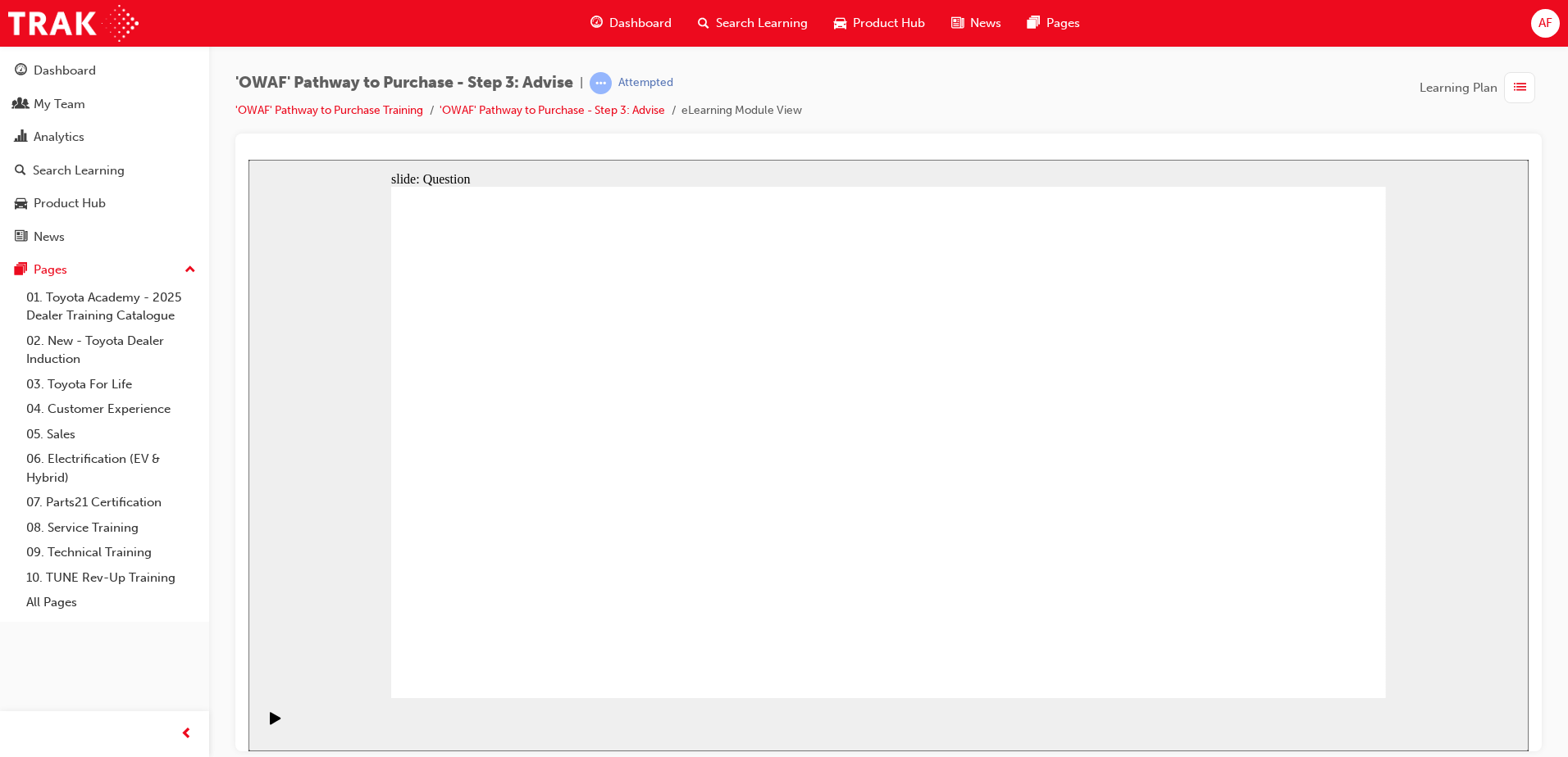
drag, startPoint x: 1178, startPoint y: 522, endPoint x: 929, endPoint y: 526, distance: 249.0
drag, startPoint x: 1179, startPoint y: 485, endPoint x: 583, endPoint y: 482, distance: 596.0
drag, startPoint x: 1148, startPoint y: 516, endPoint x: 851, endPoint y: 516, distance: 297.0
drag, startPoint x: 1226, startPoint y: 517, endPoint x: 931, endPoint y: 523, distance: 295.1
drag, startPoint x: 1247, startPoint y: 497, endPoint x: 971, endPoint y: 501, distance: 276.0
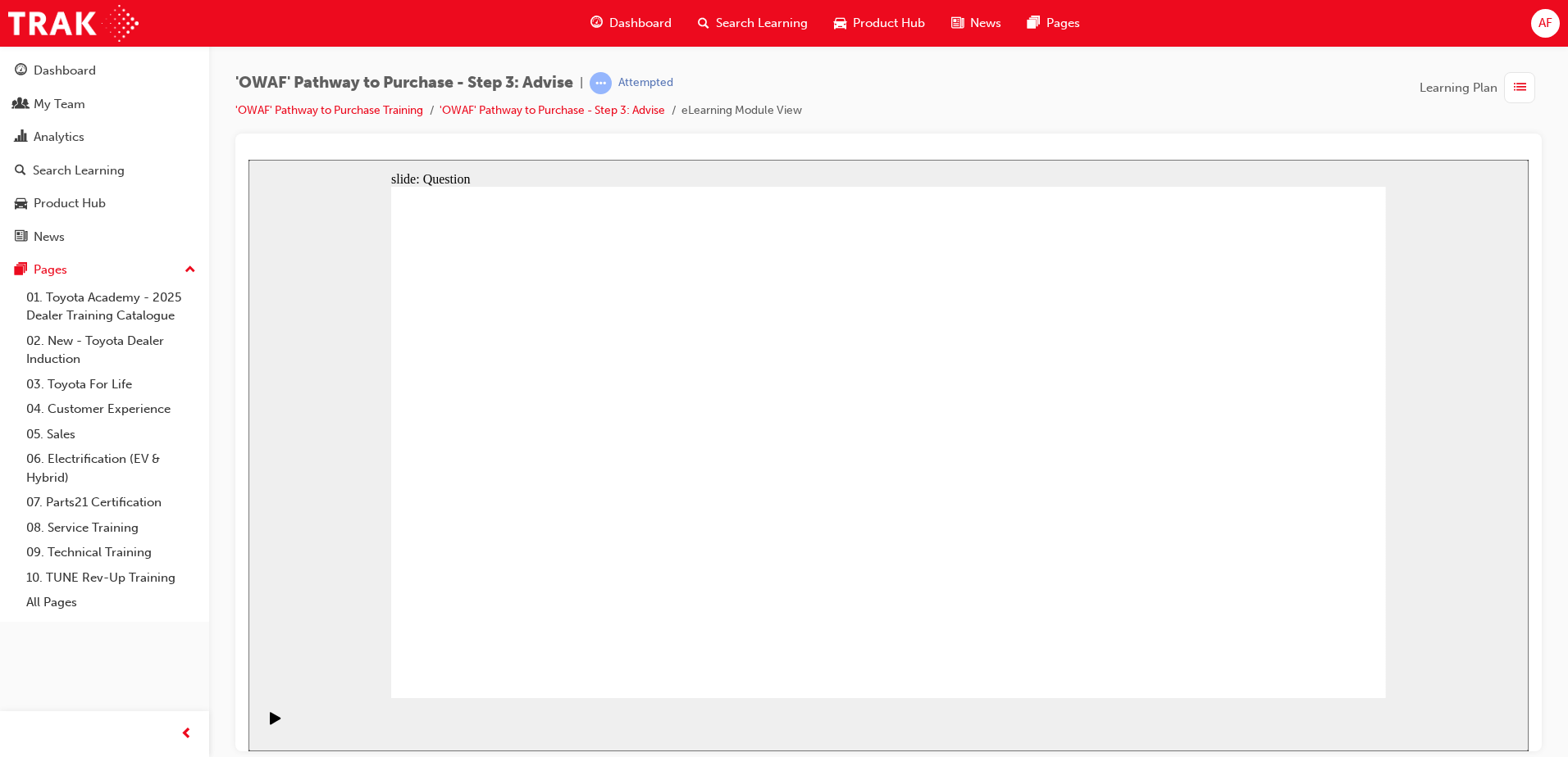
drag, startPoint x: 1033, startPoint y: 502, endPoint x: 632, endPoint y: 502, distance: 401.0
drag, startPoint x: 1254, startPoint y: 486, endPoint x: 675, endPoint y: 471, distance: 579.2
drag, startPoint x: 1198, startPoint y: 463, endPoint x: 611, endPoint y: 467, distance: 587.0
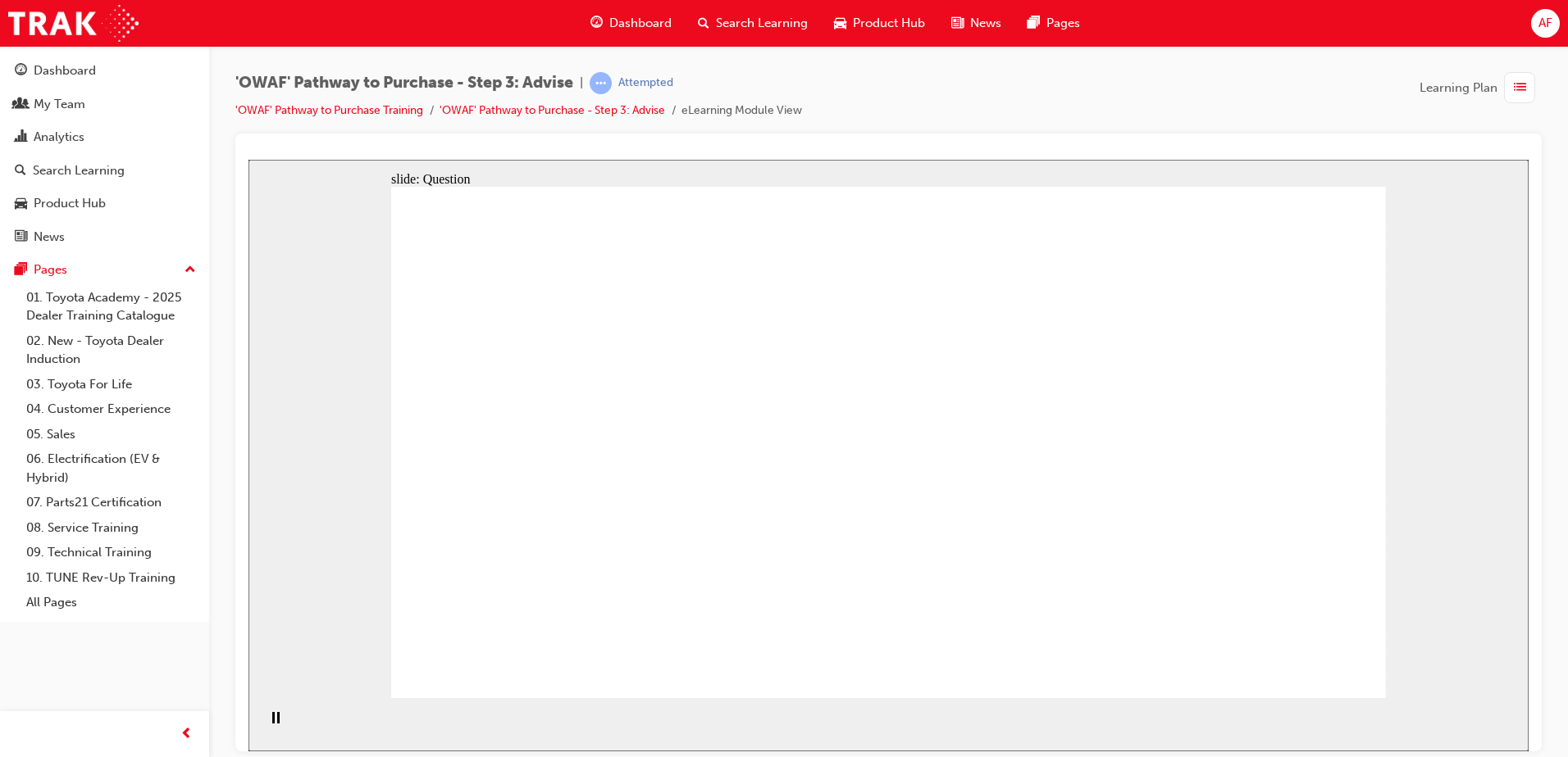
drag, startPoint x: 690, startPoint y: 463, endPoint x: 978, endPoint y: 440, distance: 288.9
drag, startPoint x: 699, startPoint y: 542, endPoint x: 947, endPoint y: 503, distance: 251.0
drag, startPoint x: 574, startPoint y: 406, endPoint x: 973, endPoint y: 495, distance: 408.8
drag, startPoint x: 558, startPoint y: 490, endPoint x: 973, endPoint y: 525, distance: 416.5
drag, startPoint x: 550, startPoint y: 527, endPoint x: 1059, endPoint y: 507, distance: 509.4
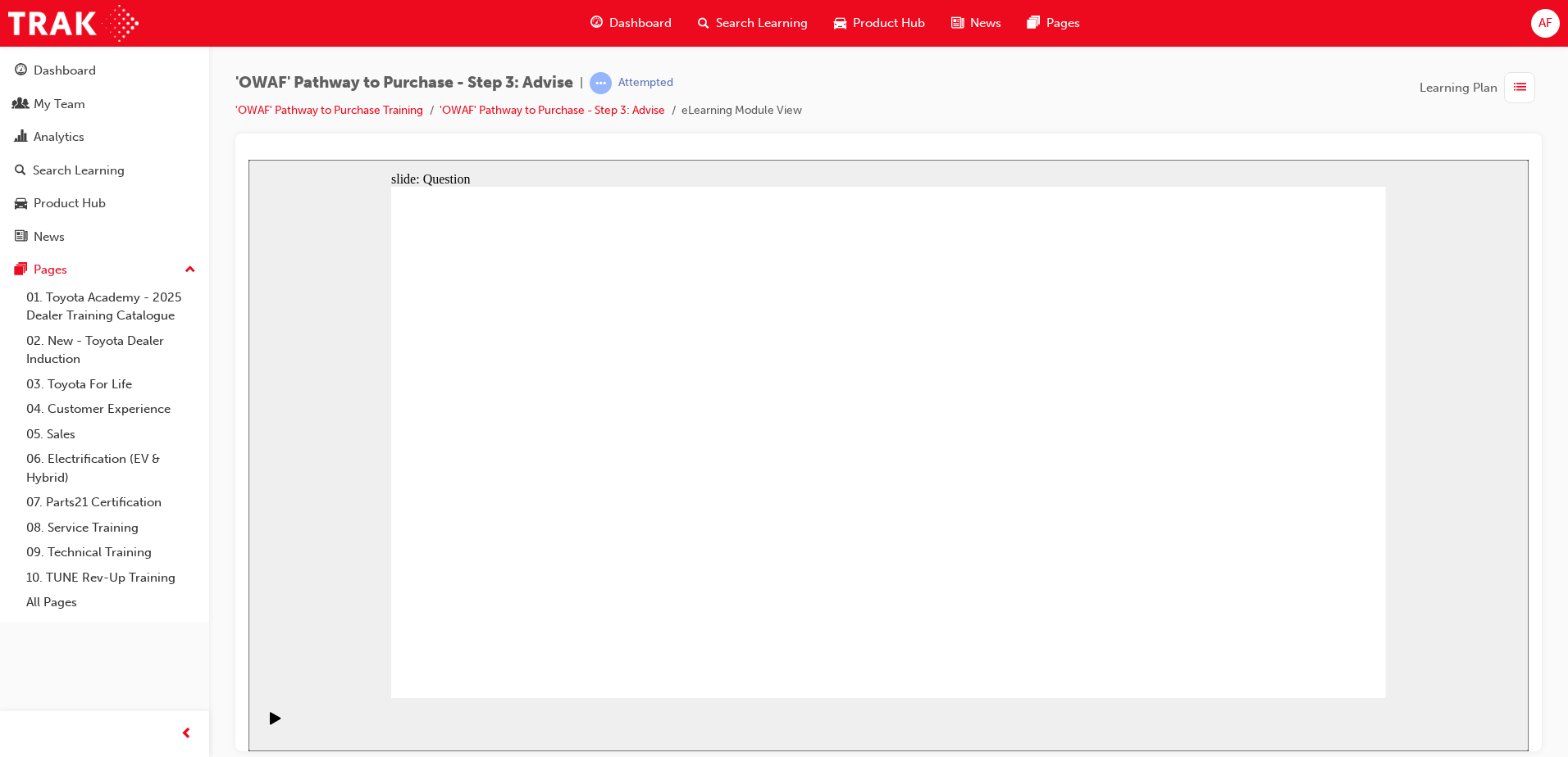
drag, startPoint x: 1288, startPoint y: 384, endPoint x: 805, endPoint y: 578, distance: 520.5
drag, startPoint x: 810, startPoint y: 403, endPoint x: 1103, endPoint y: 592, distance: 348.7
drag, startPoint x: 603, startPoint y: 387, endPoint x: 899, endPoint y: 584, distance: 355.6
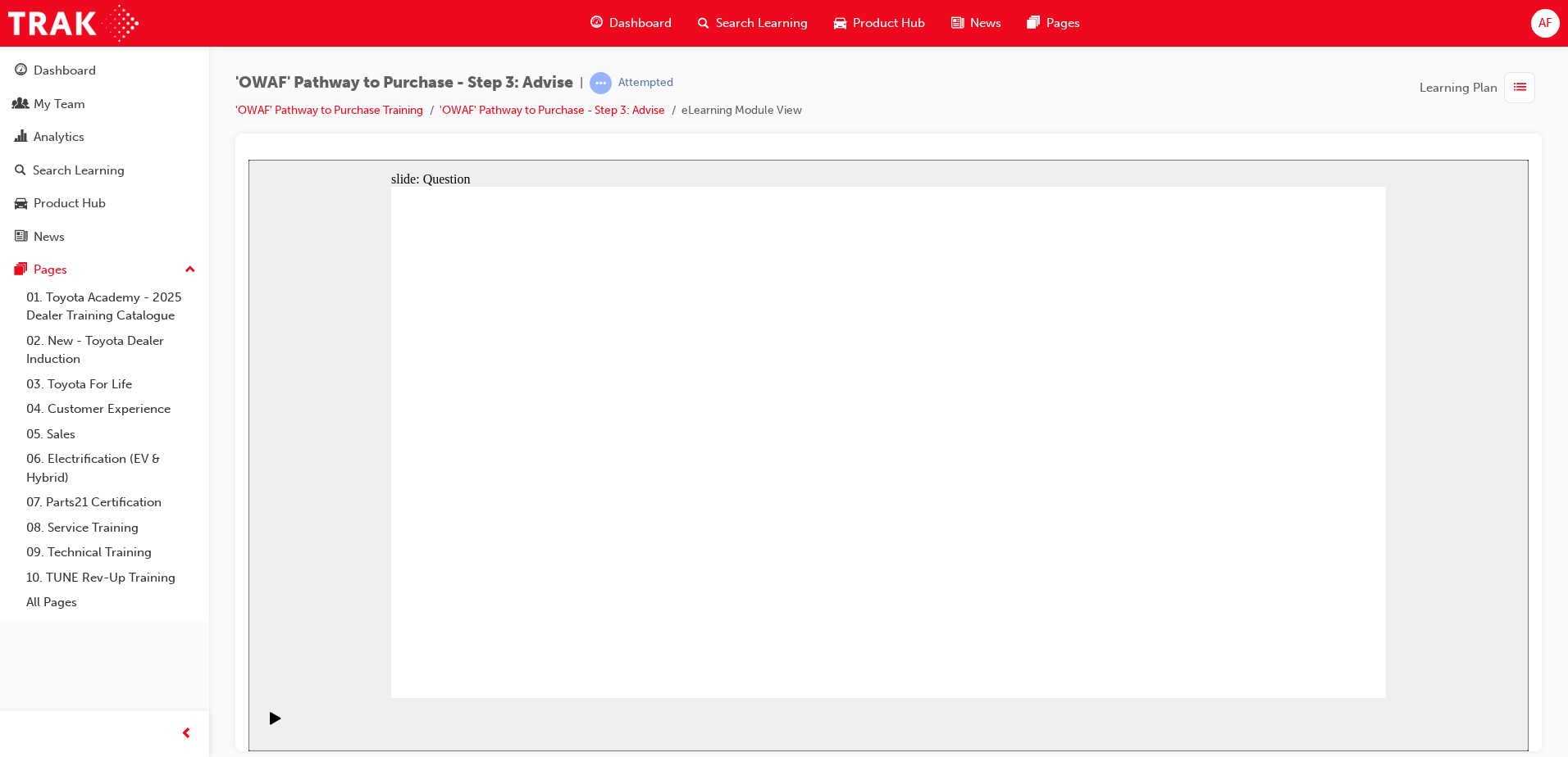
drag, startPoint x: 988, startPoint y: 400, endPoint x: 612, endPoint y: 596, distance: 424.0
drag, startPoint x: 701, startPoint y: 392, endPoint x: 505, endPoint y: 588, distance: 277.2
drag, startPoint x: 495, startPoint y: 387, endPoint x: 1179, endPoint y: 588, distance: 712.9
drag, startPoint x: 1099, startPoint y: 388, endPoint x: 692, endPoint y: 588, distance: 453.5
drag, startPoint x: 921, startPoint y: 474, endPoint x: 995, endPoint y: 593, distance: 140.1
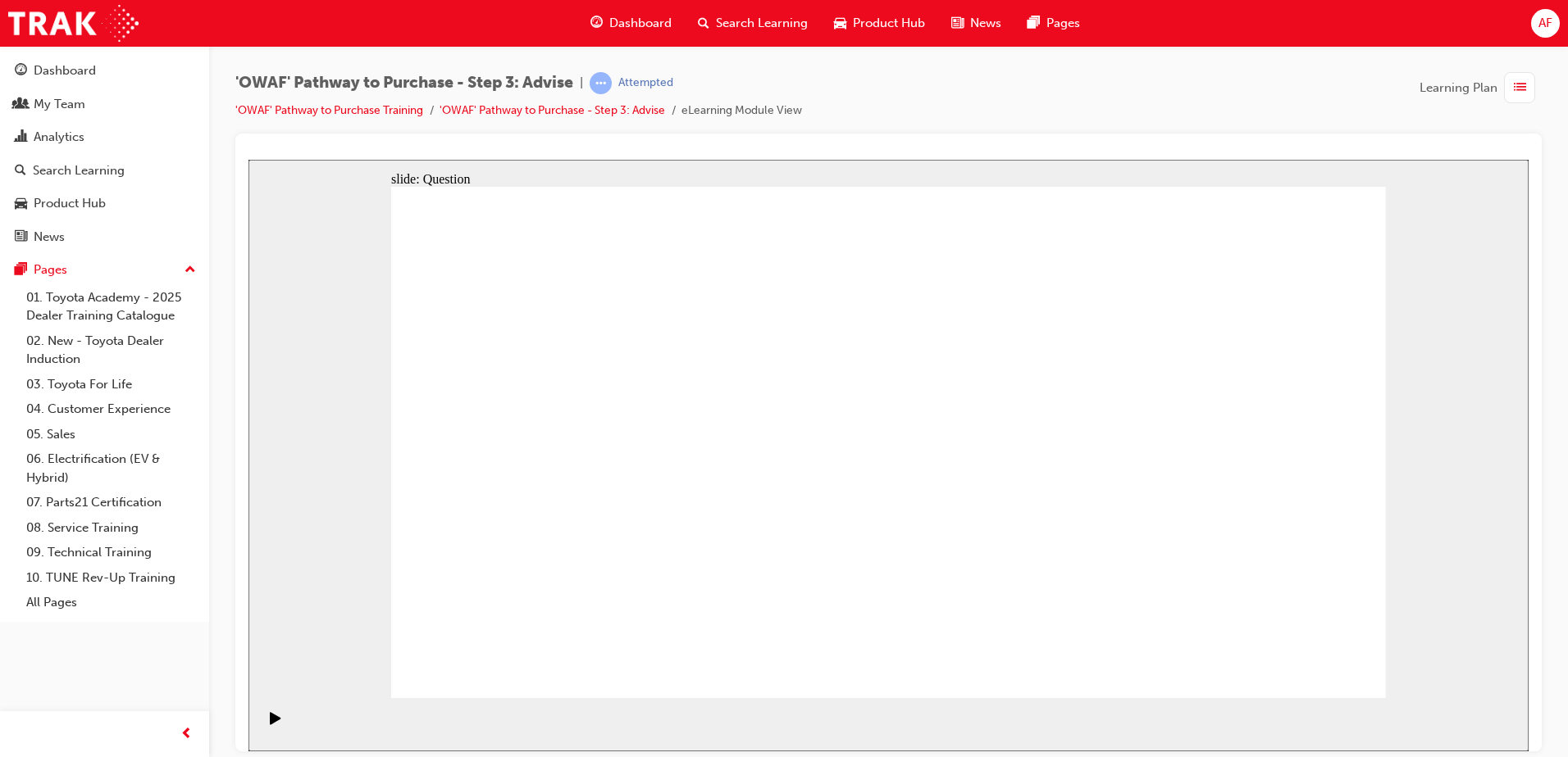
drag, startPoint x: 1194, startPoint y: 397, endPoint x: 1289, endPoint y: 587, distance: 212.4
drag, startPoint x: 686, startPoint y: 593, endPoint x: 854, endPoint y: 395, distance: 259.7
drag, startPoint x: 493, startPoint y: 571, endPoint x: 651, endPoint y: 375, distance: 251.8
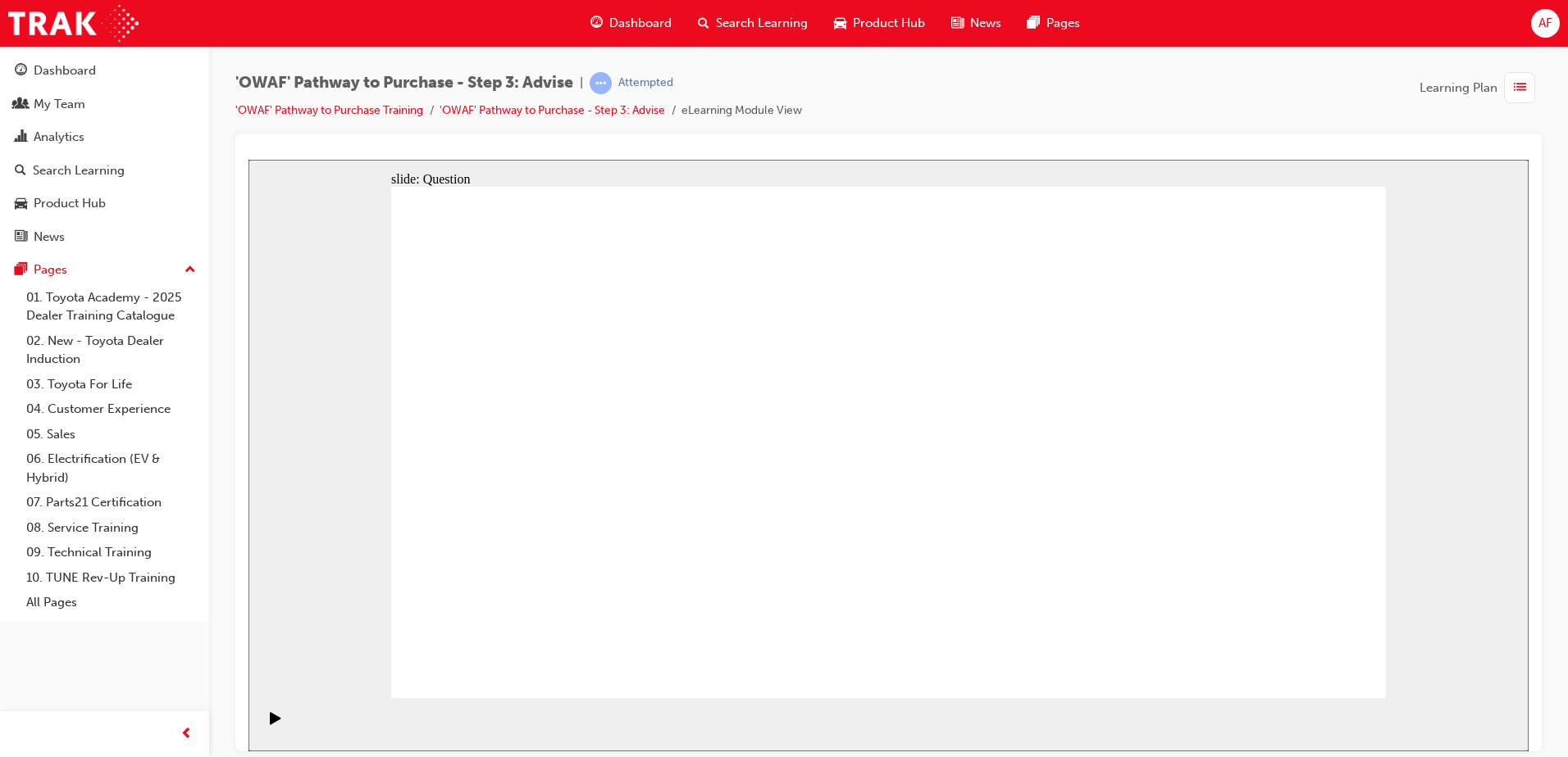
drag, startPoint x: 1311, startPoint y: 593, endPoint x: 1308, endPoint y: 381, distance: 212.0
drag, startPoint x: 1092, startPoint y: 390, endPoint x: 703, endPoint y: 574, distance: 430.3
drag, startPoint x: 698, startPoint y: 396, endPoint x: 1357, endPoint y: 608, distance: 692.3
drag, startPoint x: 1179, startPoint y: 389, endPoint x: 492, endPoint y: 591, distance: 716.1
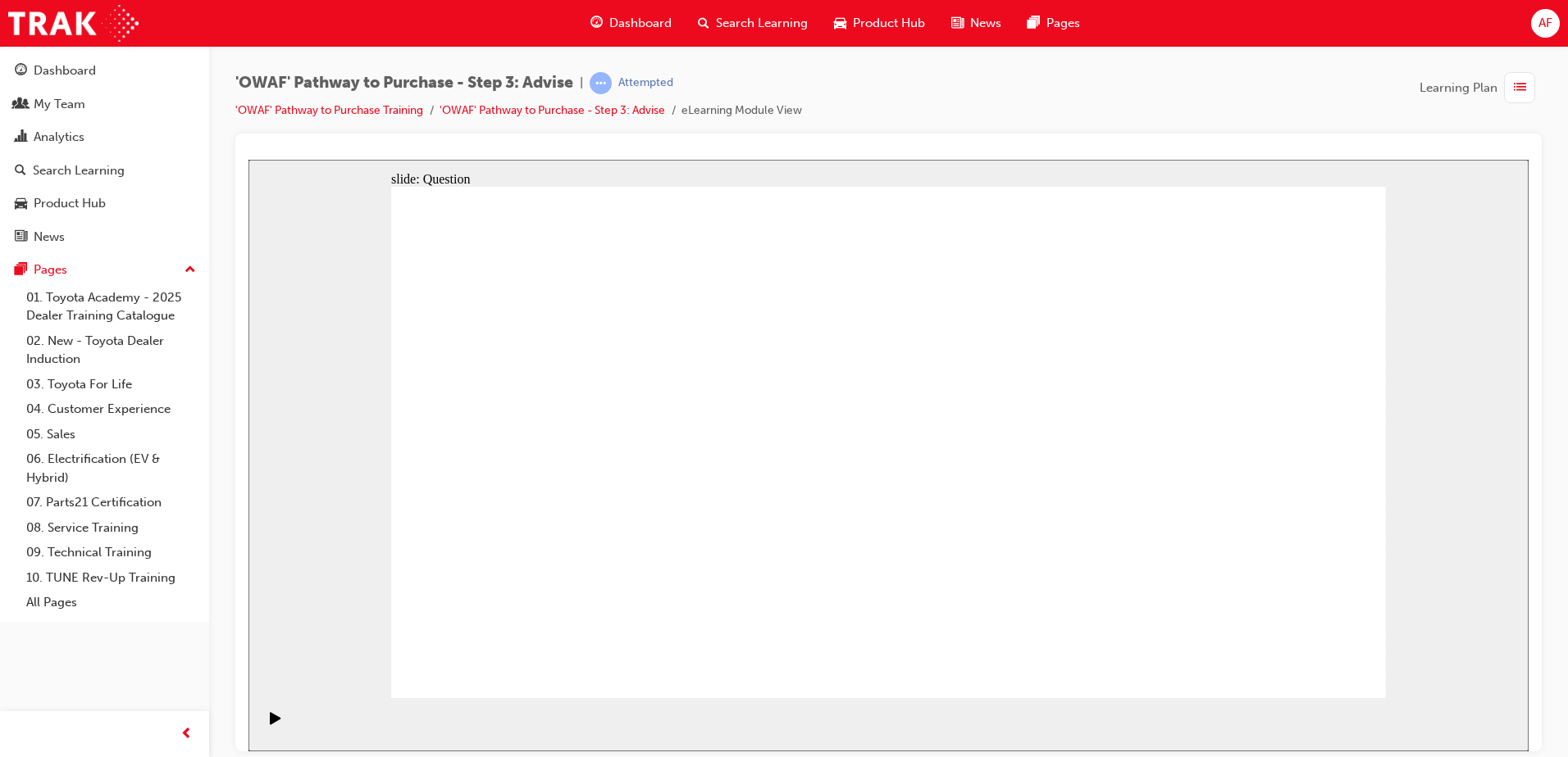
drag, startPoint x: 1301, startPoint y: 649, endPoint x: 1305, endPoint y: 658, distance: 9.8
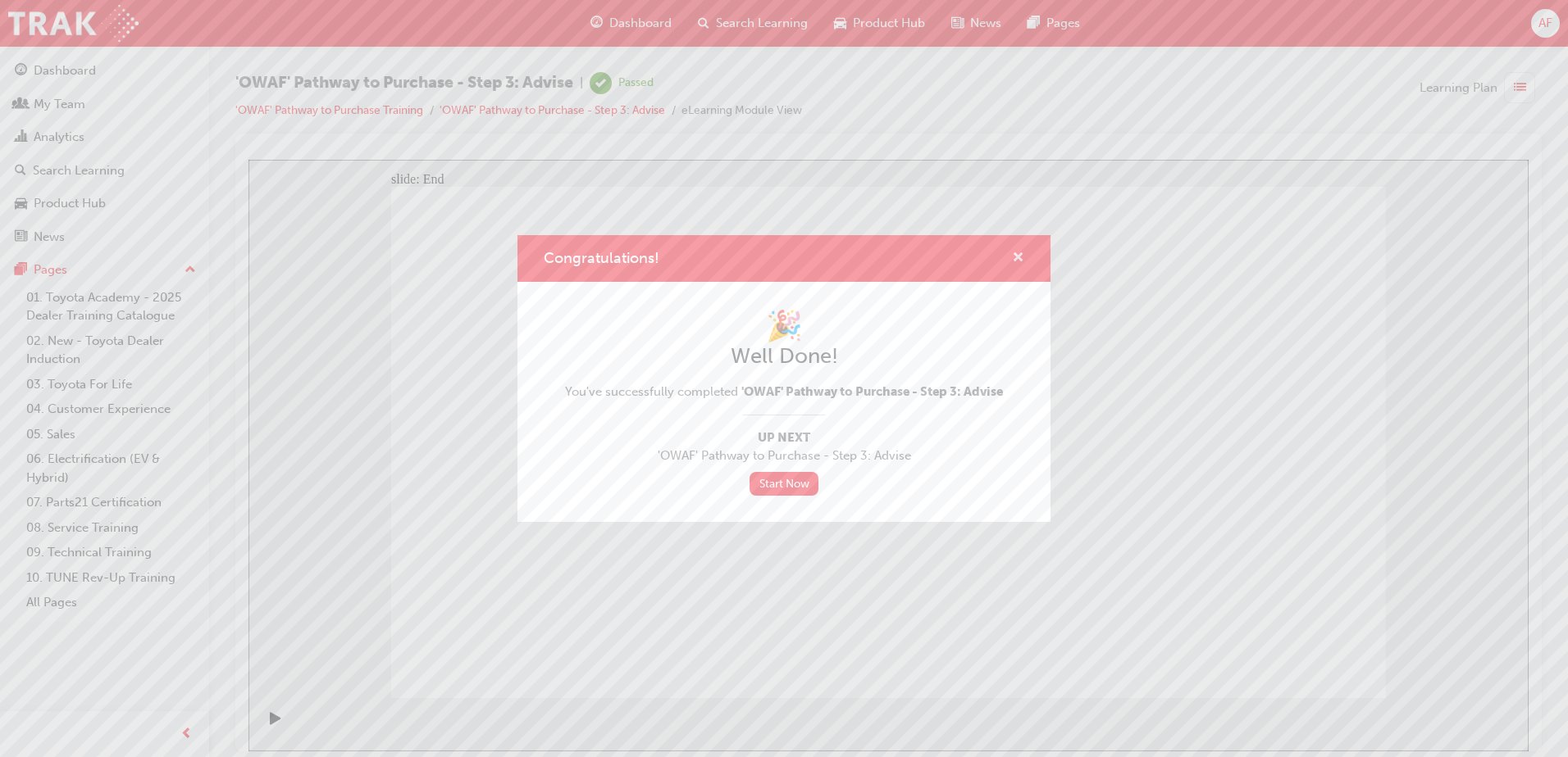
click at [1015, 254] on span "cross-icon" at bounding box center [1017, 259] width 12 height 15
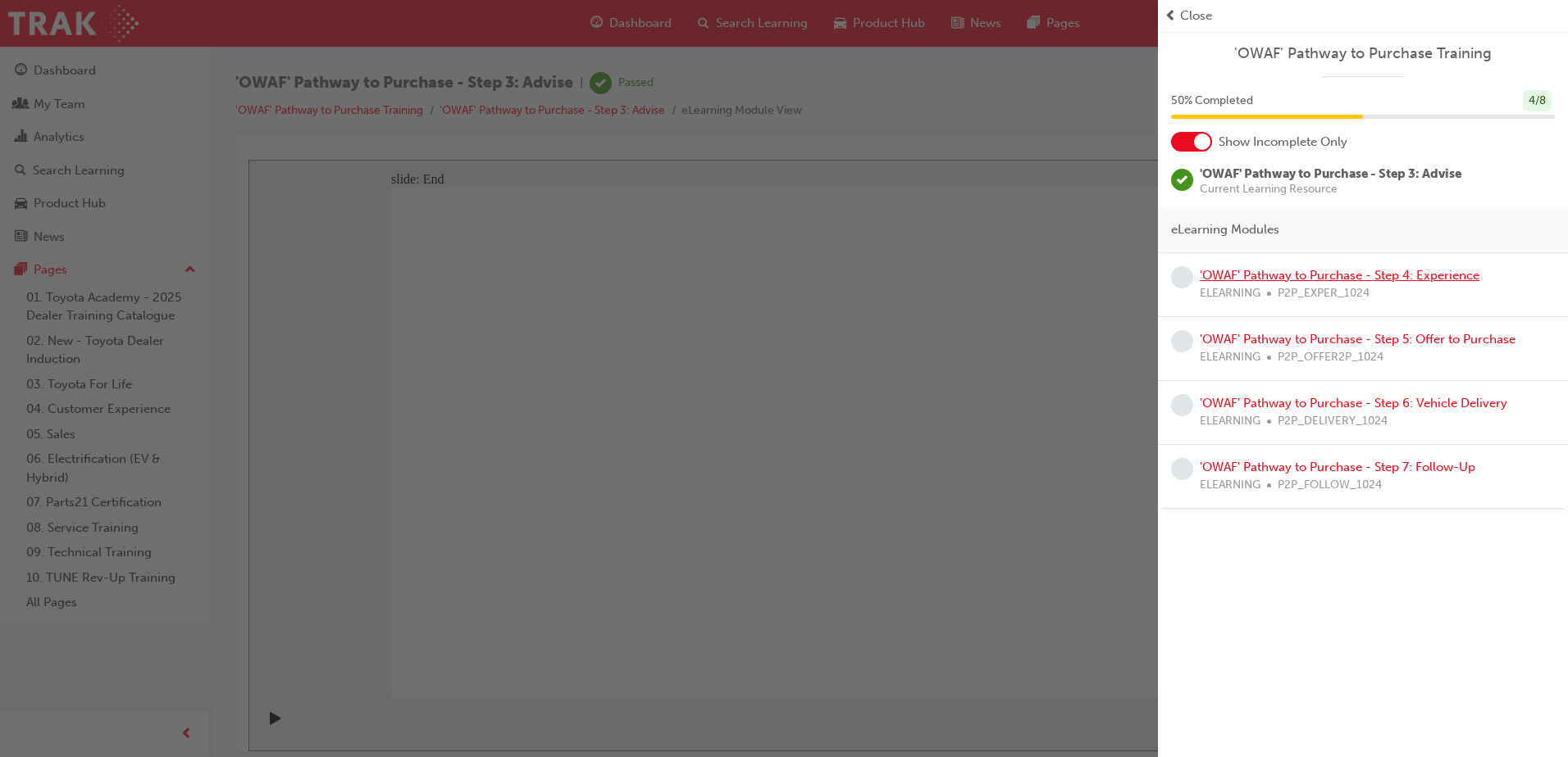
click at [1385, 277] on link "'OWAF' Pathway to Purchase - Step 4: Experience" at bounding box center [1339, 275] width 280 height 15
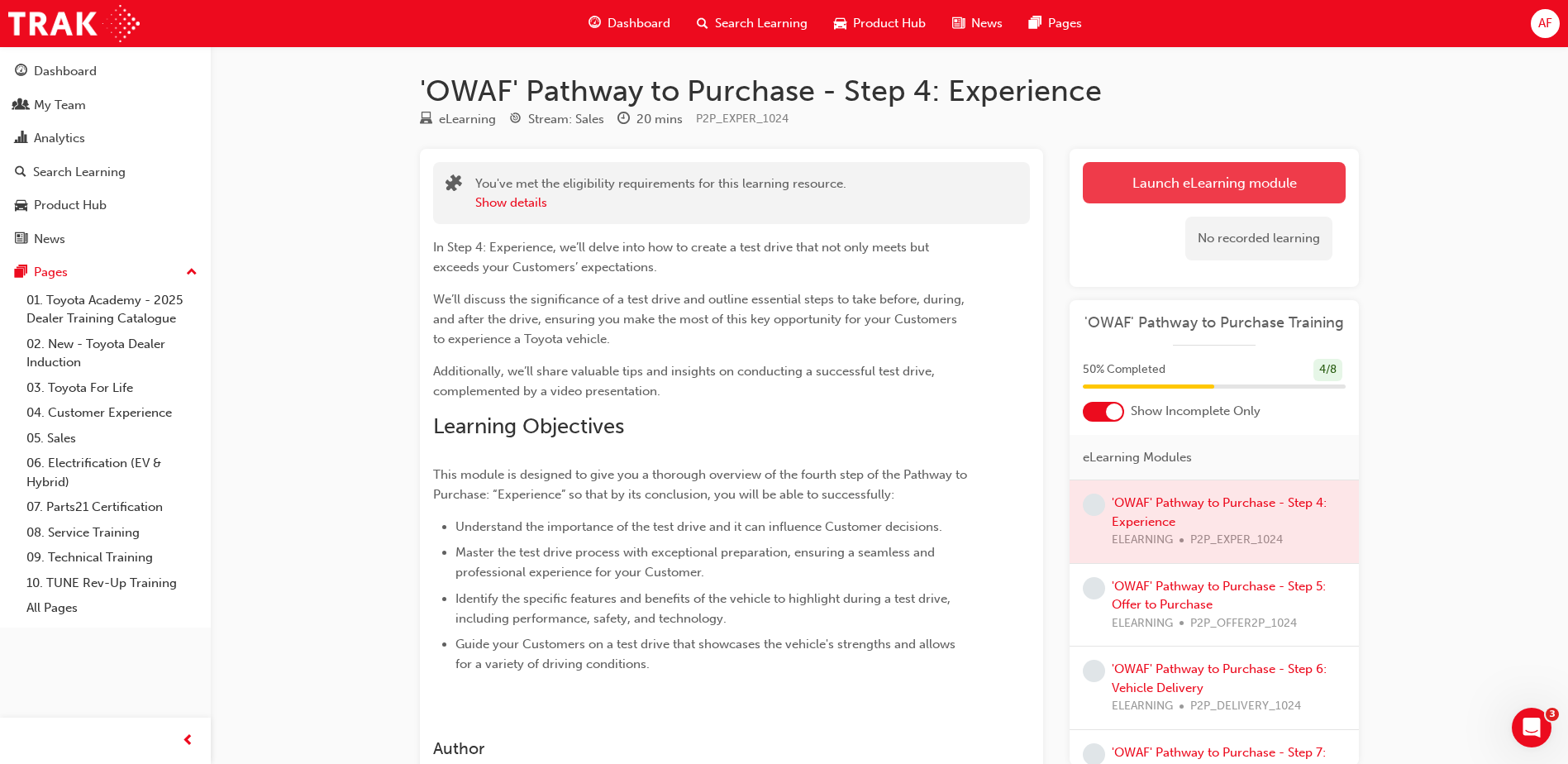
click at [1169, 183] on link "Launch eLearning module" at bounding box center [1214, 183] width 263 height 41
